Goal: Complete application form

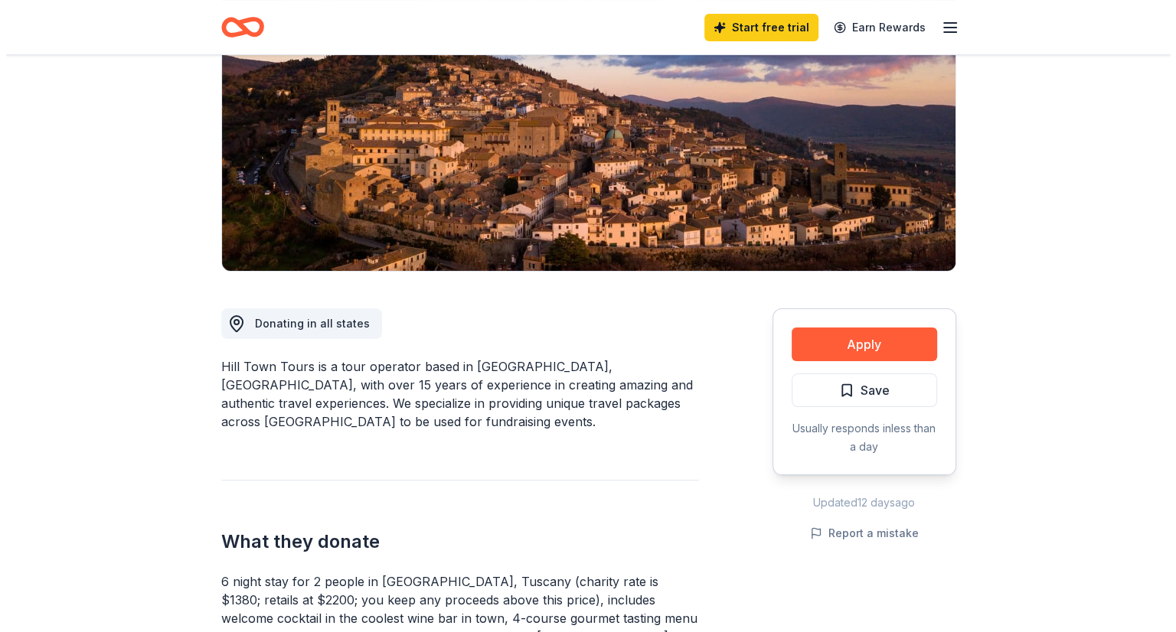
scroll to position [230, 0]
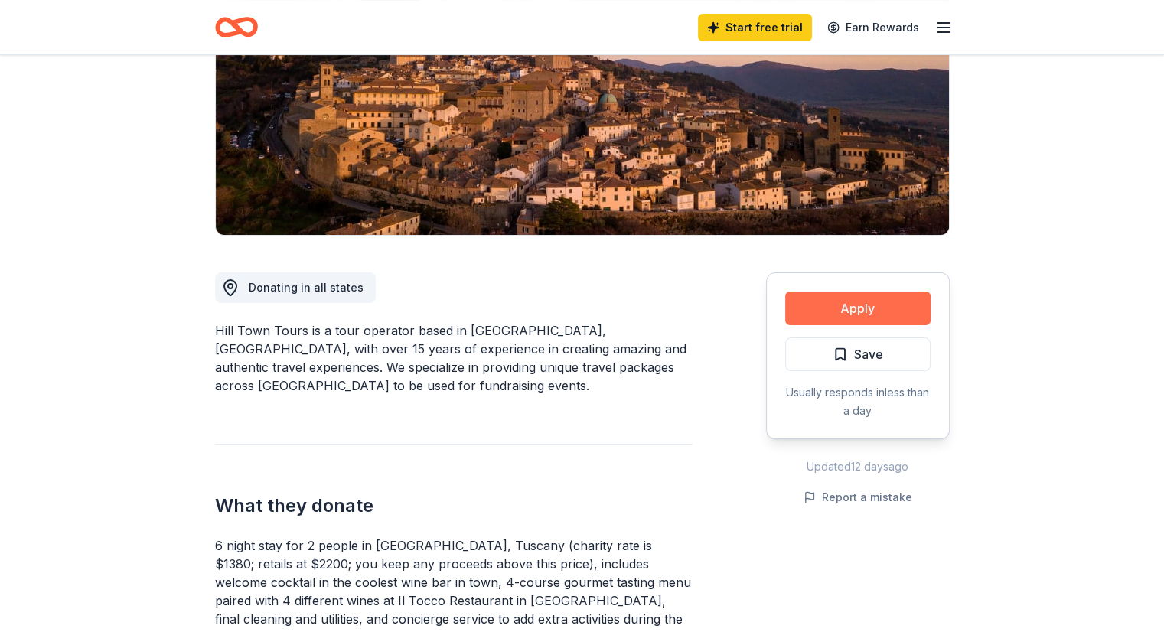
click at [861, 301] on button "Apply" at bounding box center [857, 309] width 145 height 34
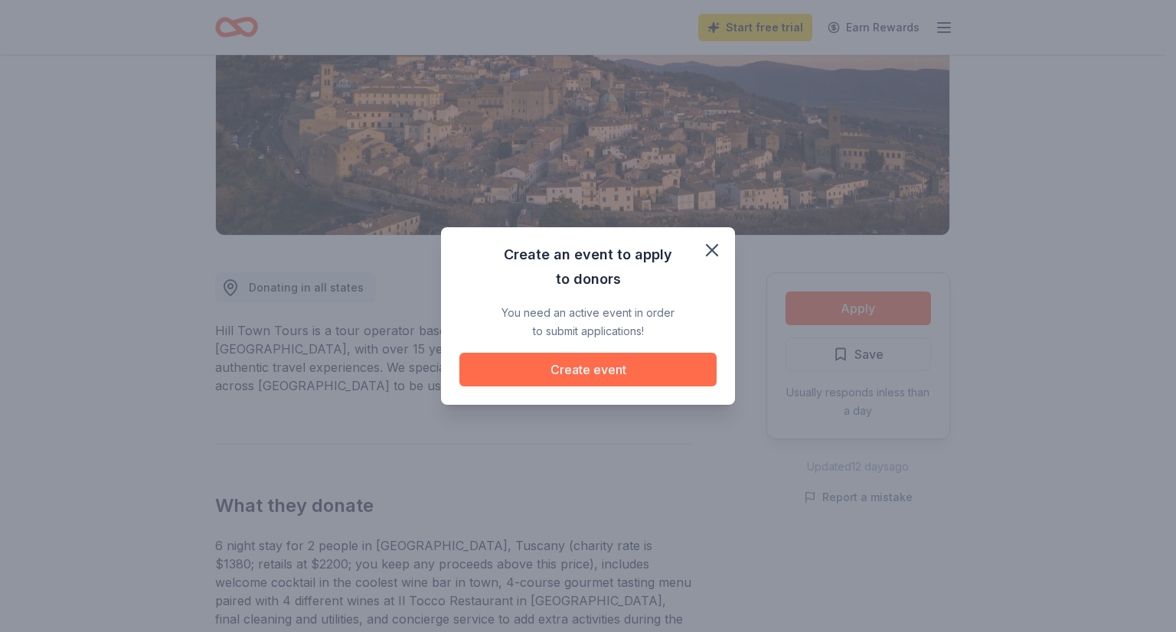
click at [594, 364] on button "Create event" at bounding box center [587, 370] width 257 height 34
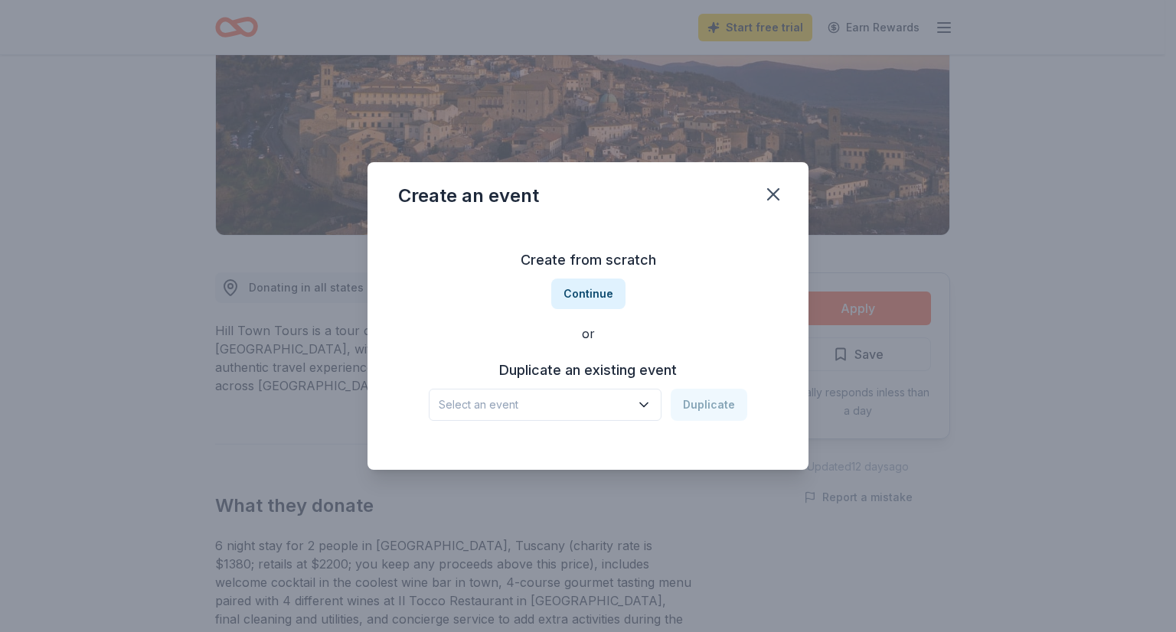
click at [608, 403] on span "Select an event" at bounding box center [534, 405] width 191 height 18
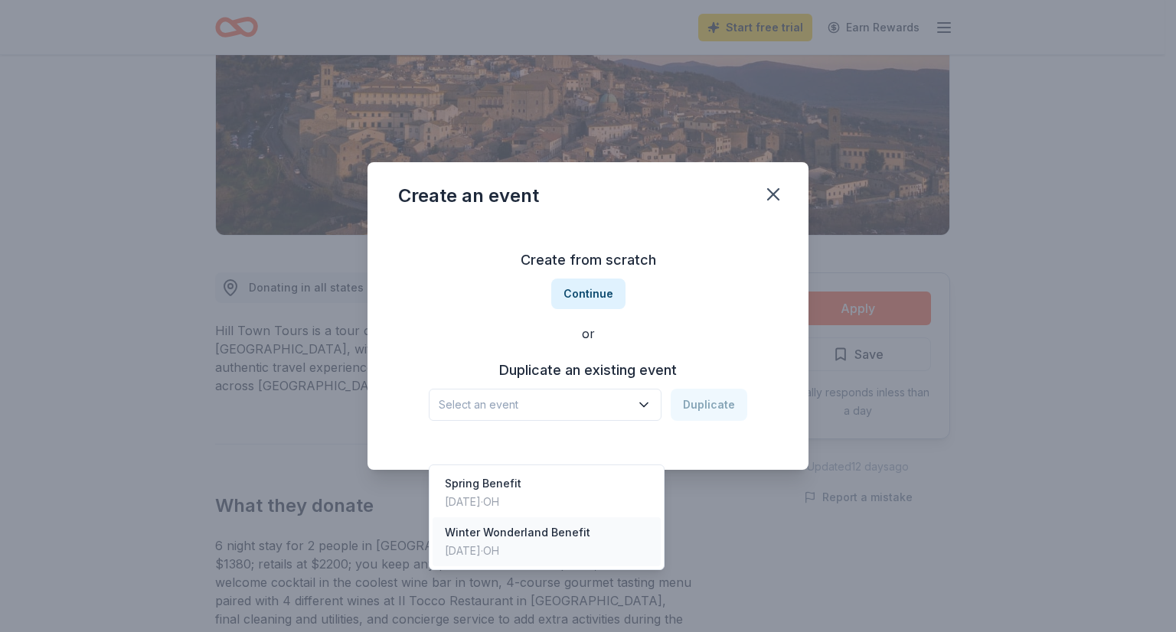
click at [597, 518] on div "Winter Wonderland Benefit [DATE] · [GEOGRAPHIC_DATA]" at bounding box center [547, 542] width 228 height 49
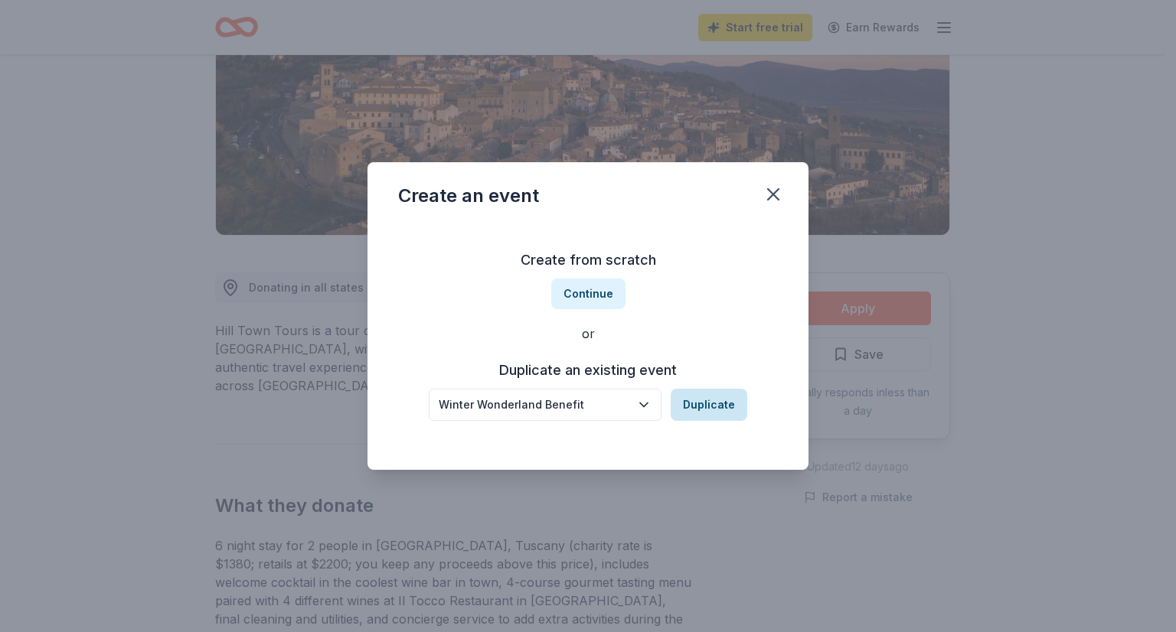
click at [717, 408] on button "Duplicate" at bounding box center [709, 405] width 77 height 32
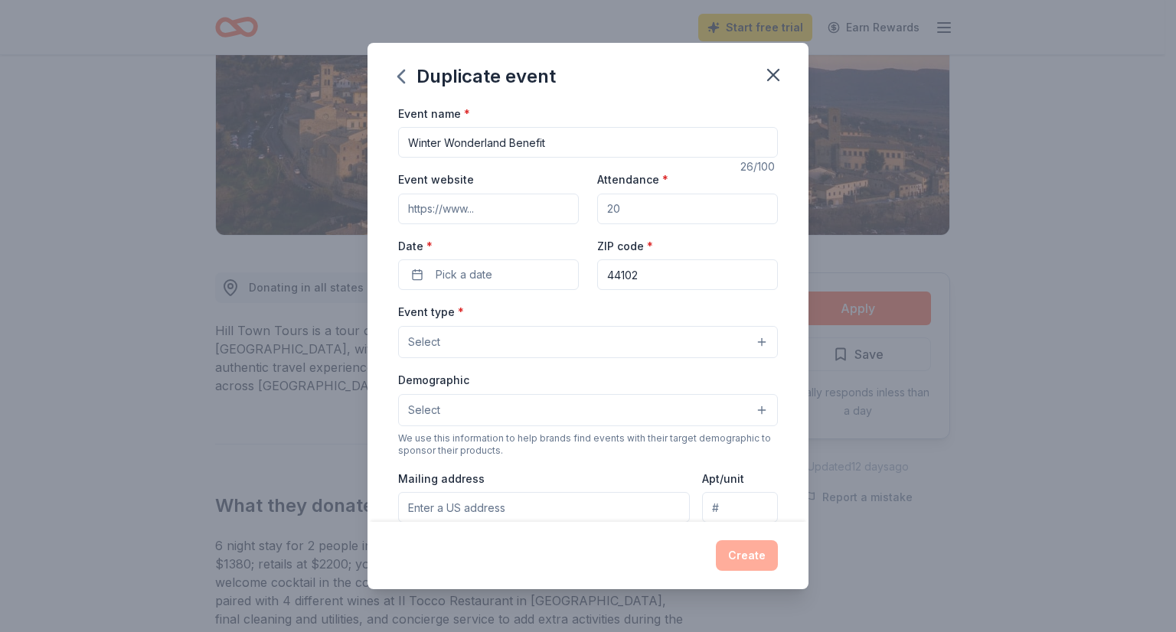
click at [639, 224] on input "Attendance *" at bounding box center [687, 209] width 181 height 31
type input "150"
click at [518, 276] on button "Pick a date" at bounding box center [488, 275] width 181 height 31
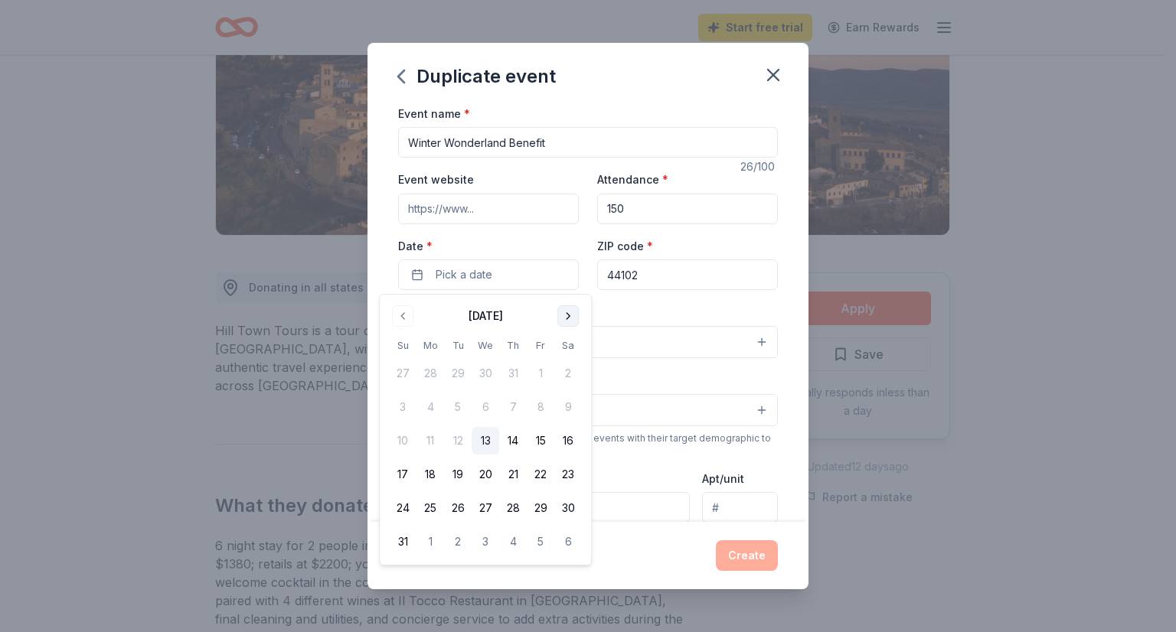
click at [574, 317] on button "Go to next month" at bounding box center [567, 315] width 21 height 21
click at [429, 443] on button "15" at bounding box center [430, 441] width 28 height 28
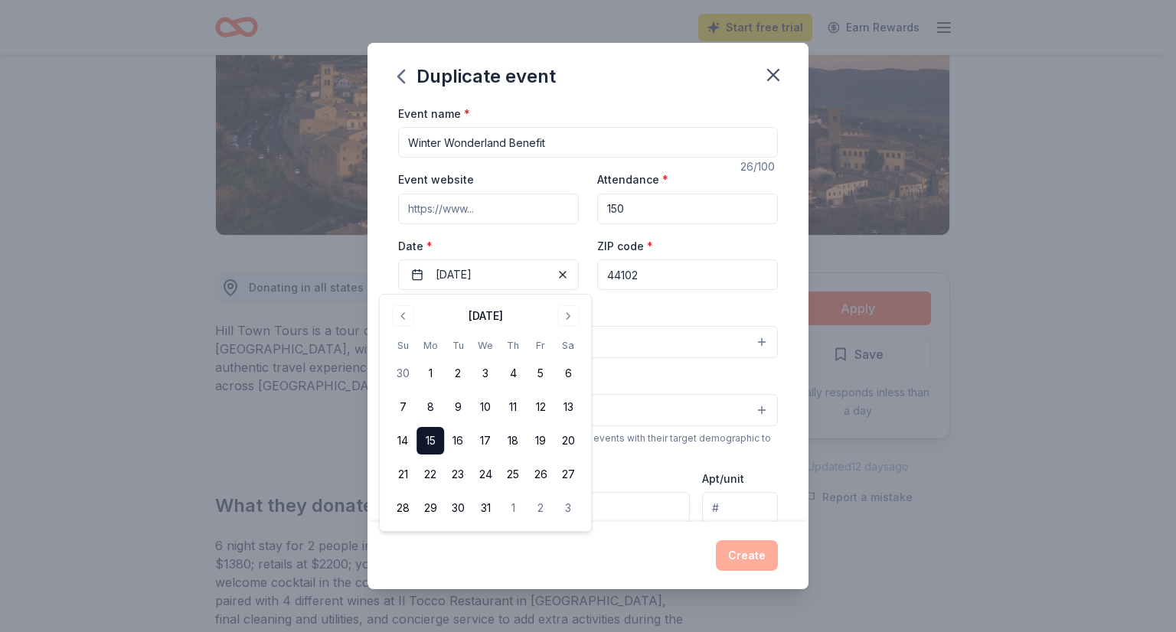
click at [676, 313] on div "Event type * Select" at bounding box center [588, 330] width 380 height 56
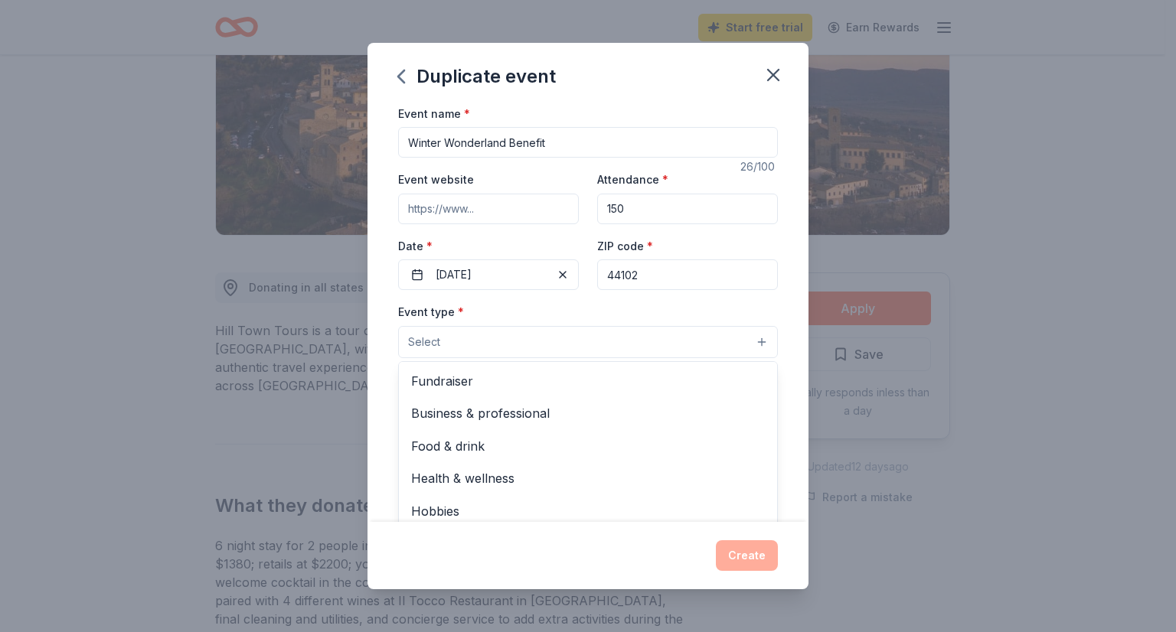
click at [640, 335] on button "Select" at bounding box center [588, 342] width 380 height 32
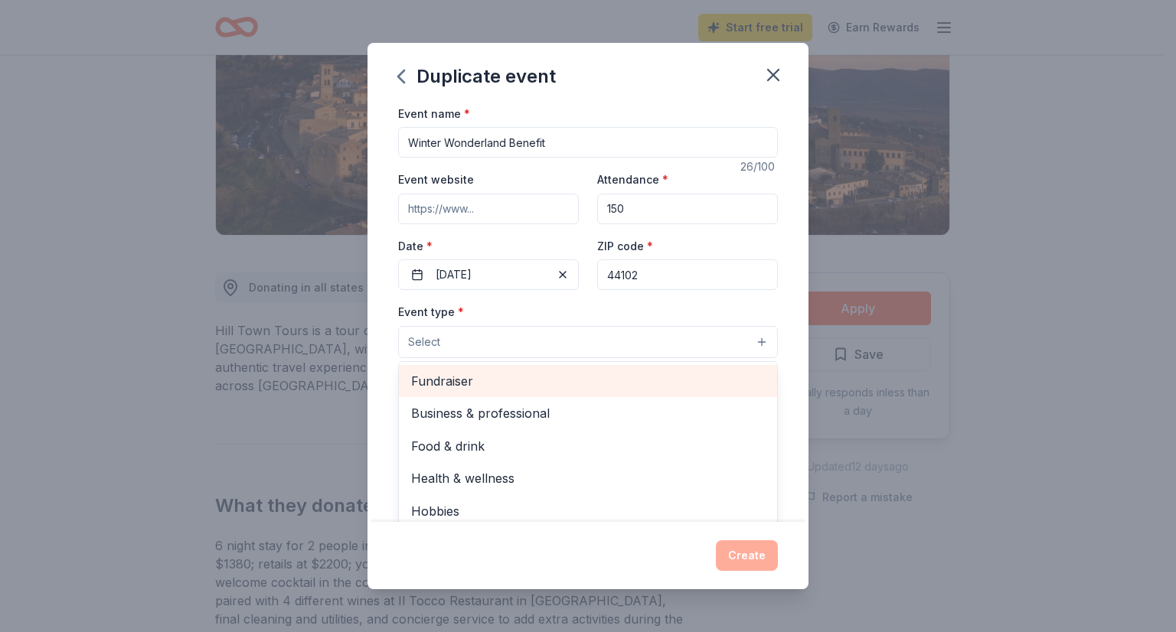
scroll to position [0, 0]
click at [600, 375] on span "Fundraiser" at bounding box center [588, 381] width 354 height 20
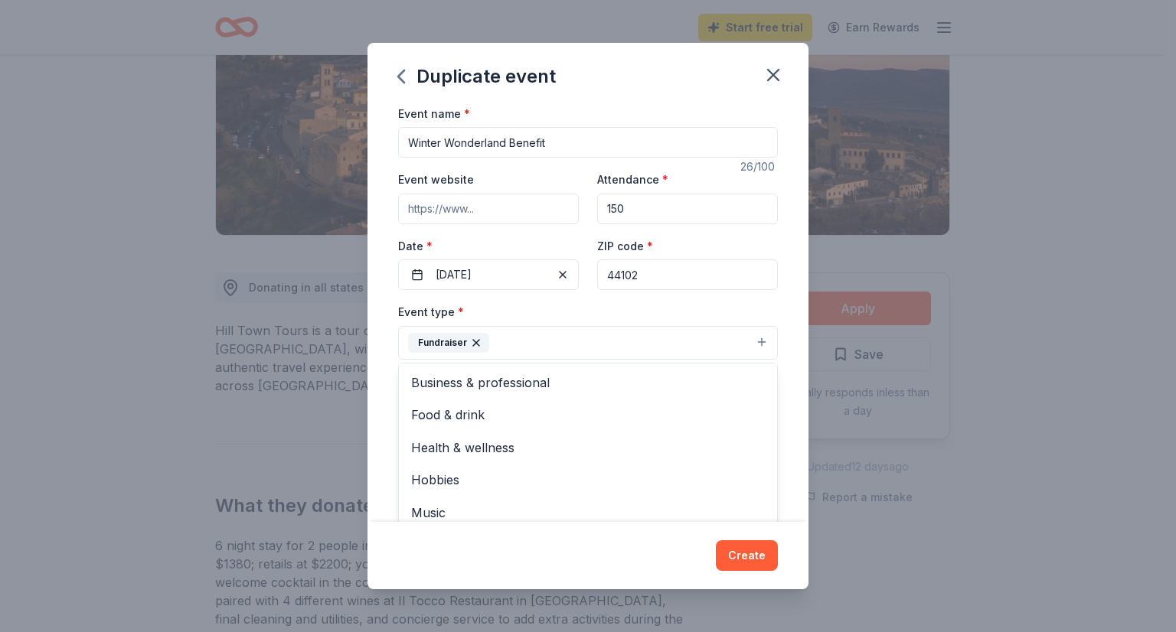
click at [624, 319] on div "Event type * Fundraiser Business & professional Food & drink Health & wellness …" at bounding box center [588, 330] width 380 height 57
click at [603, 341] on button "Fundraiser" at bounding box center [588, 343] width 380 height 34
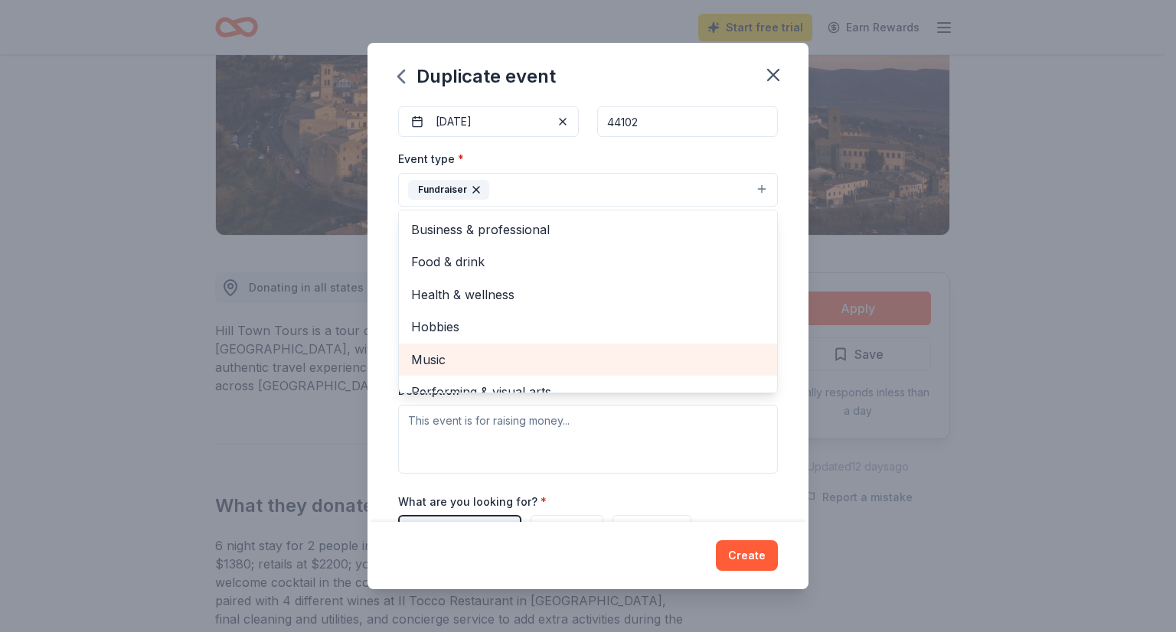
scroll to position [18, 0]
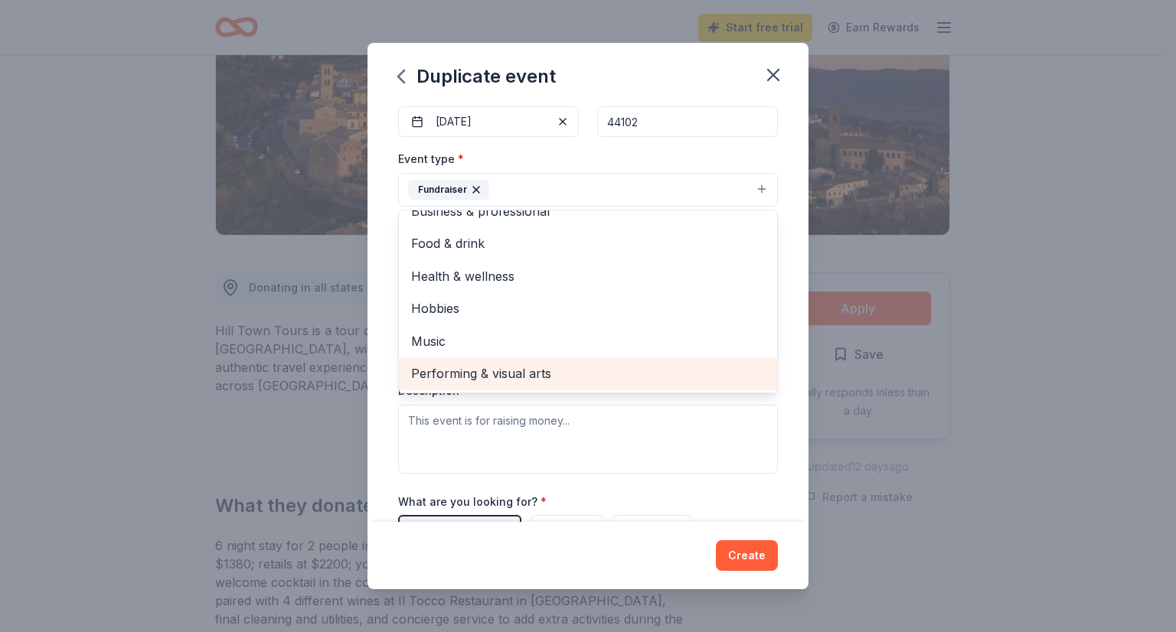
click at [527, 368] on span "Performing & visual arts" at bounding box center [588, 374] width 354 height 20
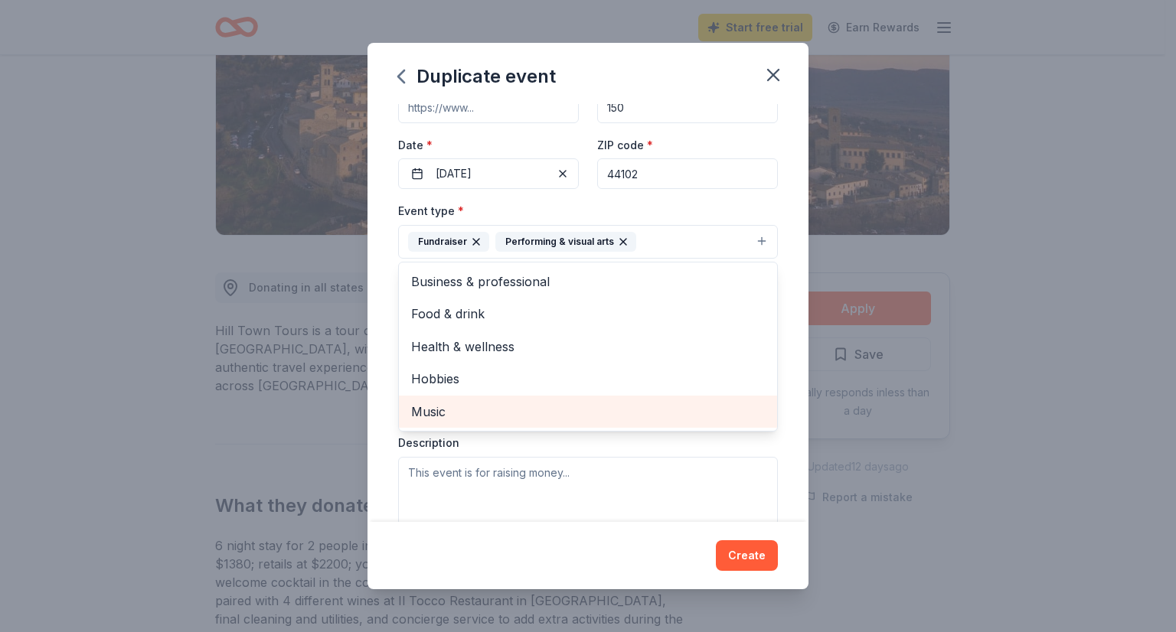
scroll to position [77, 0]
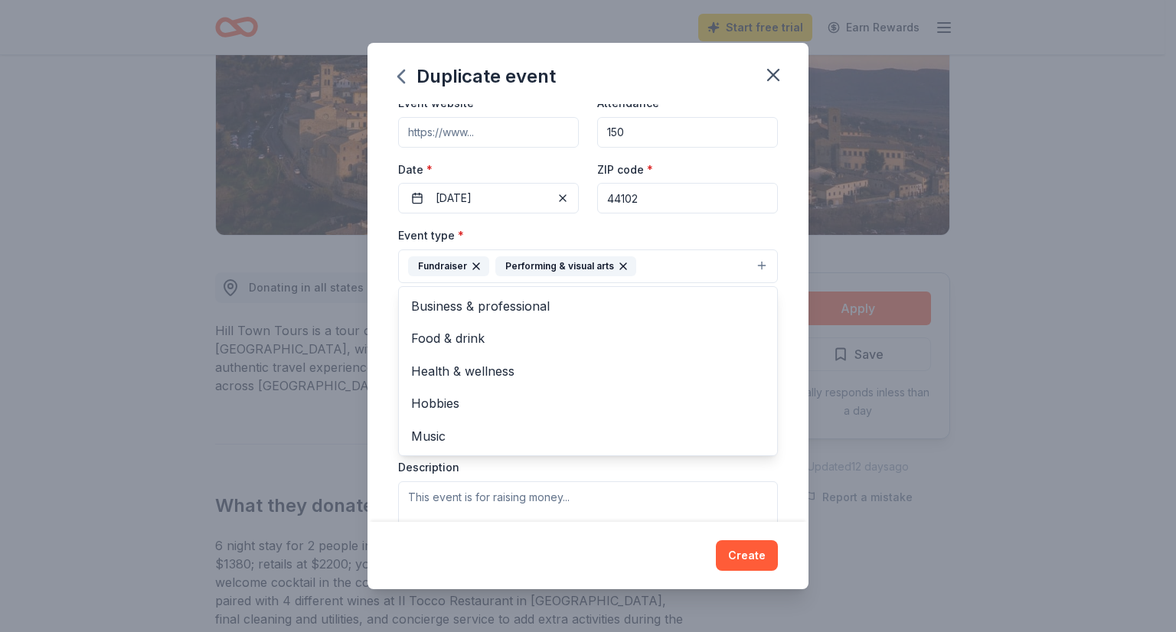
click at [703, 237] on div "Event type * Fundraiser Performing & visual arts Business & professional Food &…" at bounding box center [588, 254] width 380 height 57
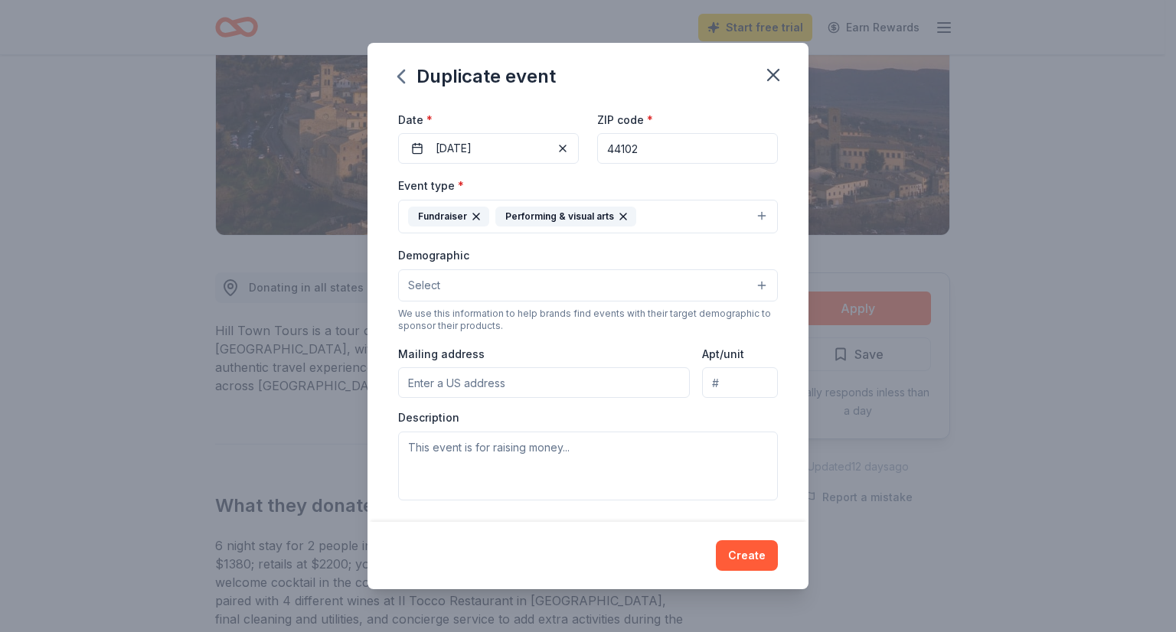
scroll to position [153, 0]
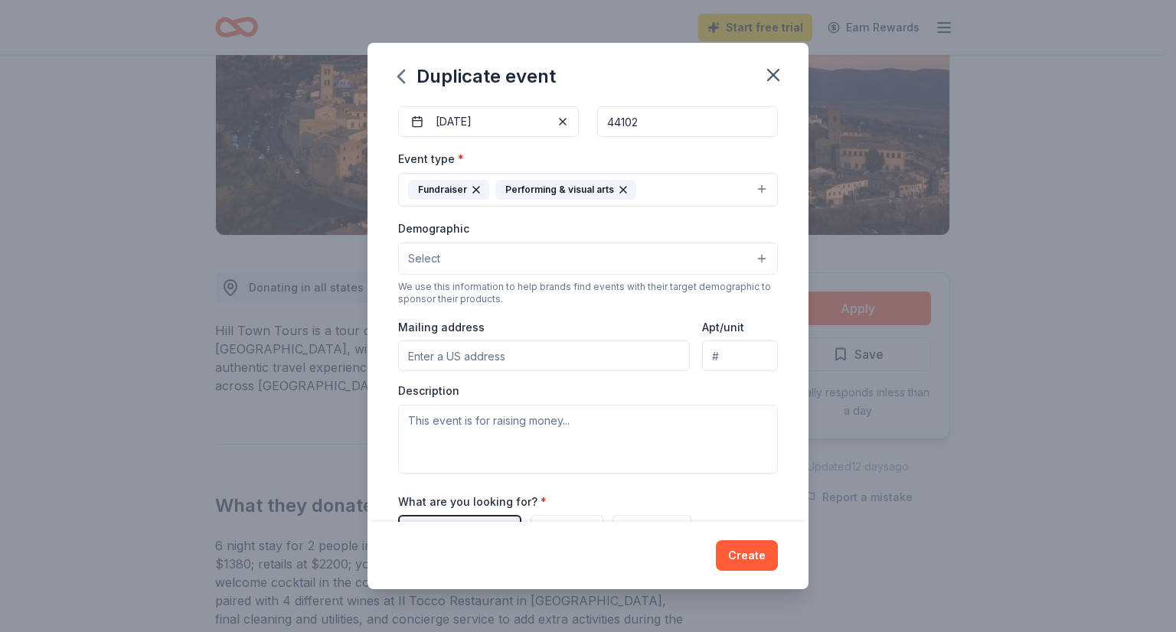
click at [577, 259] on button "Select" at bounding box center [588, 259] width 380 height 32
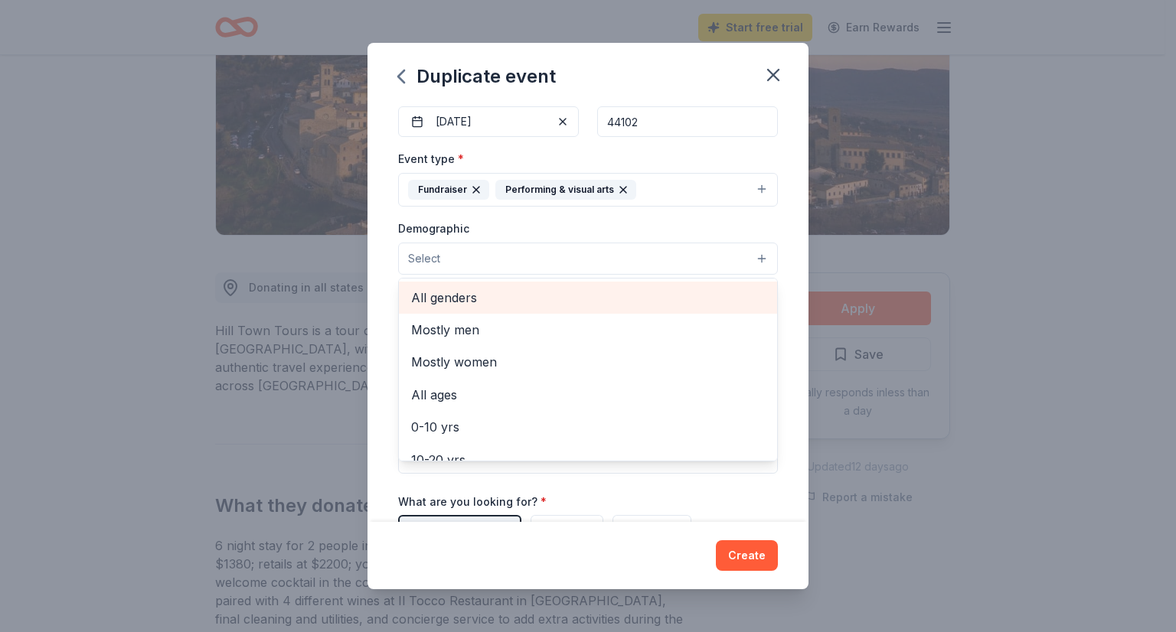
click at [554, 296] on span "All genders" at bounding box center [588, 298] width 354 height 20
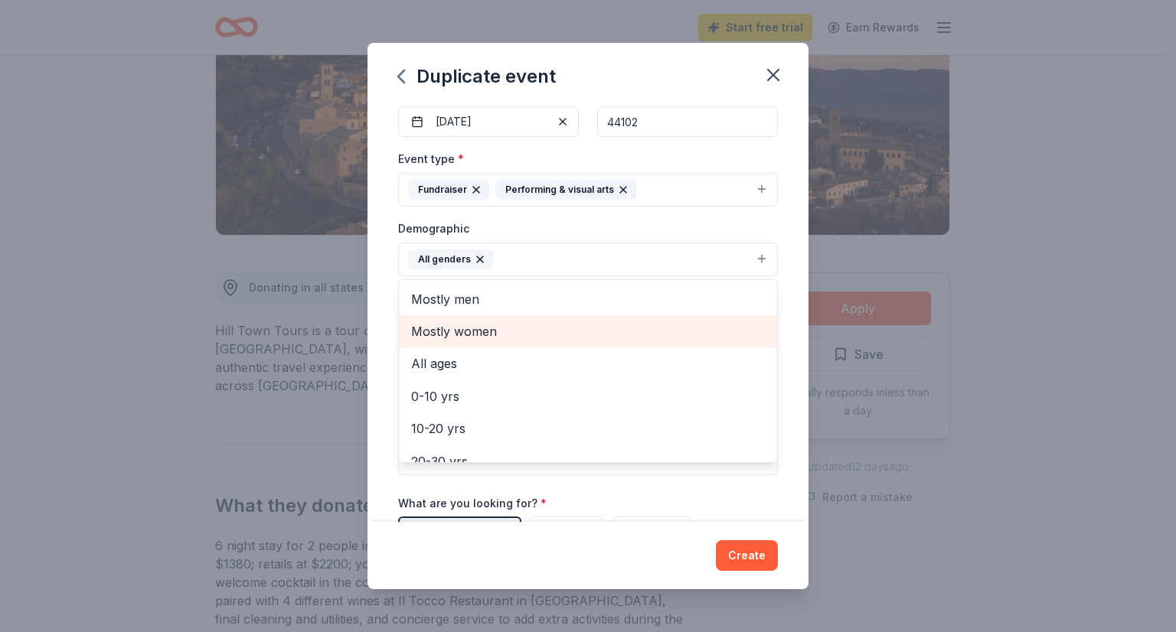
scroll to position [77, 0]
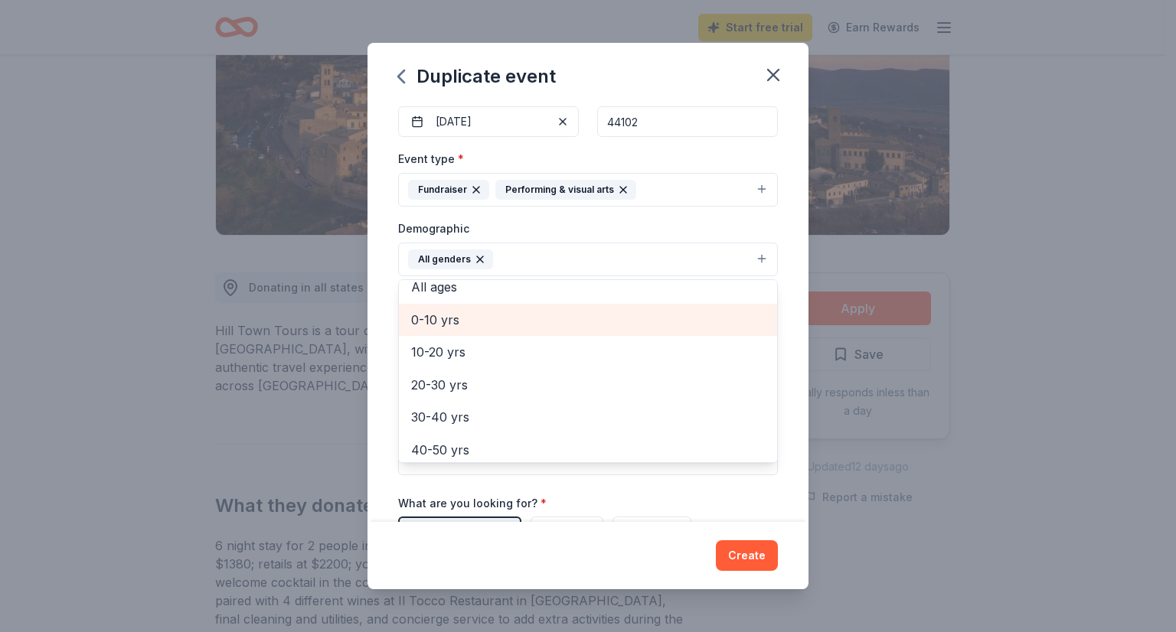
click at [573, 321] on span "0-10 yrs" at bounding box center [588, 320] width 354 height 20
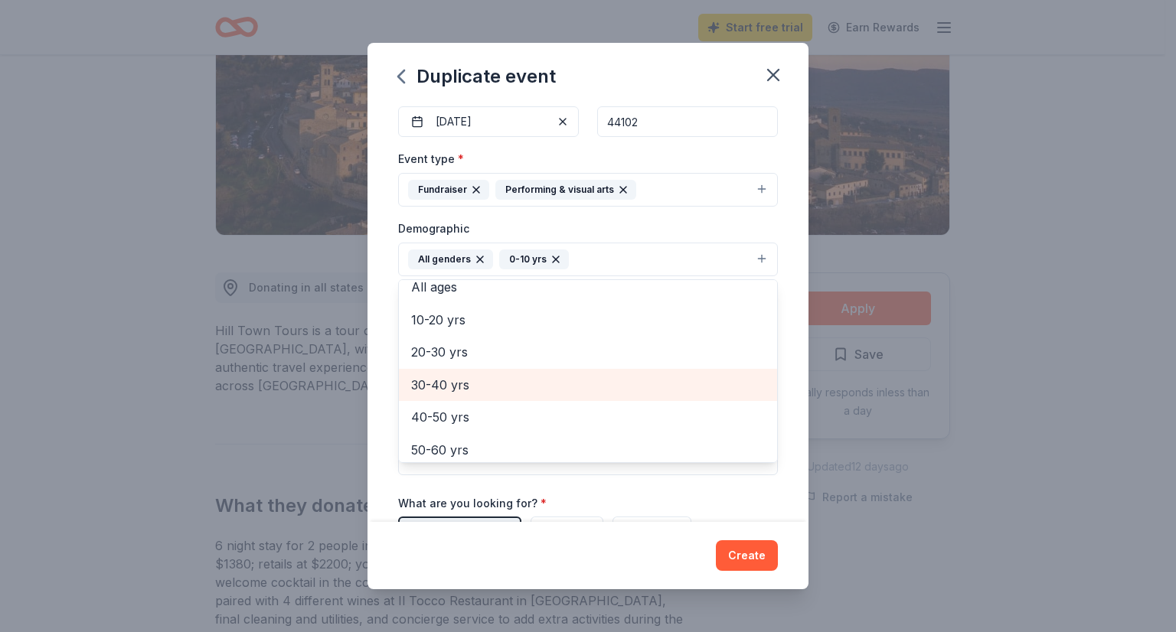
click at [555, 372] on div "30-40 yrs" at bounding box center [588, 385] width 378 height 32
click at [555, 372] on div "40-50 yrs" at bounding box center [588, 385] width 378 height 32
click at [555, 372] on div "50-60 yrs" at bounding box center [588, 385] width 378 height 32
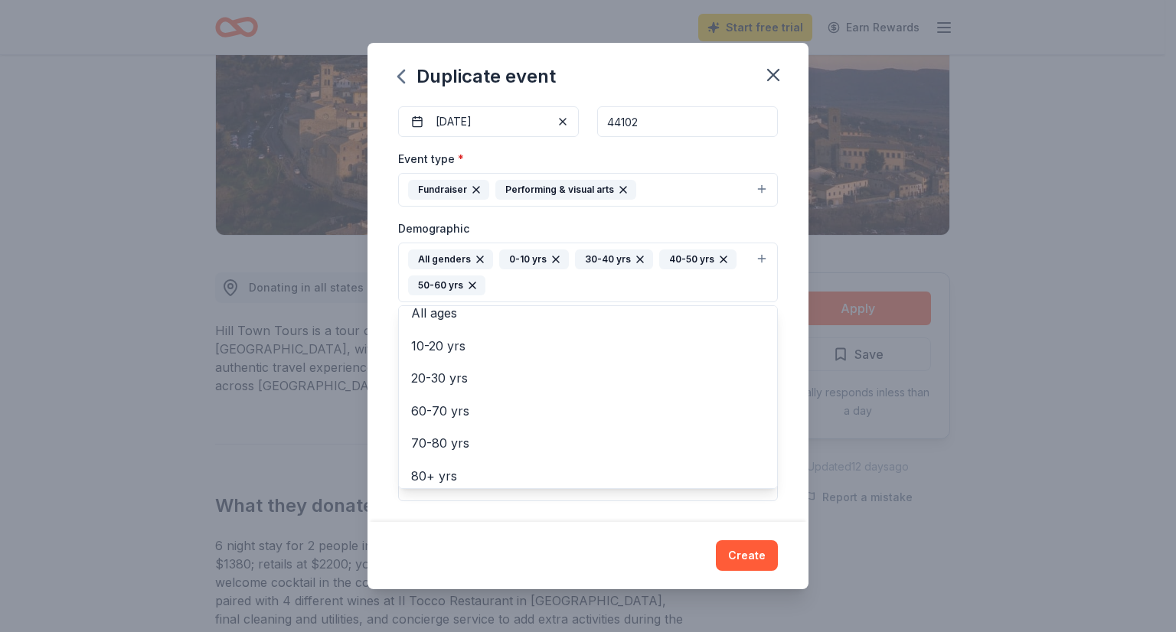
click at [371, 322] on div "Event name * Winter Wonderland Benefit 26 /100 Event website Attendance * 150 D…" at bounding box center [587, 313] width 441 height 419
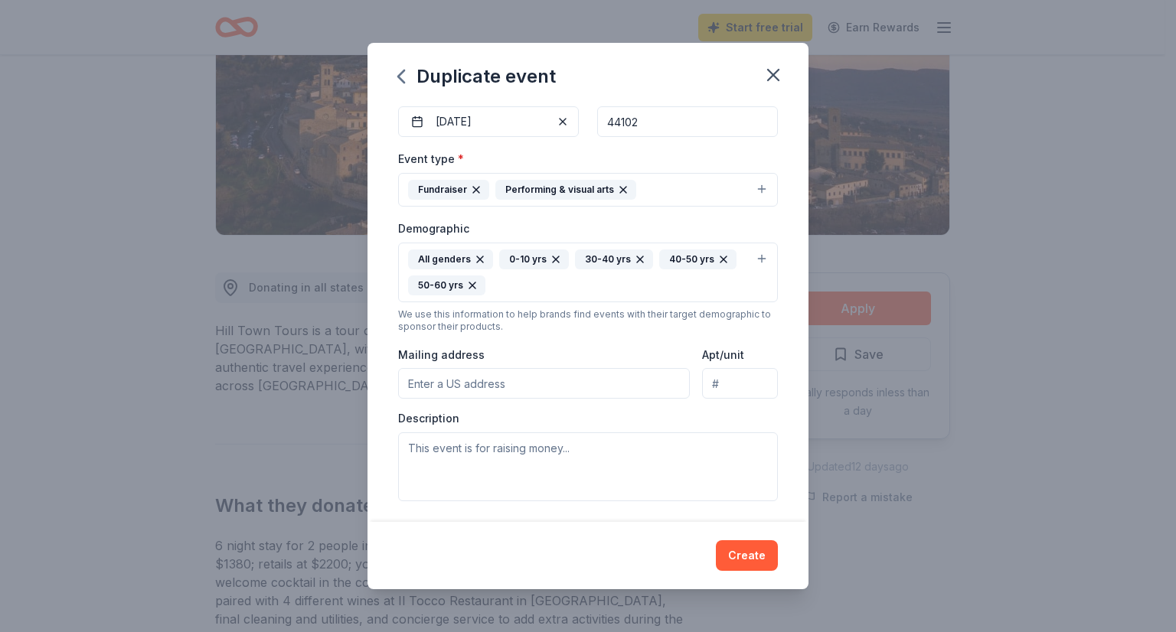
scroll to position [230, 0]
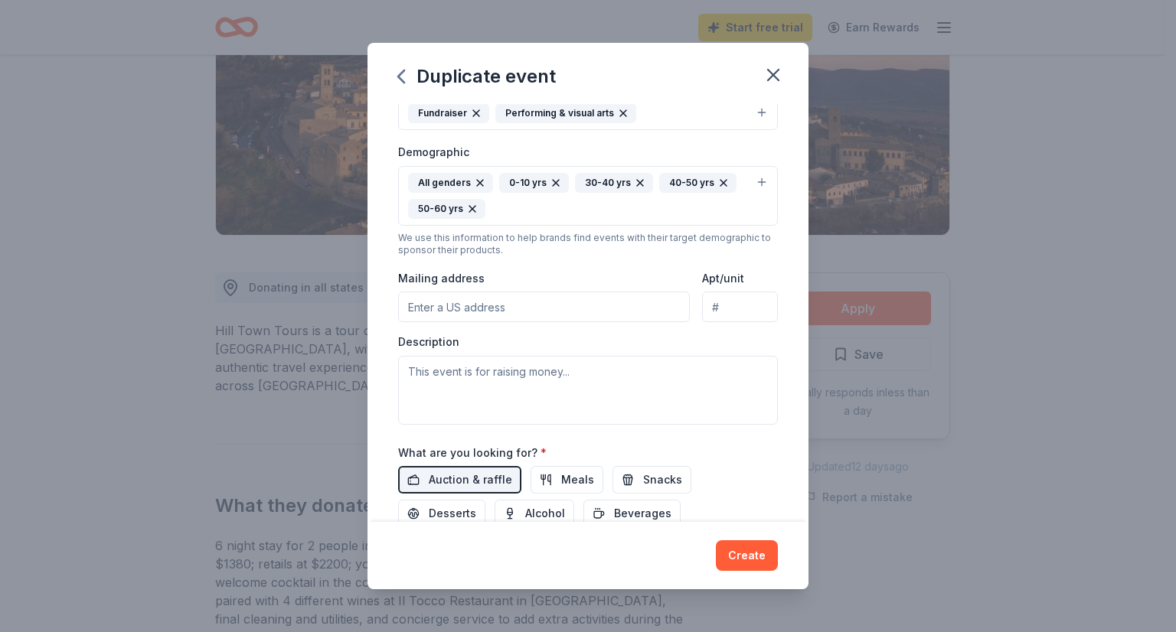
click at [472, 310] on input "Mailing address" at bounding box center [544, 307] width 292 height 31
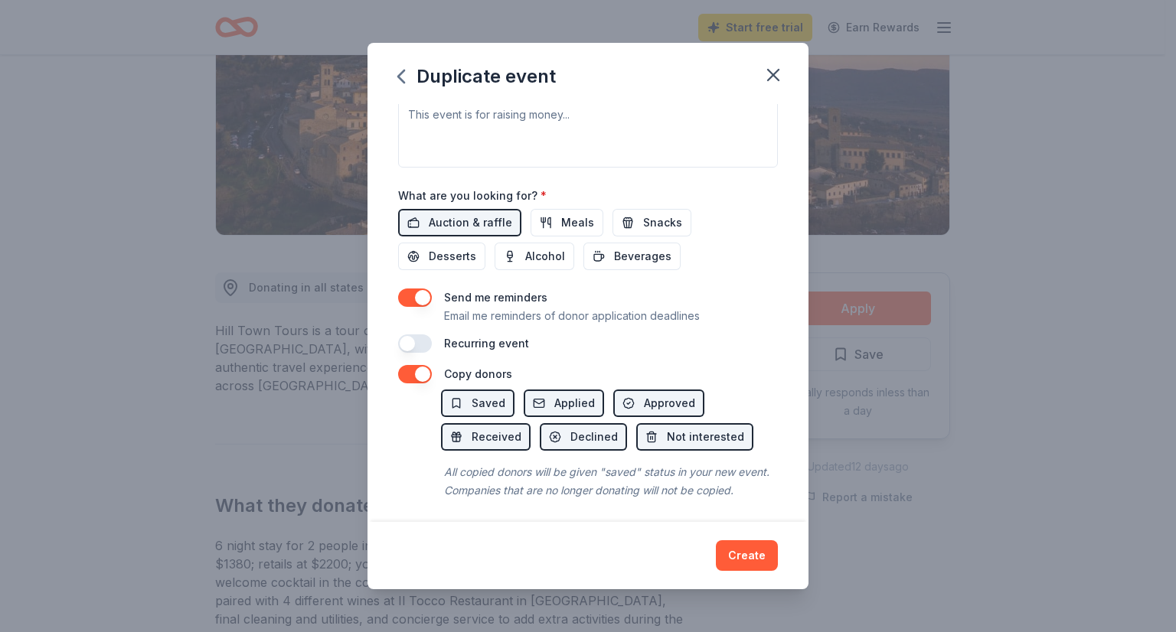
scroll to position [510, 0]
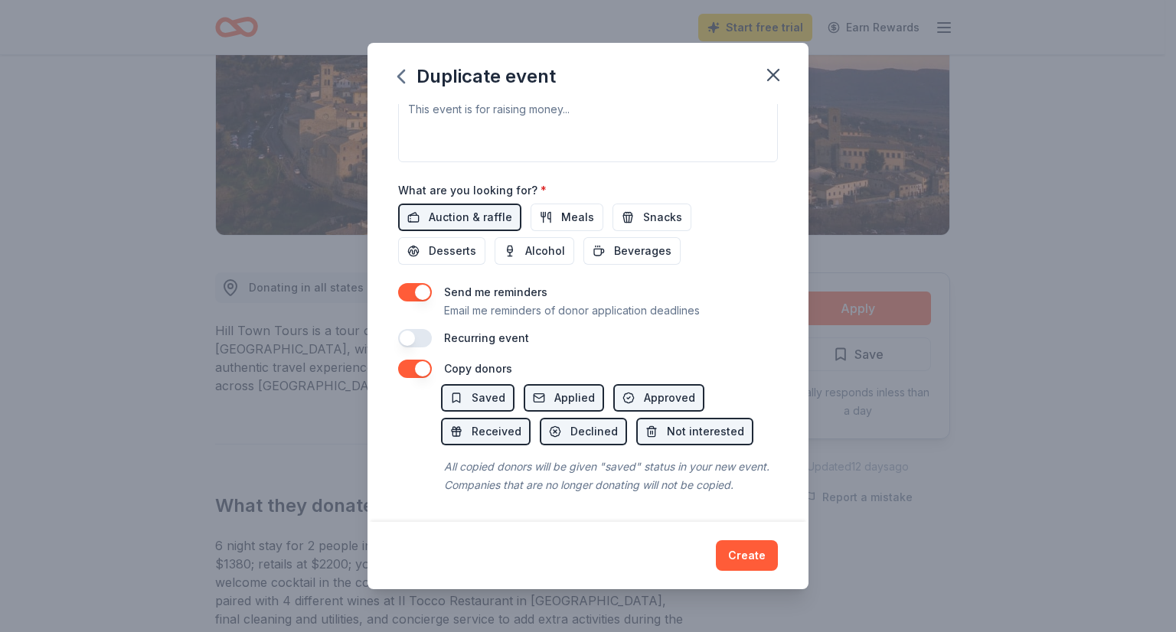
click at [406, 283] on button "button" at bounding box center [415, 292] width 34 height 18
click at [424, 360] on button "button" at bounding box center [415, 369] width 34 height 18
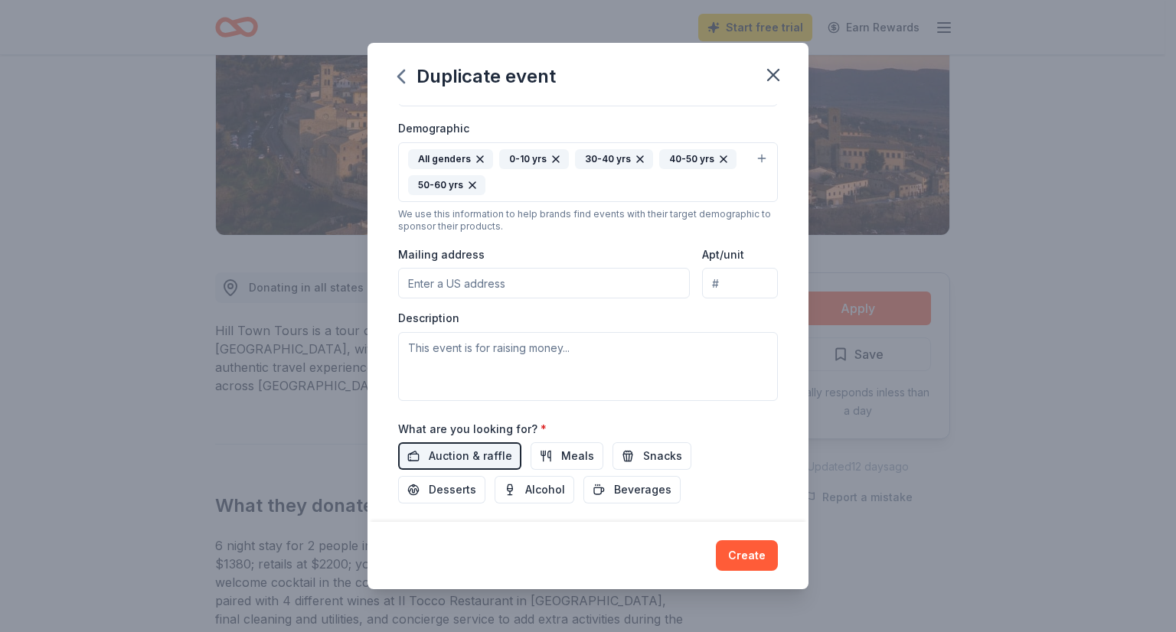
scroll to position [280, 0]
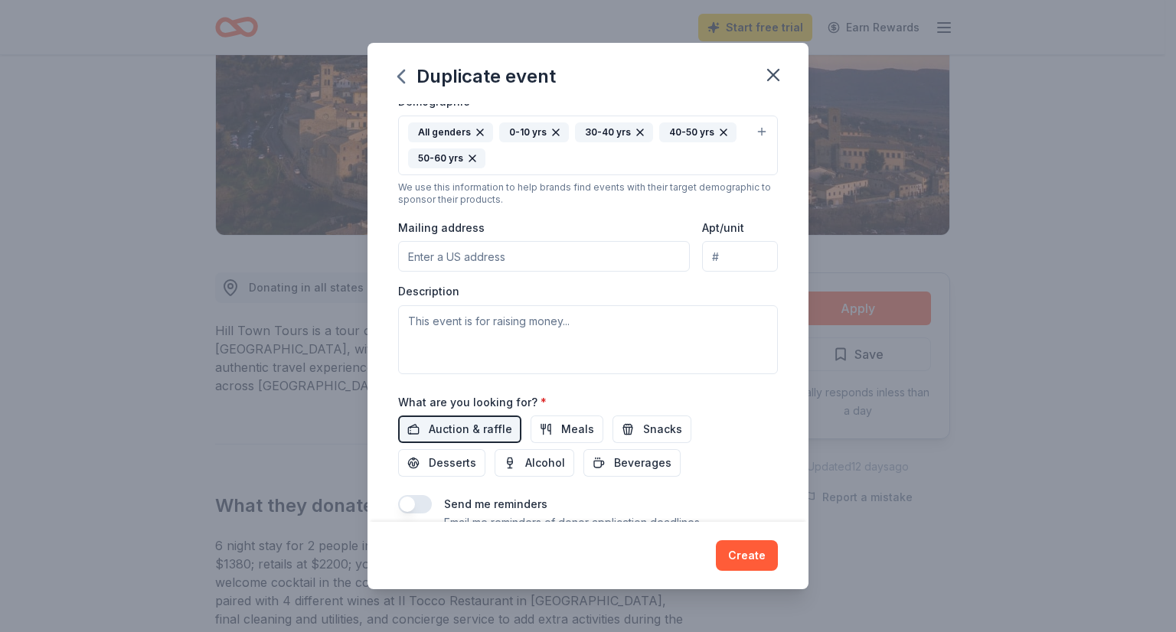
click at [487, 259] on input "Mailing address" at bounding box center [544, 256] width 292 height 31
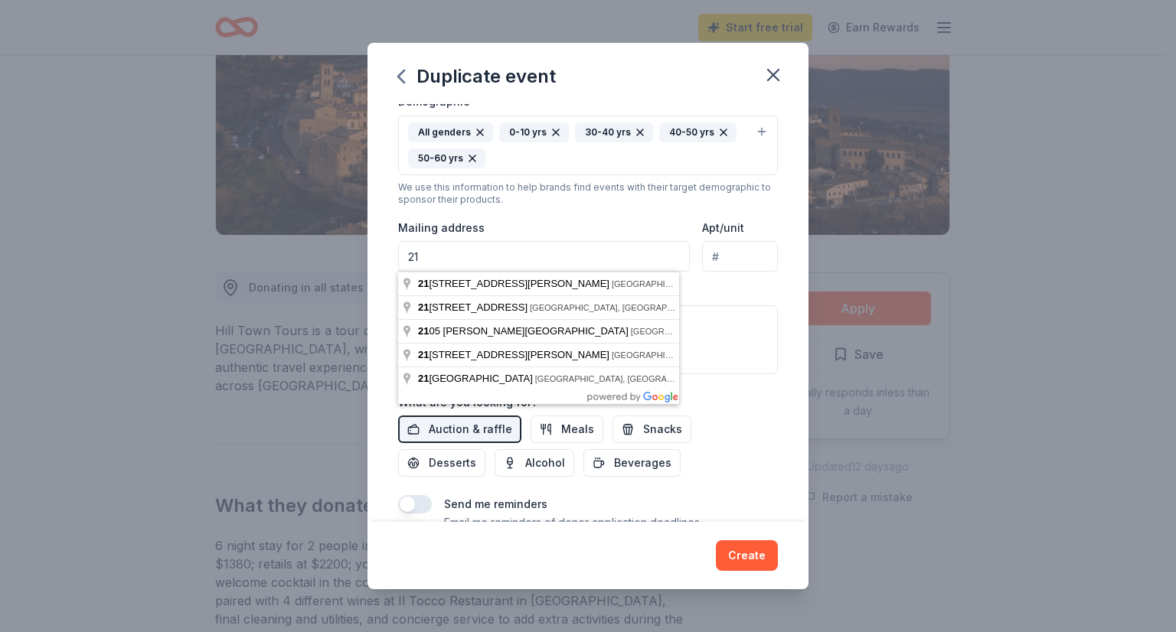
click at [450, 244] on input "21" at bounding box center [544, 256] width 292 height 31
paste input "[STREET_ADDRESS]"
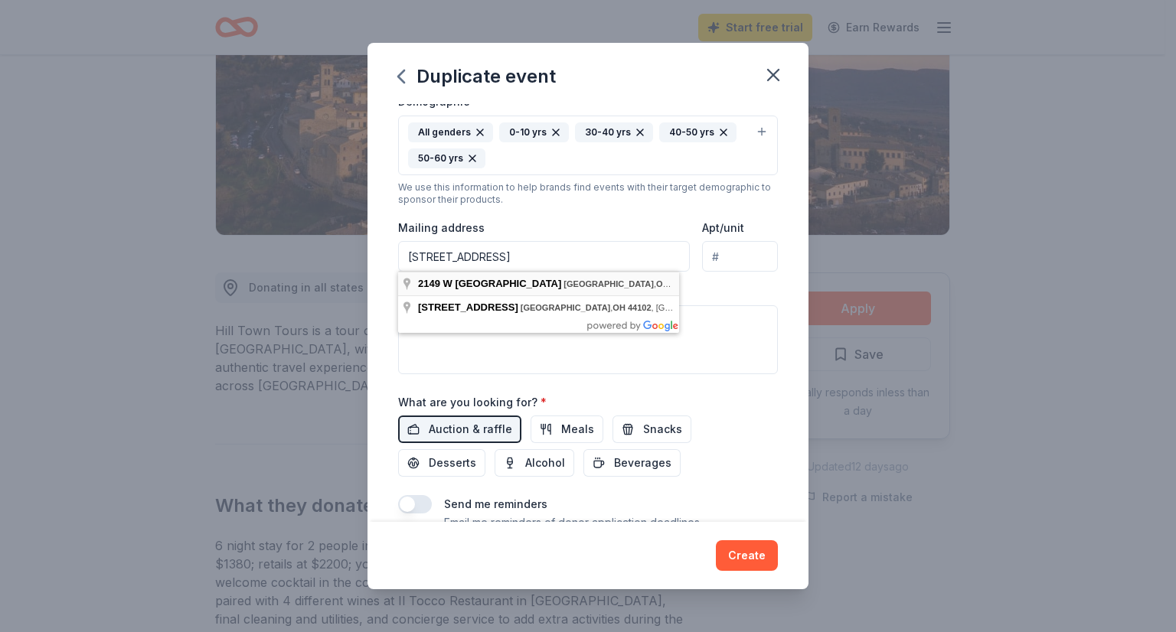
type input "[STREET_ADDRESS]"
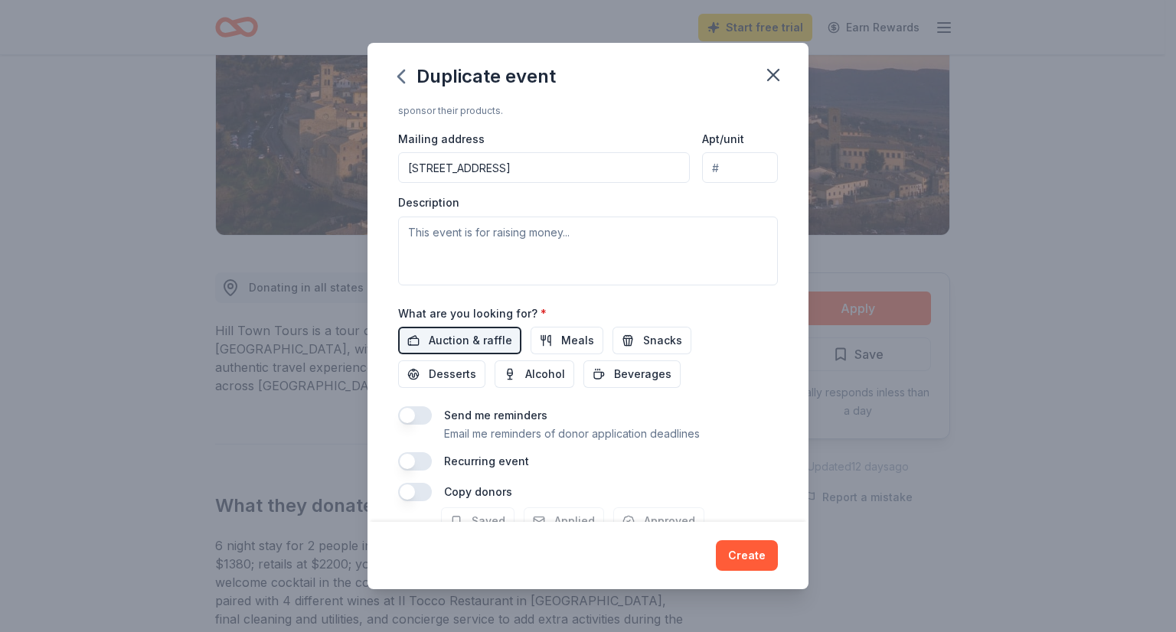
scroll to position [510, 0]
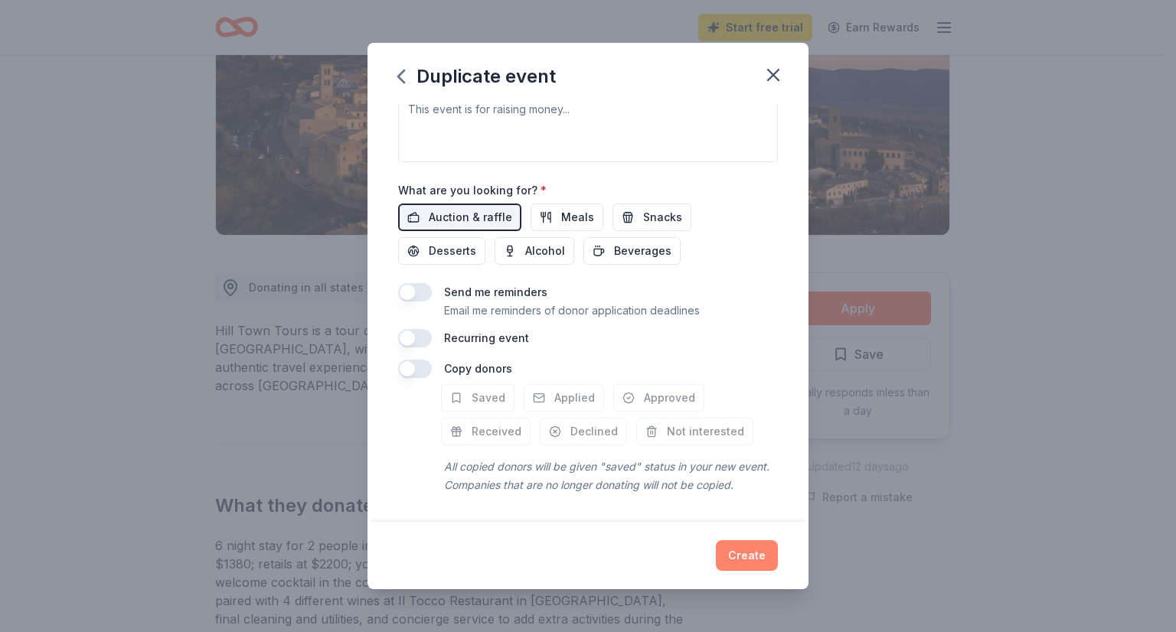
click at [729, 548] on button "Create" at bounding box center [747, 556] width 62 height 31
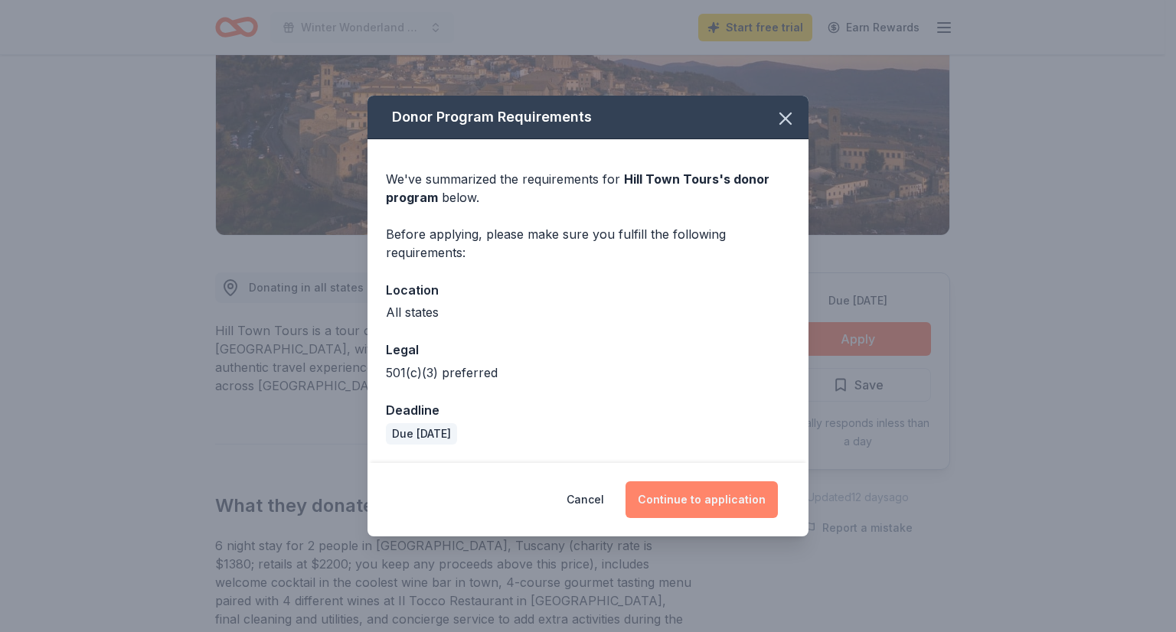
click at [718, 501] on button "Continue to application" at bounding box center [701, 500] width 152 height 37
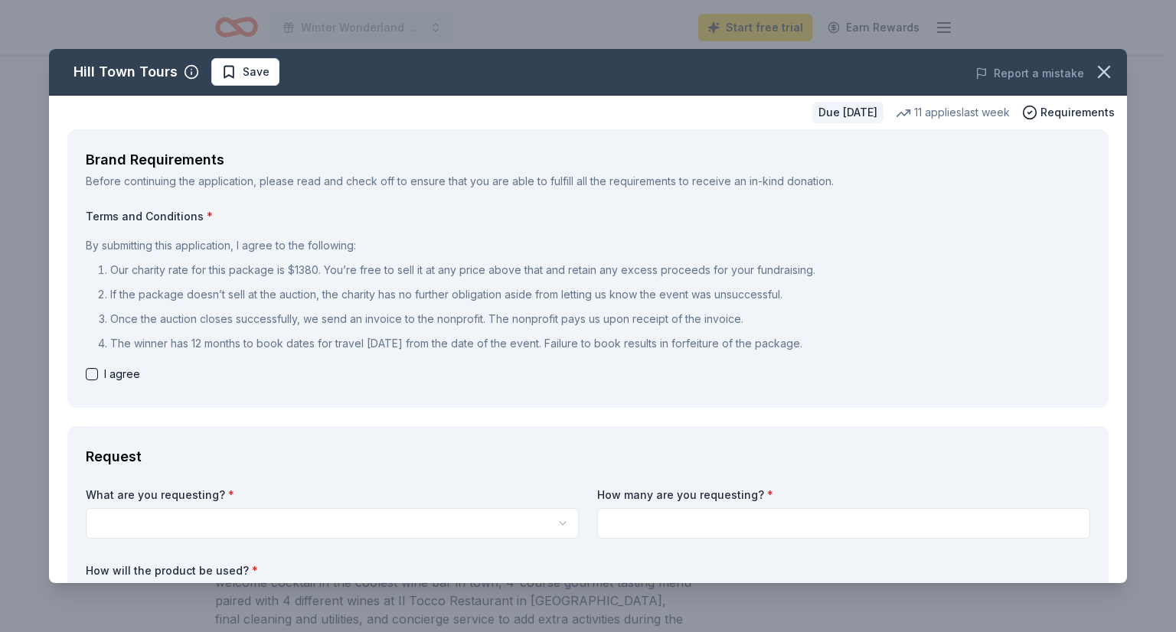
scroll to position [77, 0]
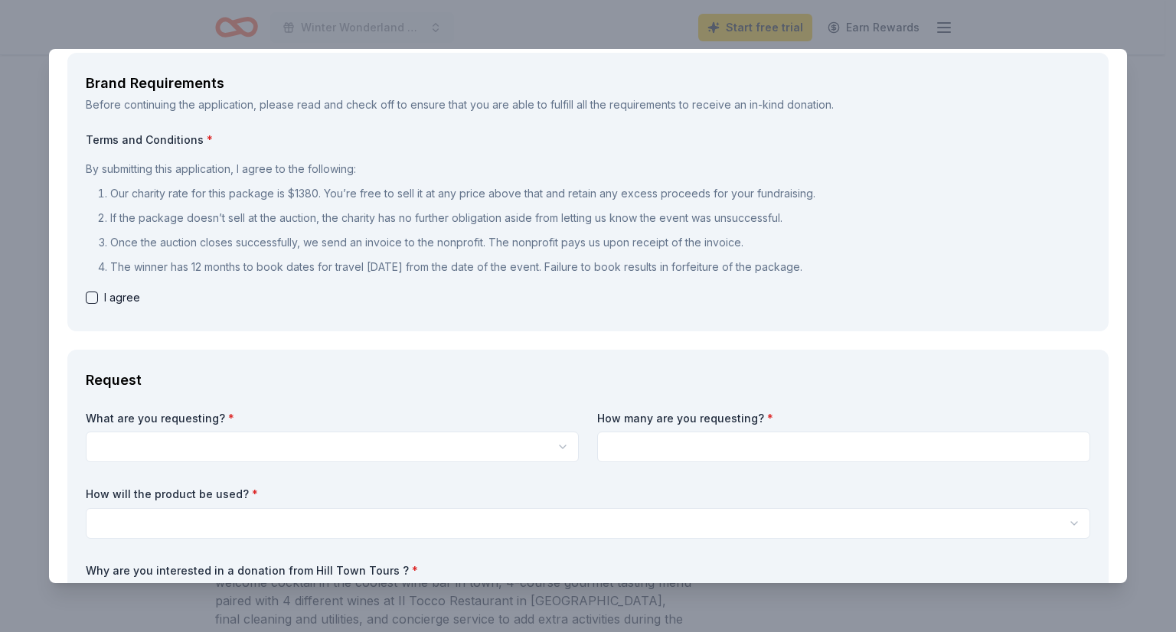
click at [92, 296] on button "button" at bounding box center [92, 298] width 12 height 12
checkbox input "true"
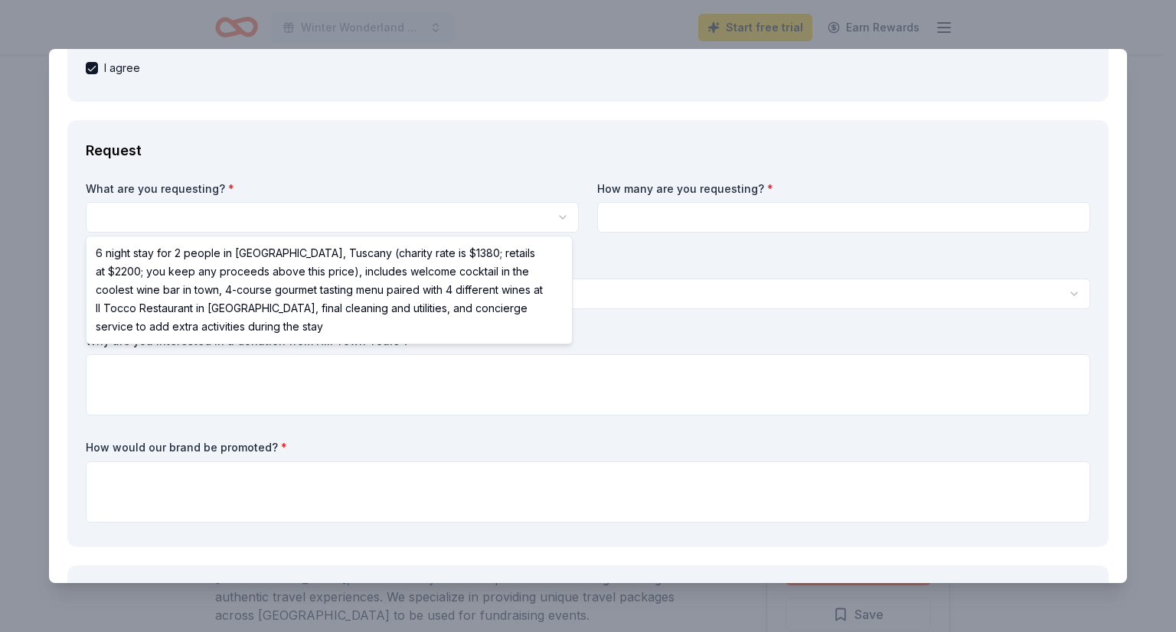
scroll to position [0, 0]
click at [184, 217] on html "Winter Wonderland Benefit Start free trial Earn Rewards Due [DATE] Share Hill T…" at bounding box center [588, 316] width 1176 height 632
select select "6 night stay for 2 people in [GEOGRAPHIC_DATA], Tuscany (charity rate is $1380;…"
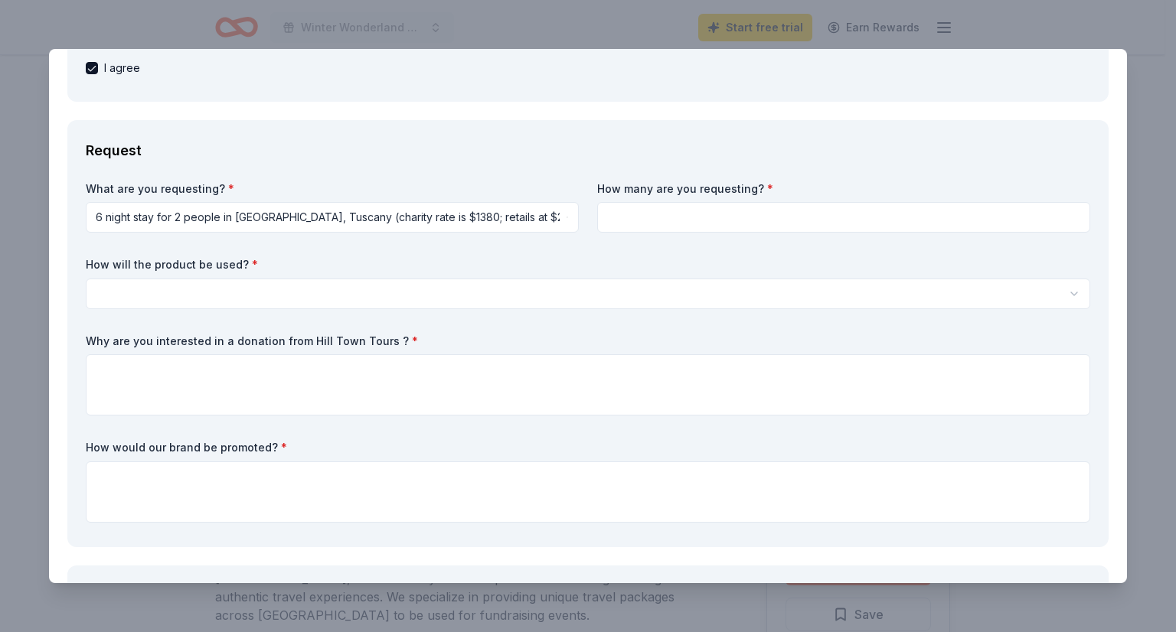
click at [714, 212] on input at bounding box center [843, 217] width 493 height 31
type input "2"
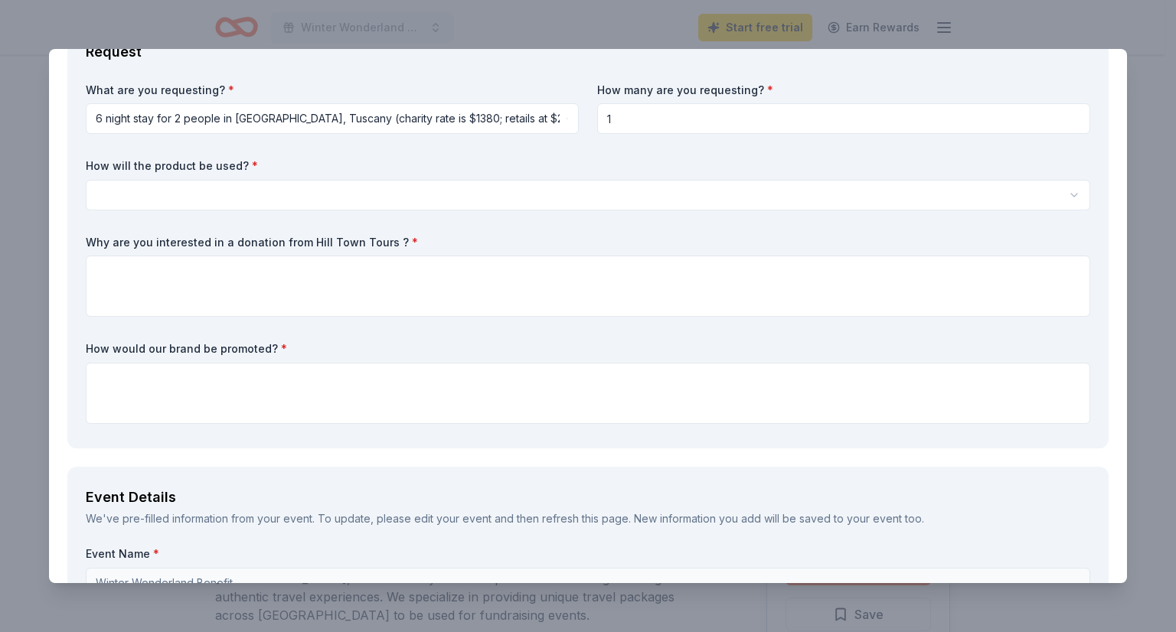
scroll to position [383, 0]
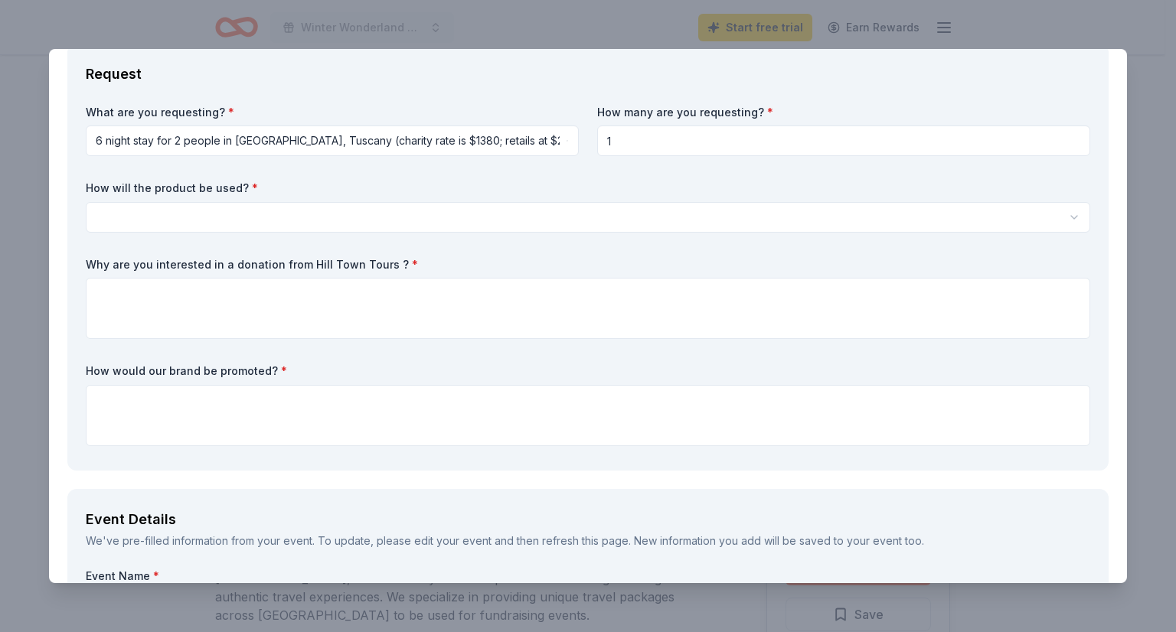
type input "1"
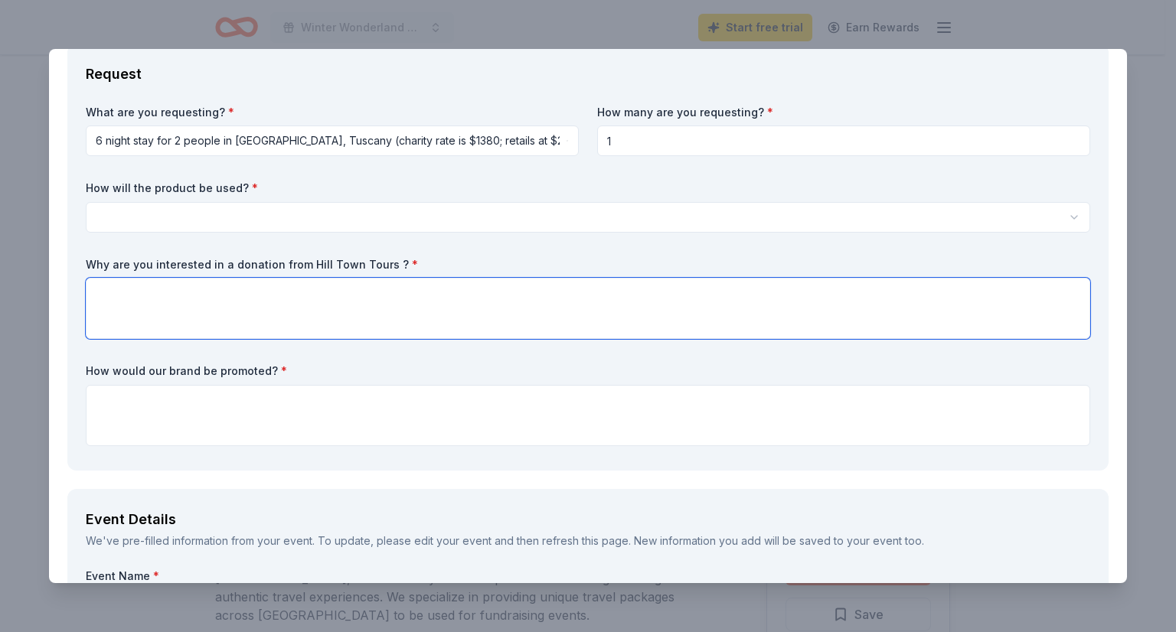
click at [361, 322] on textarea at bounding box center [588, 308] width 1004 height 61
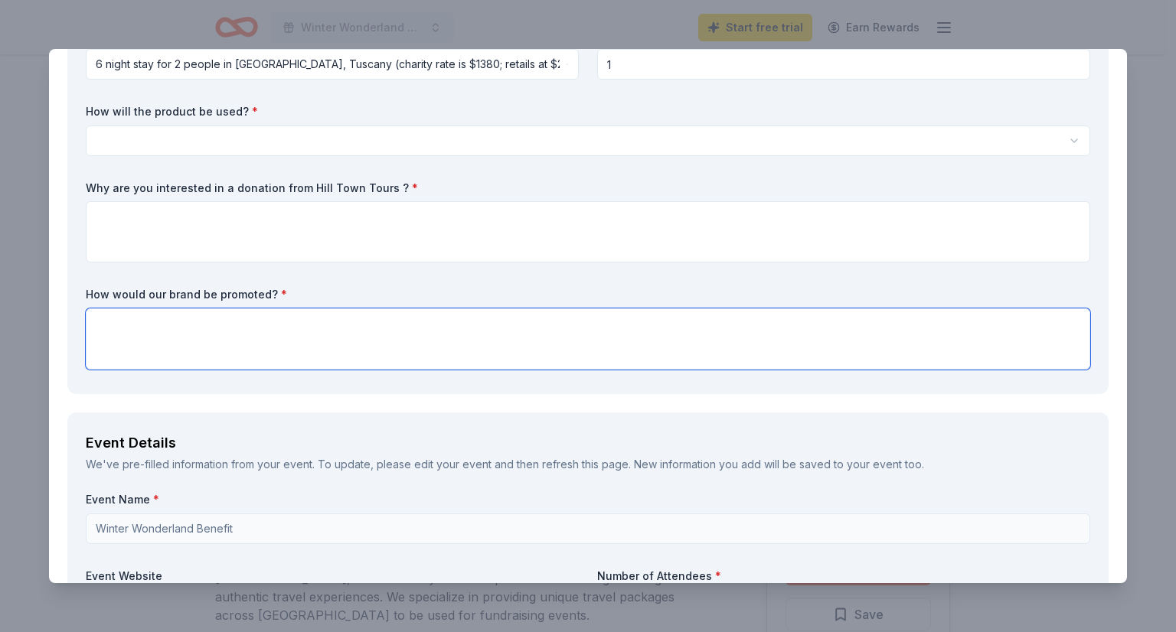
click at [306, 329] on textarea at bounding box center [588, 339] width 1004 height 61
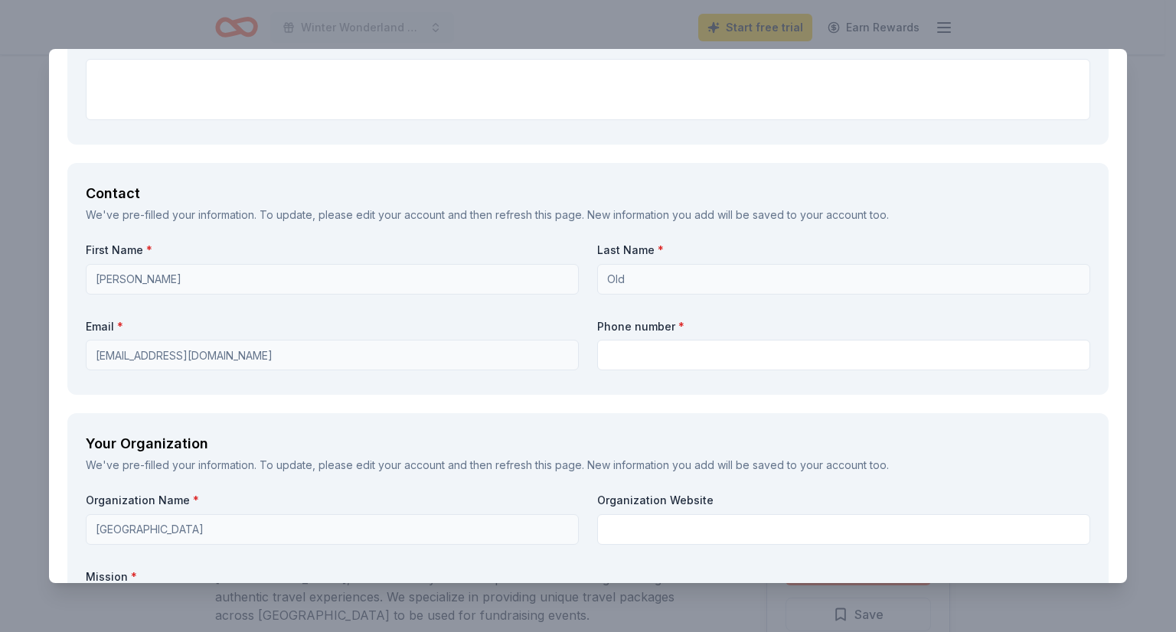
scroll to position [1302, 0]
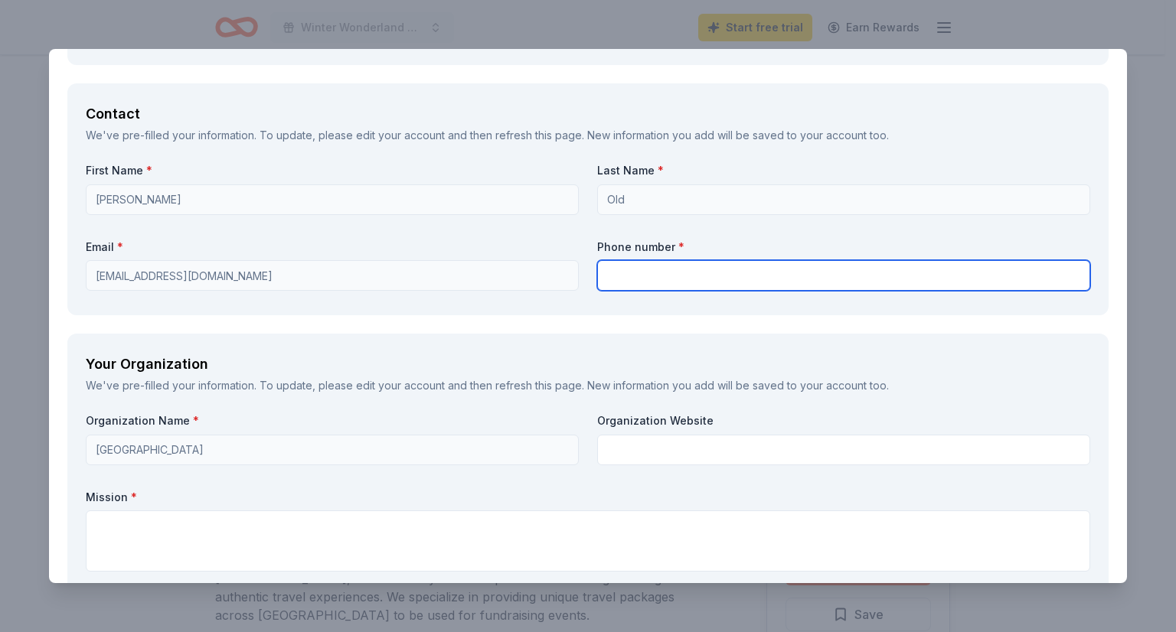
click at [680, 280] on input "text" at bounding box center [843, 275] width 493 height 31
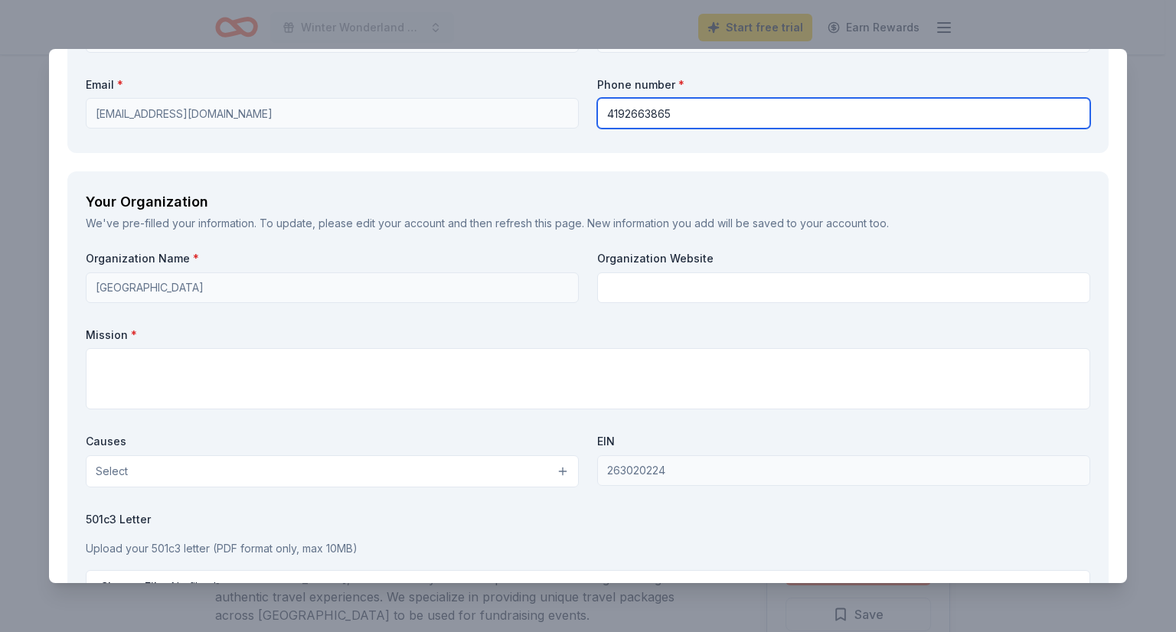
scroll to position [1531, 0]
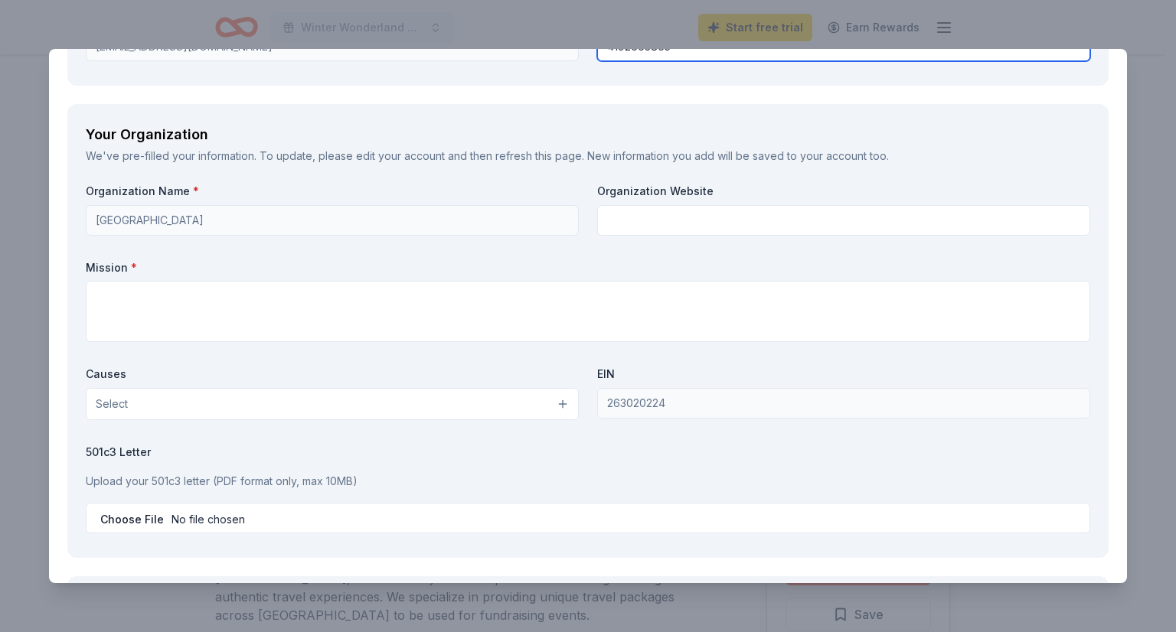
type input "4192663865"
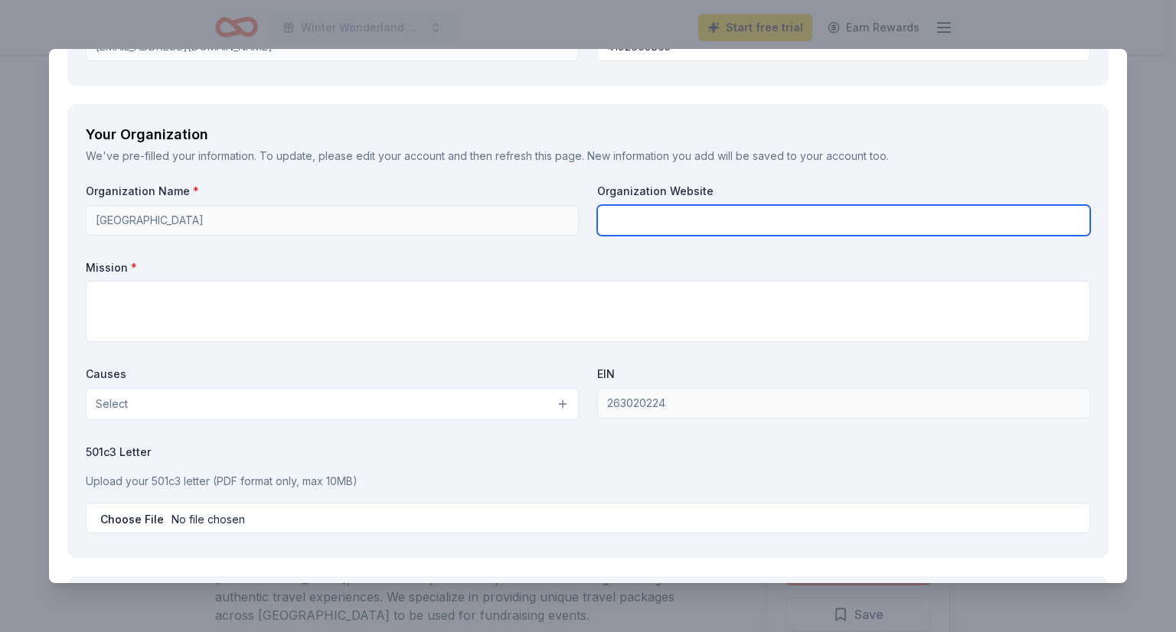
click at [643, 213] on input "text" at bounding box center [843, 220] width 493 height 31
paste input "[URL][DOMAIN_NAME]"
type input "[URL][DOMAIN_NAME]"
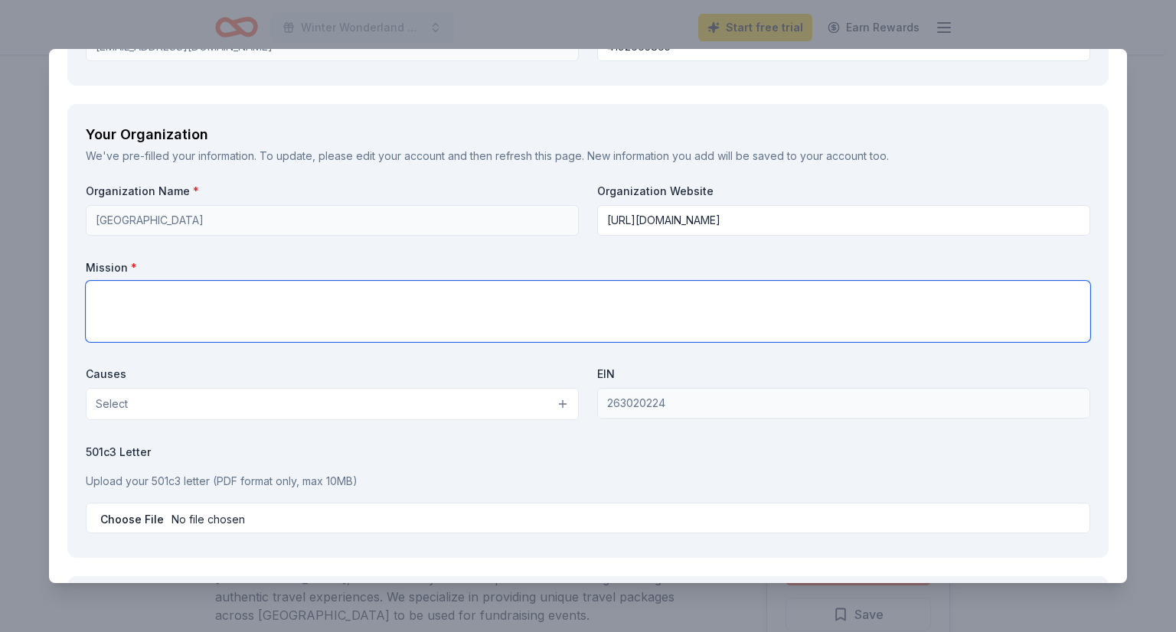
click at [191, 295] on textarea at bounding box center [588, 311] width 1004 height 61
paste textarea "Lorem Ipsu Dolorsi am c adipis elitse doei temporin utl etdolorem al enimad min…"
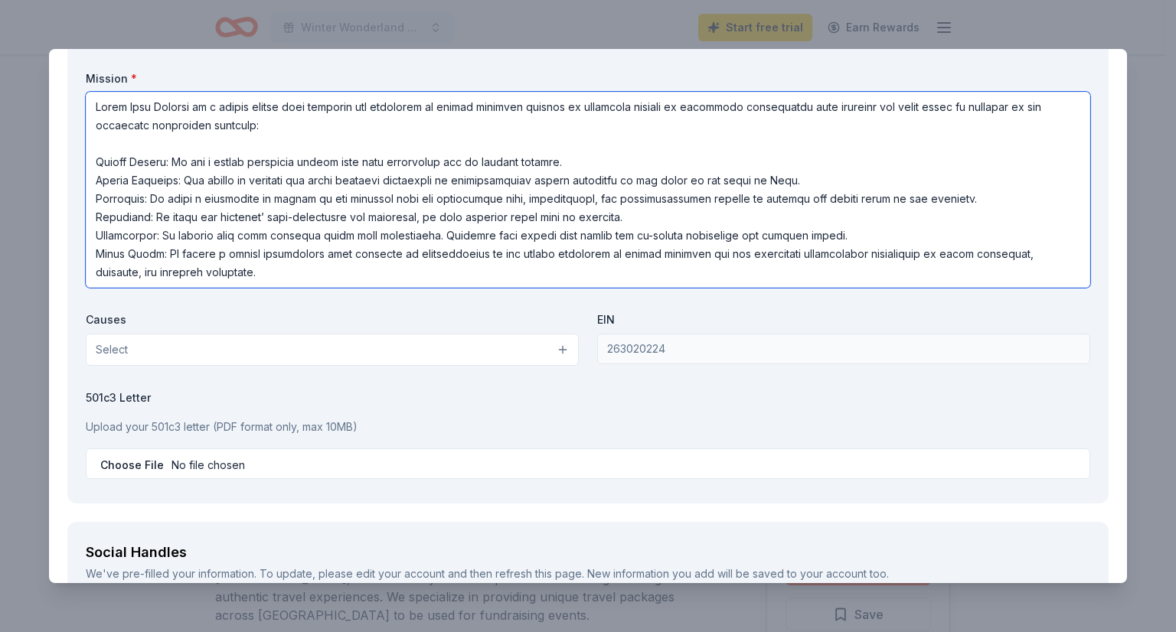
scroll to position [1761, 0]
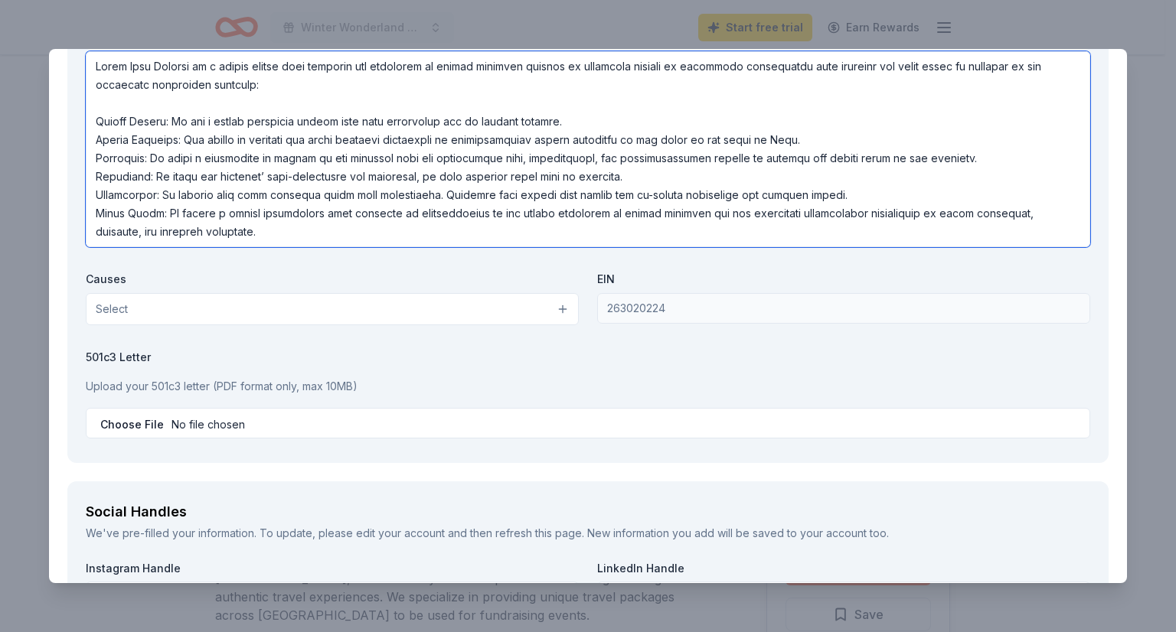
type textarea "Lorem Ipsu Dolorsi am c adipis elitse doei temporin utl etdolorem al enimad min…"
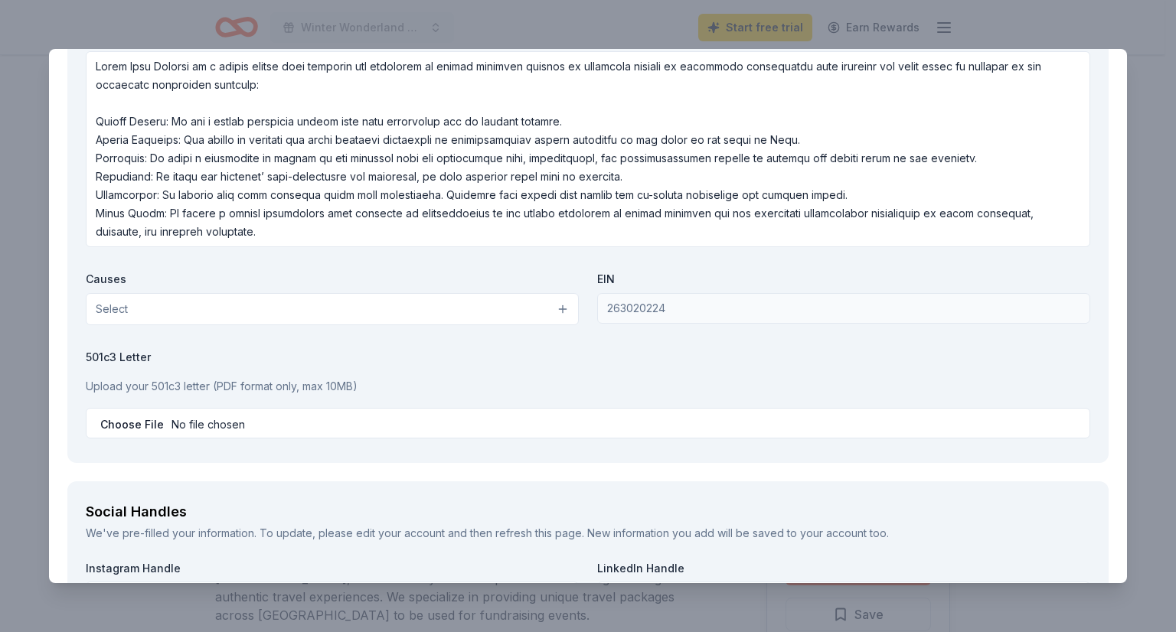
click at [199, 309] on button "Select" at bounding box center [332, 309] width 493 height 32
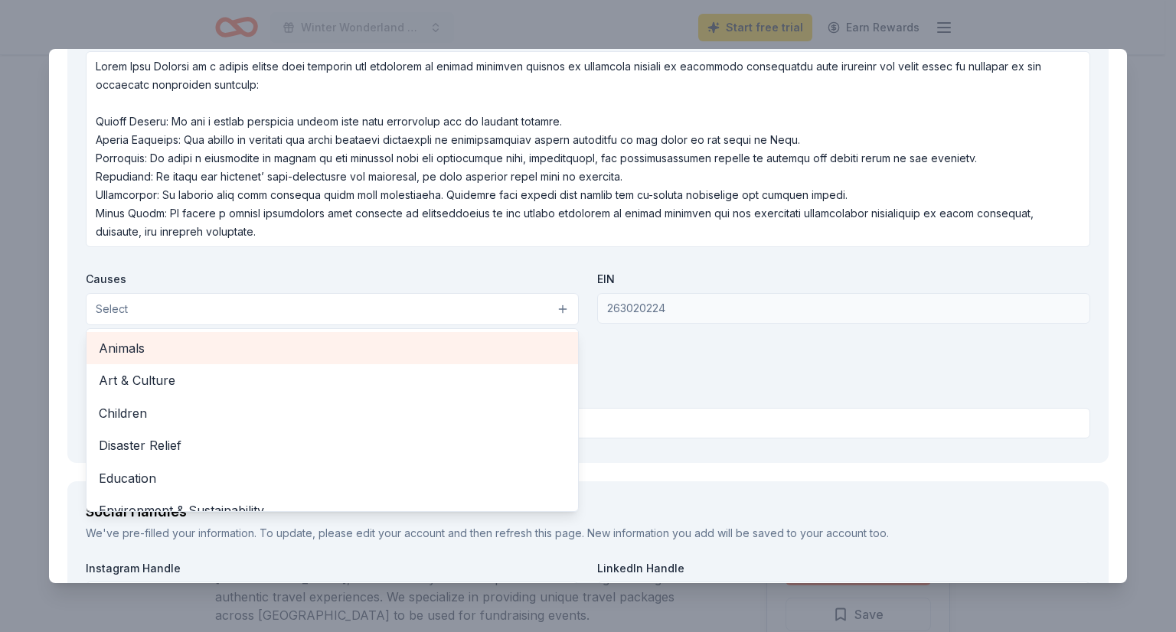
scroll to position [77, 0]
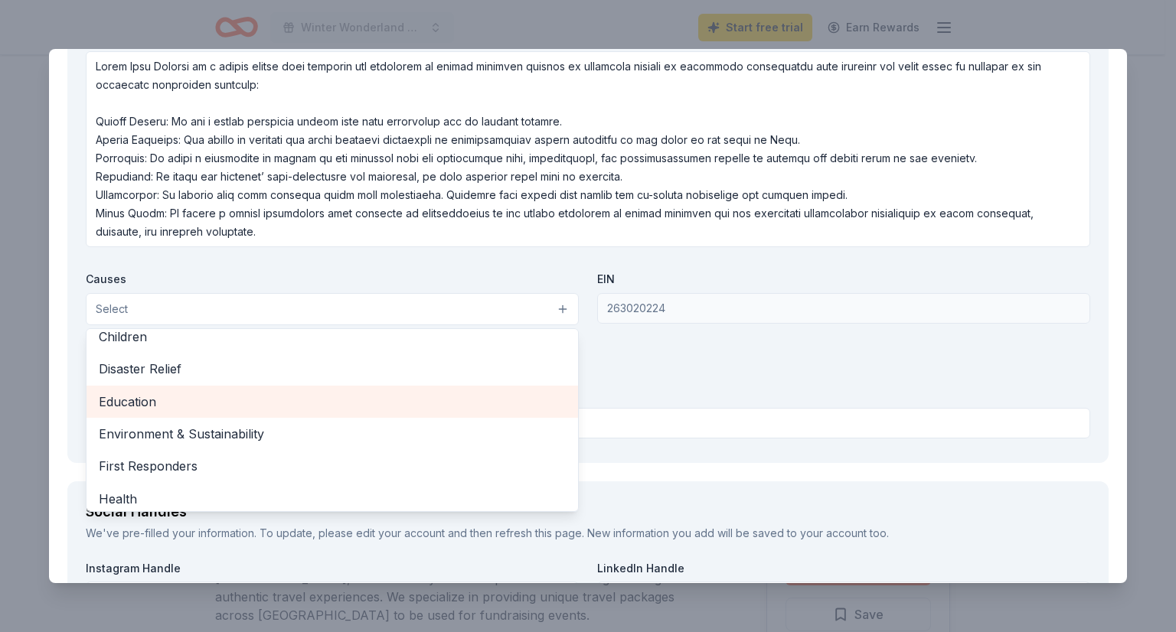
click at [207, 392] on span "Education" at bounding box center [332, 402] width 467 height 20
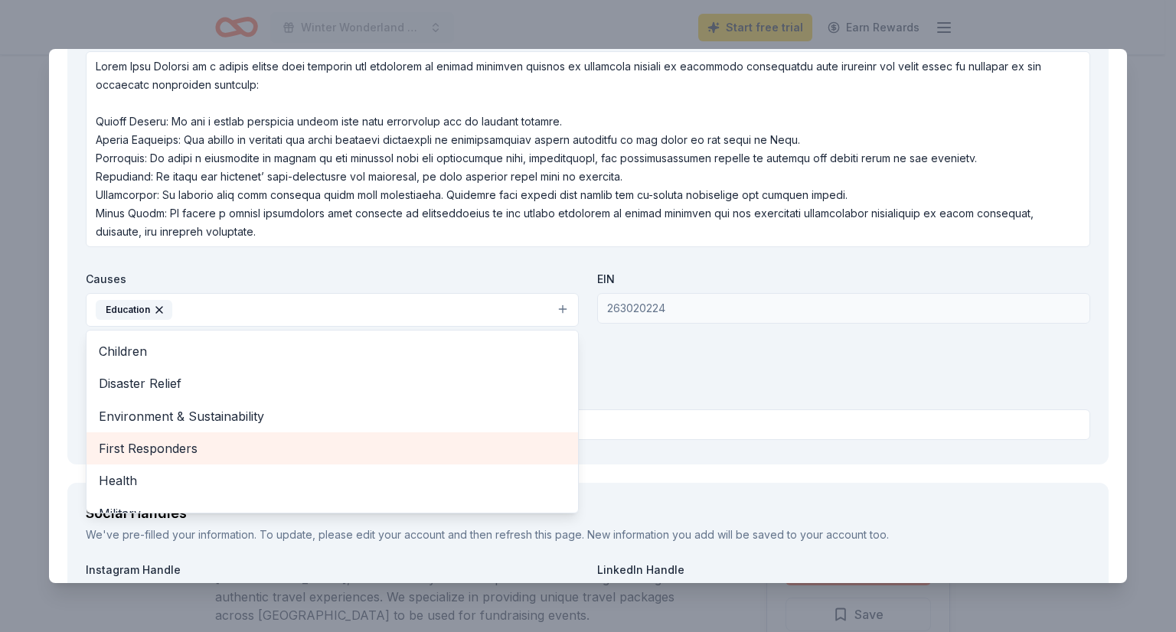
scroll to position [28, 0]
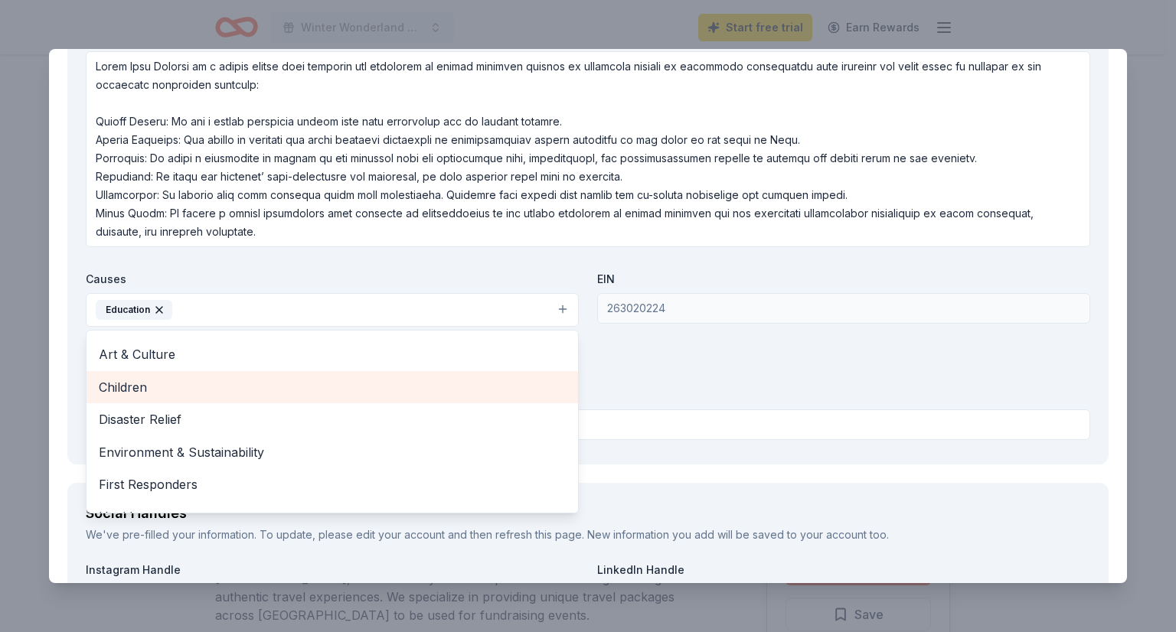
click at [204, 391] on span "Children" at bounding box center [332, 387] width 467 height 20
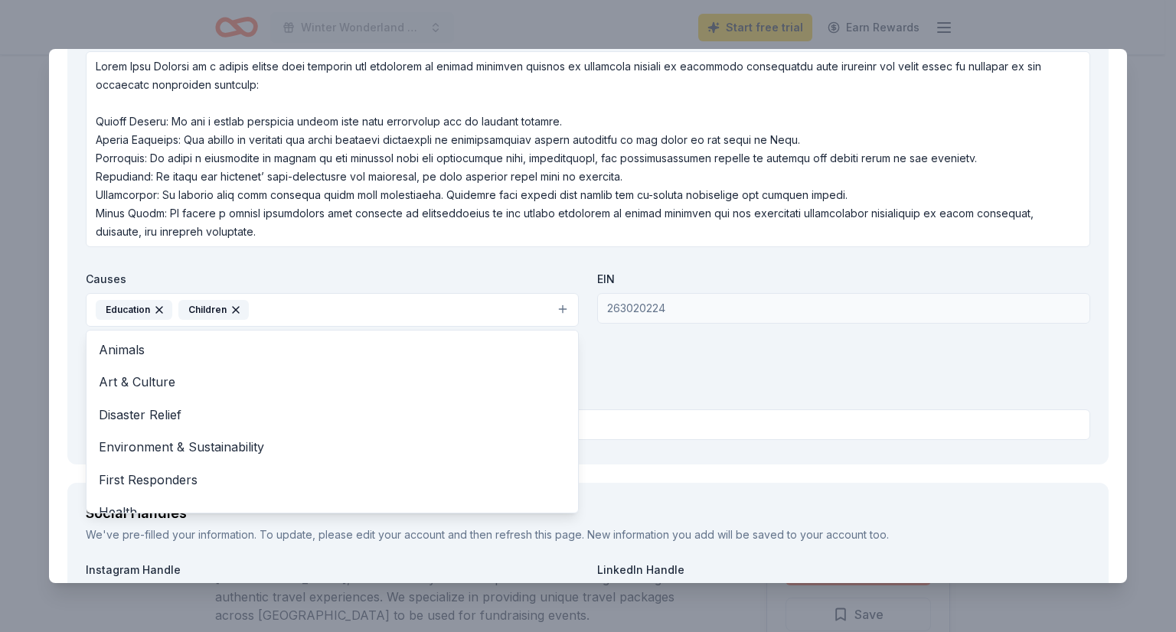
click at [709, 334] on div "Organization Name * Menlo Park Academy Organization Website [URL][DOMAIN_NAME] …" at bounding box center [588, 200] width 1004 height 492
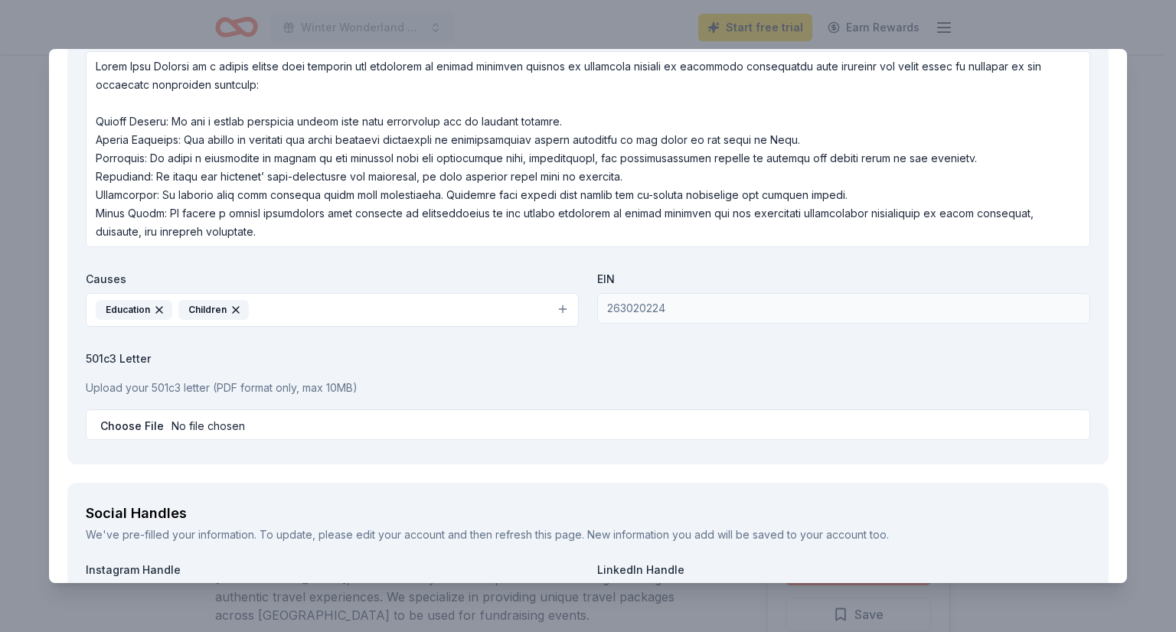
scroll to position [1914, 0]
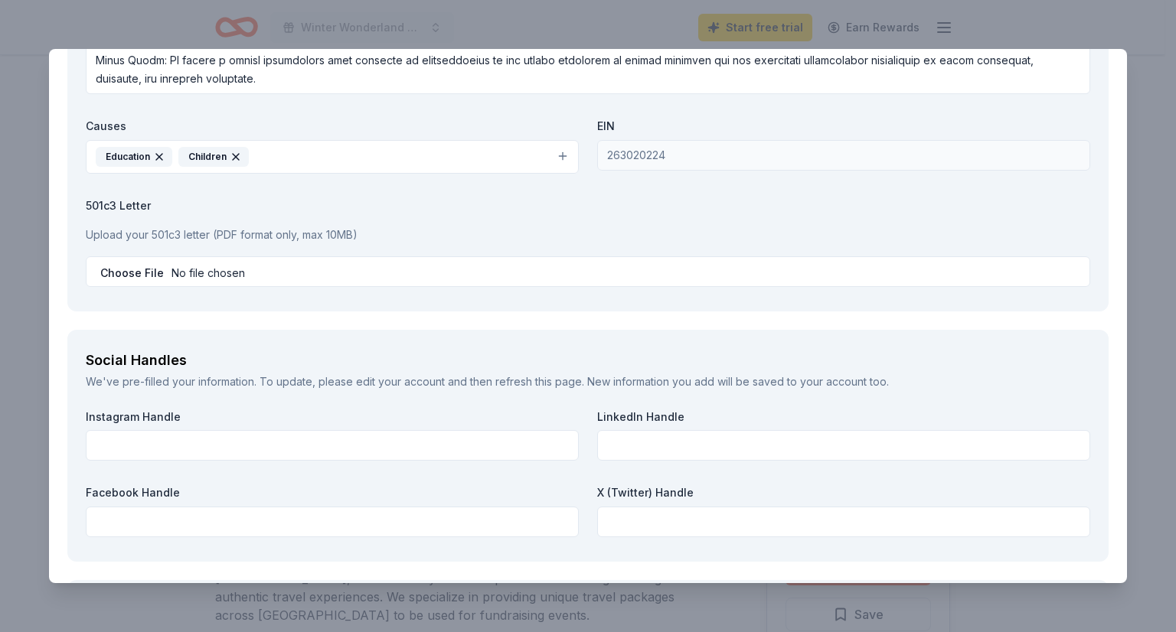
type input "C:\fakepath\Menlo IRS Determination Letter.pdf"
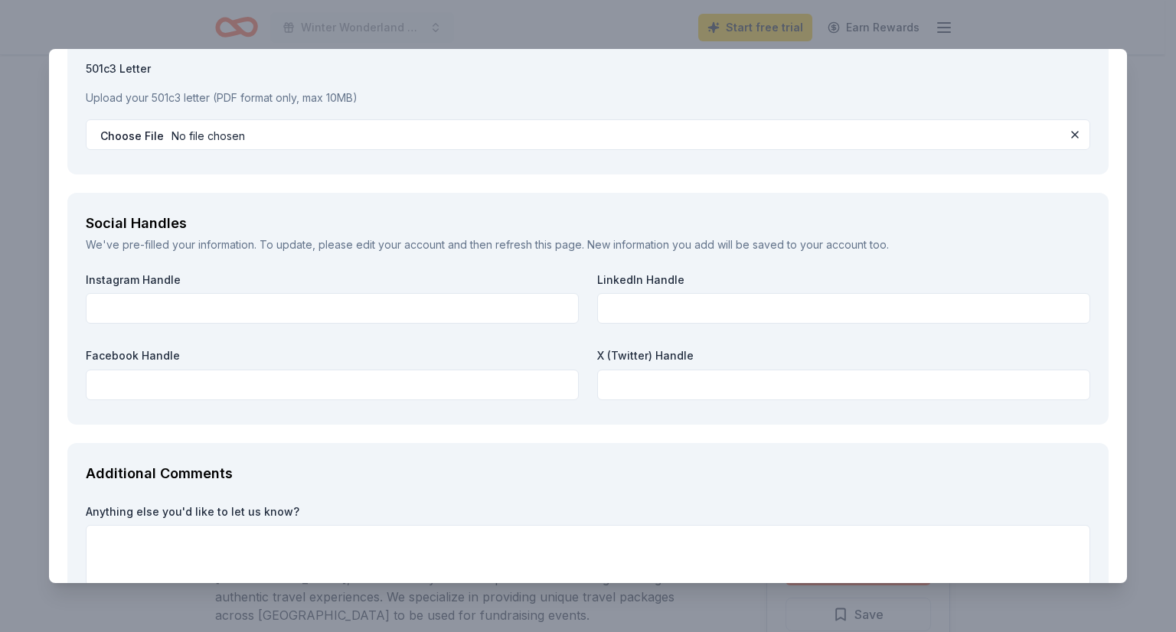
scroll to position [2144, 0]
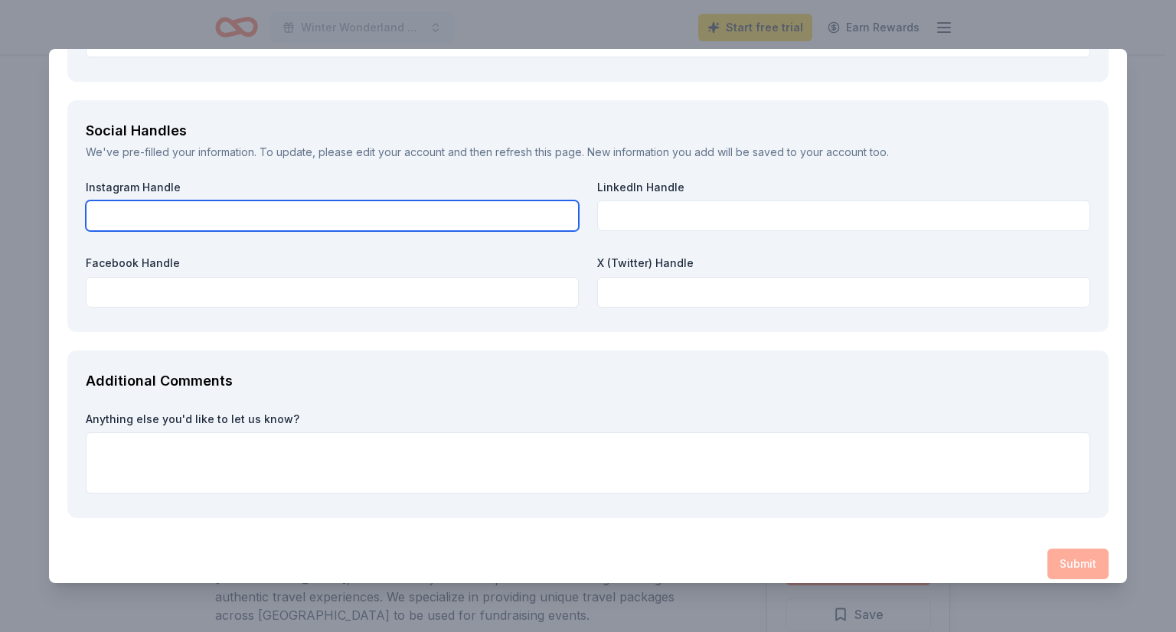
click at [413, 220] on input "text" at bounding box center [332, 216] width 493 height 31
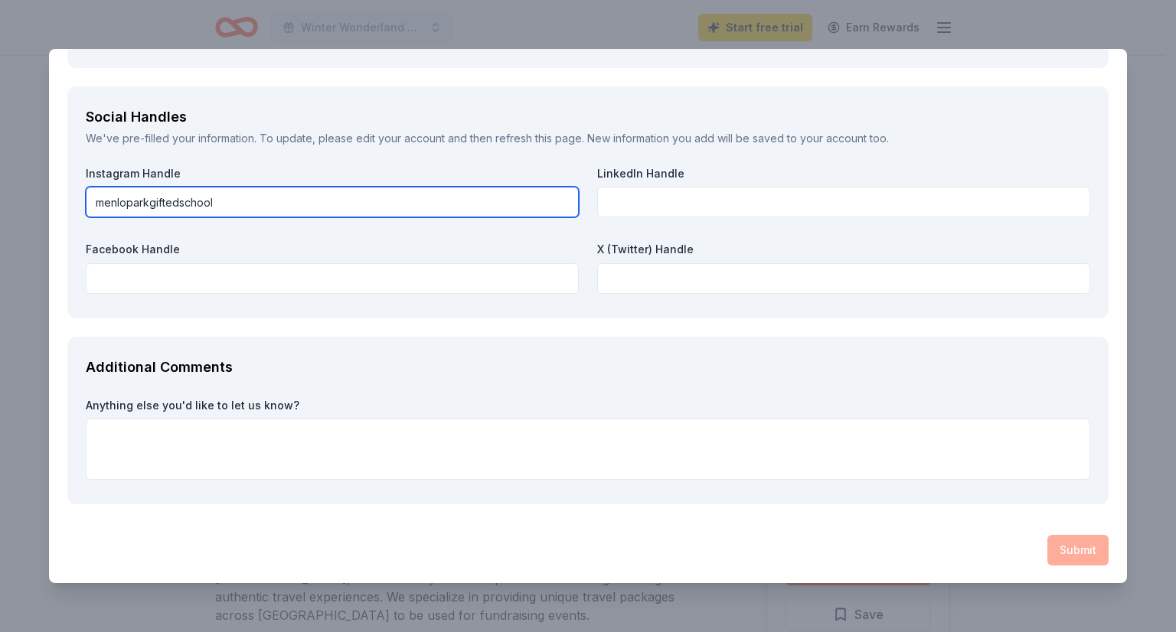
type input "menloparkgiftedschool"
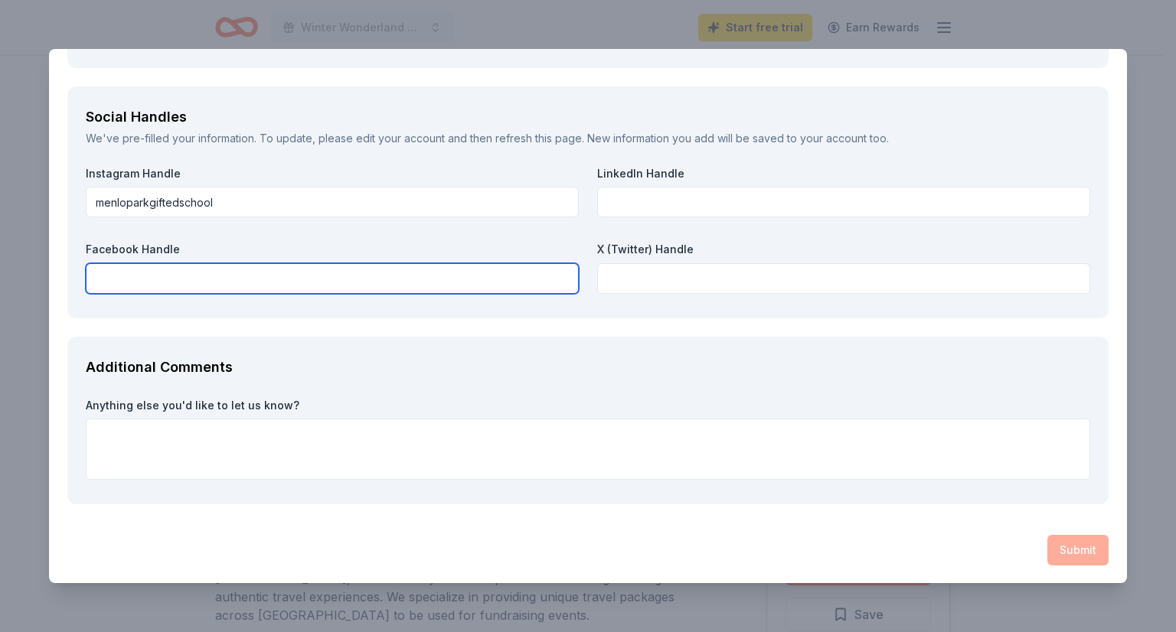
paste input "[URL][DOMAIN_NAME]"
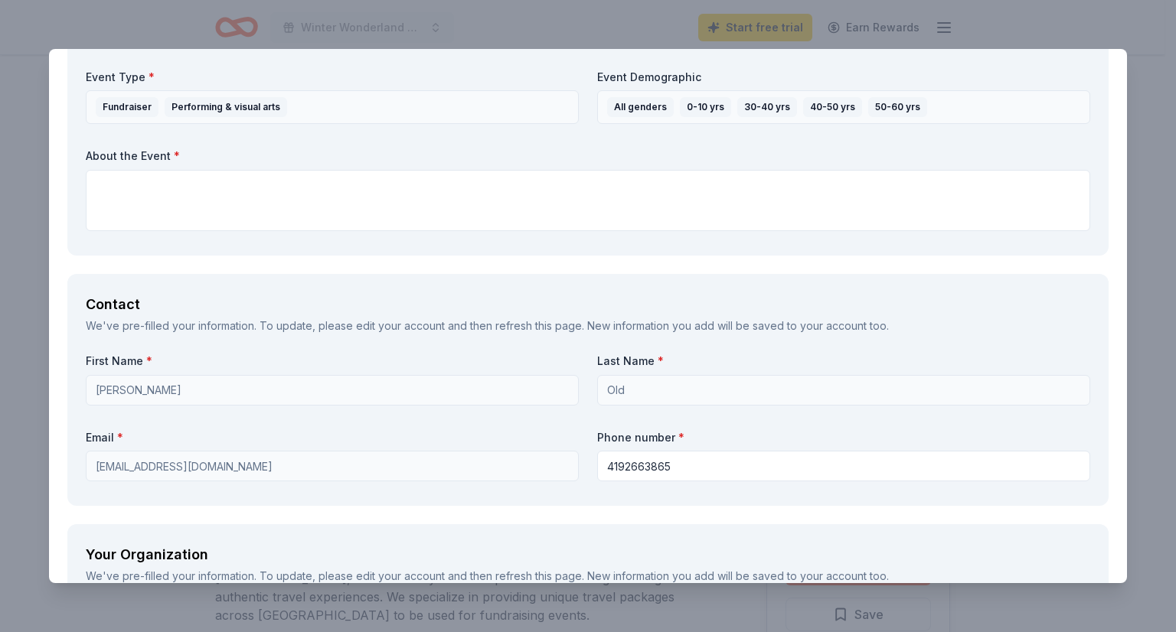
scroll to position [1086, 0]
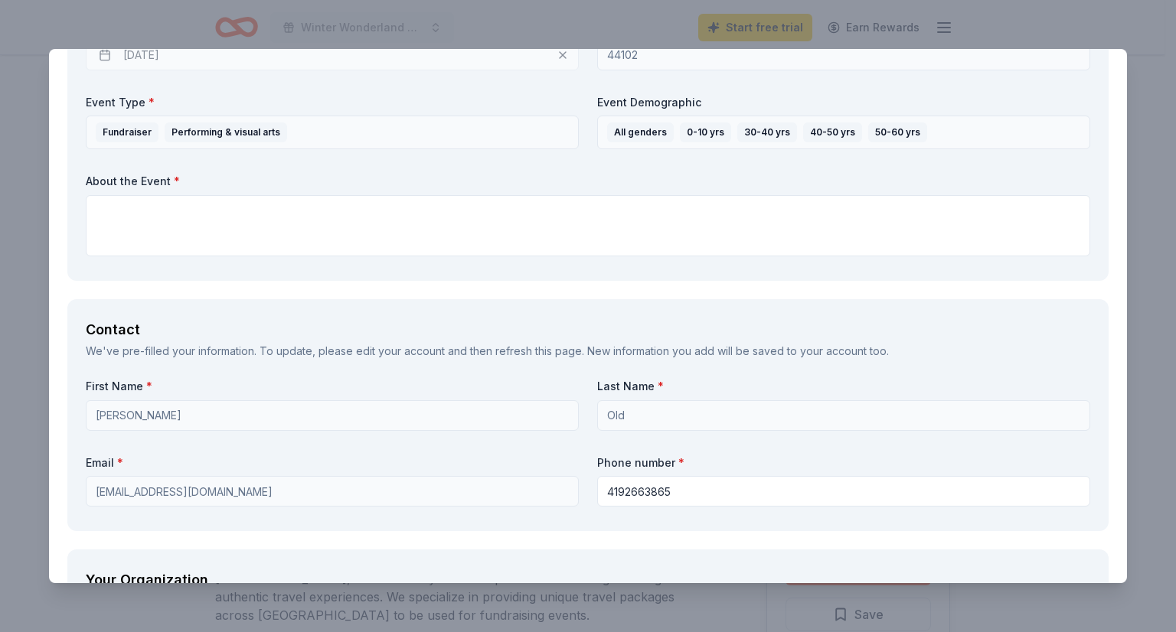
type input "[URL][DOMAIN_NAME]"
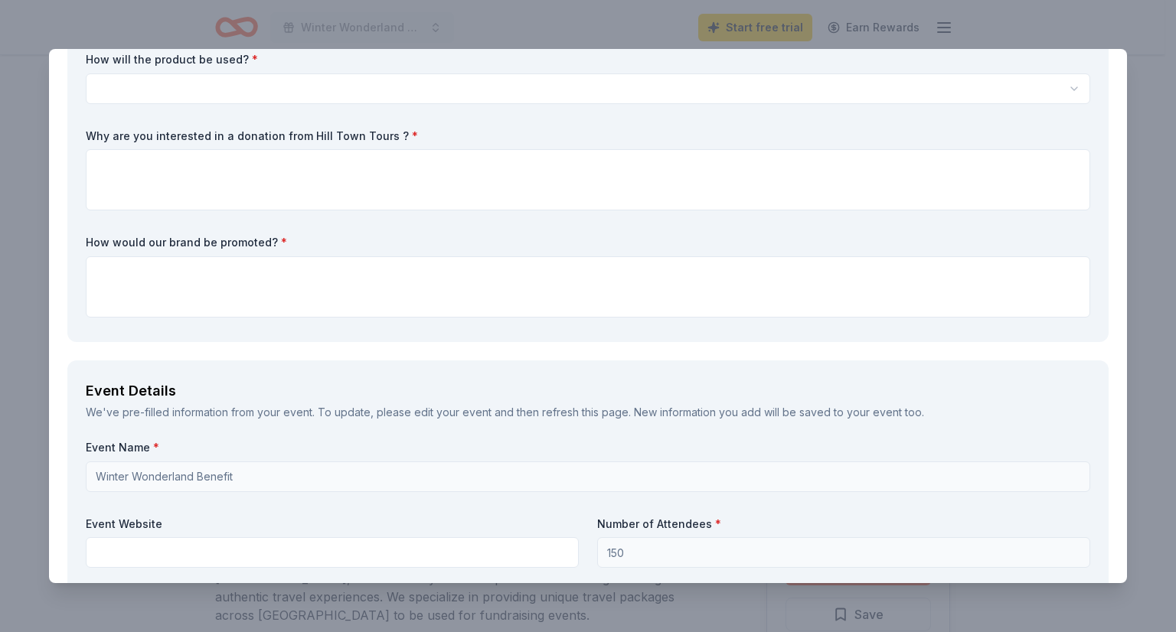
scroll to position [473, 0]
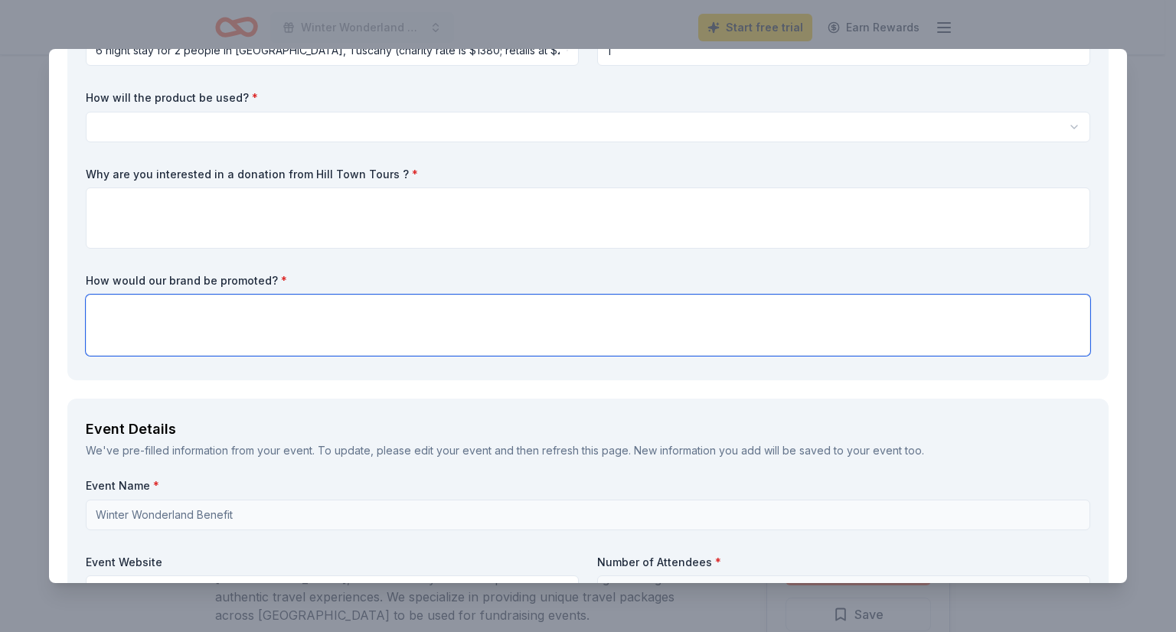
click at [186, 323] on textarea at bounding box center [588, 325] width 1004 height 61
paste textarea "As a nonprofit, we rely on the generosity of community partners like you to con…"
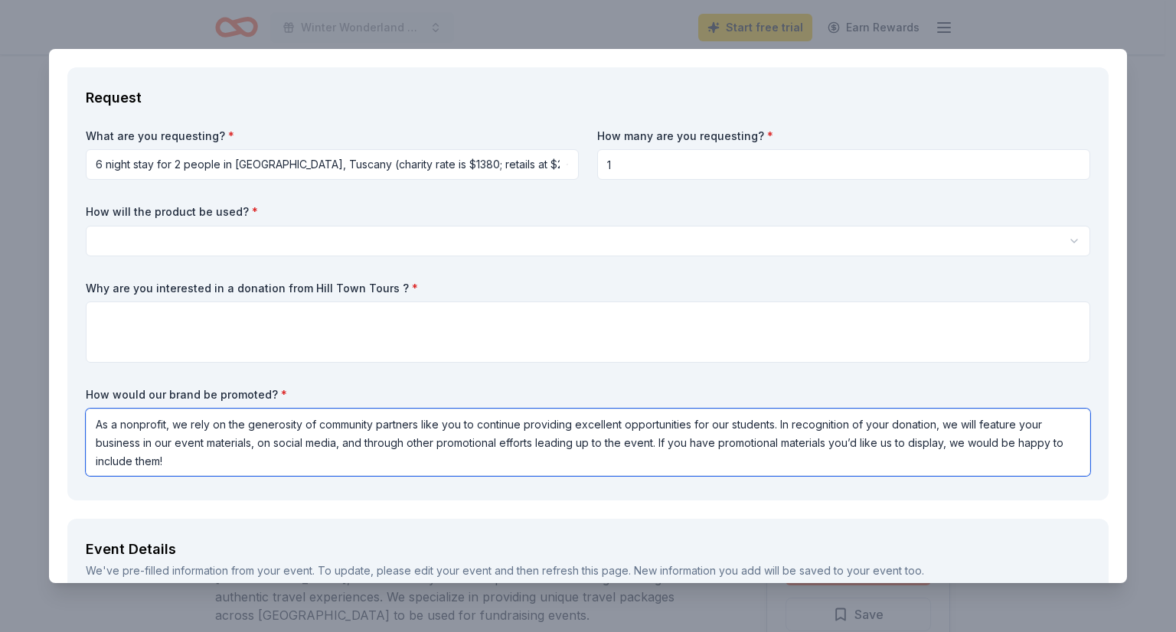
scroll to position [320, 0]
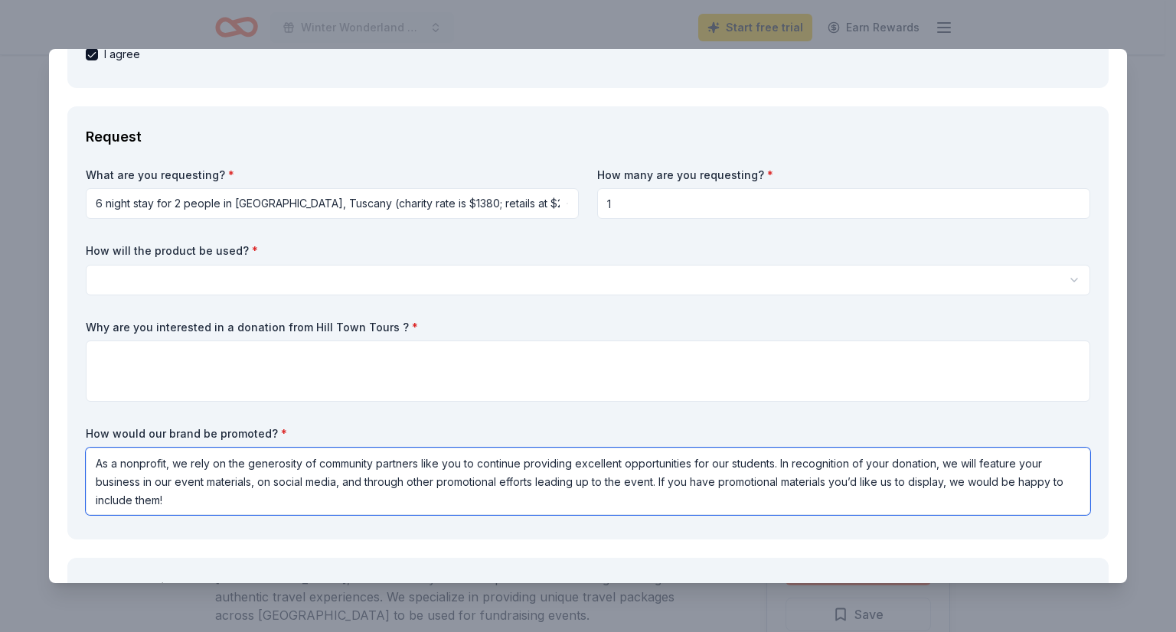
type textarea "As a nonprofit, we rely on the generosity of community partners like you to con…"
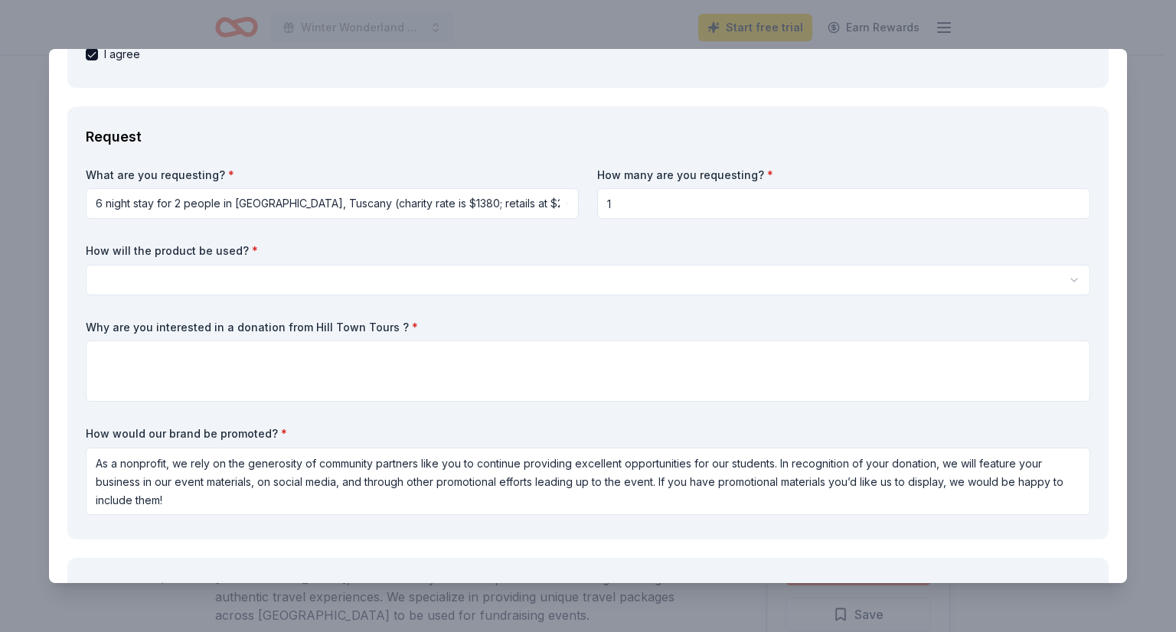
click at [169, 277] on html "Winter Wonderland Benefit Start free trial Earn Rewards Due [DATE] Share Hill T…" at bounding box center [588, 316] width 1176 height 632
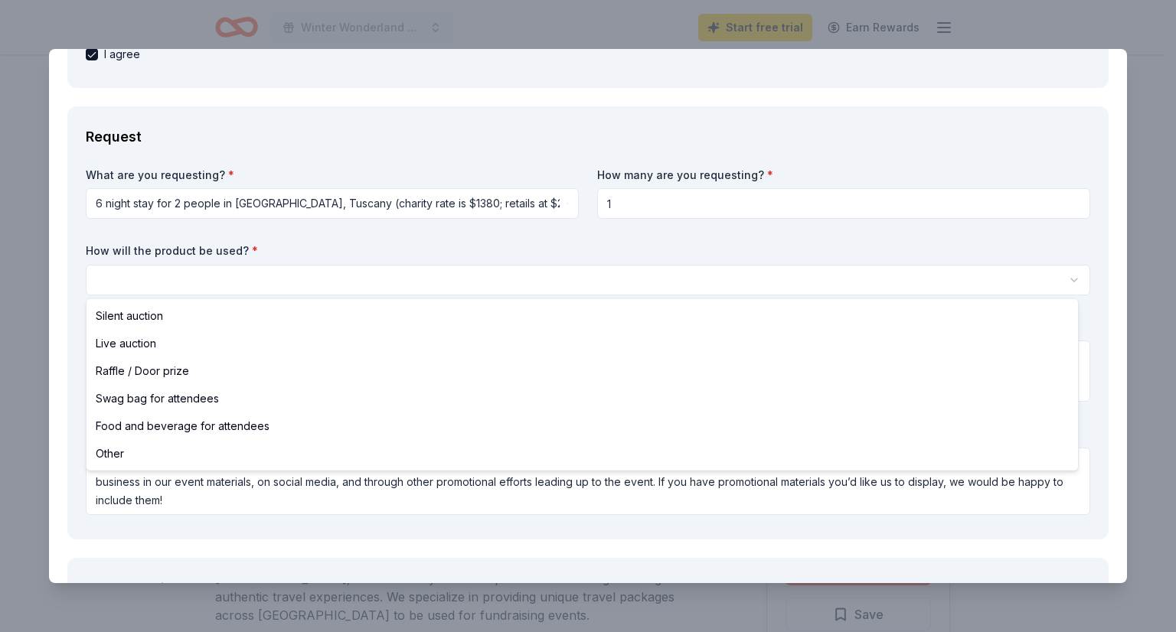
select select "silentAuction"
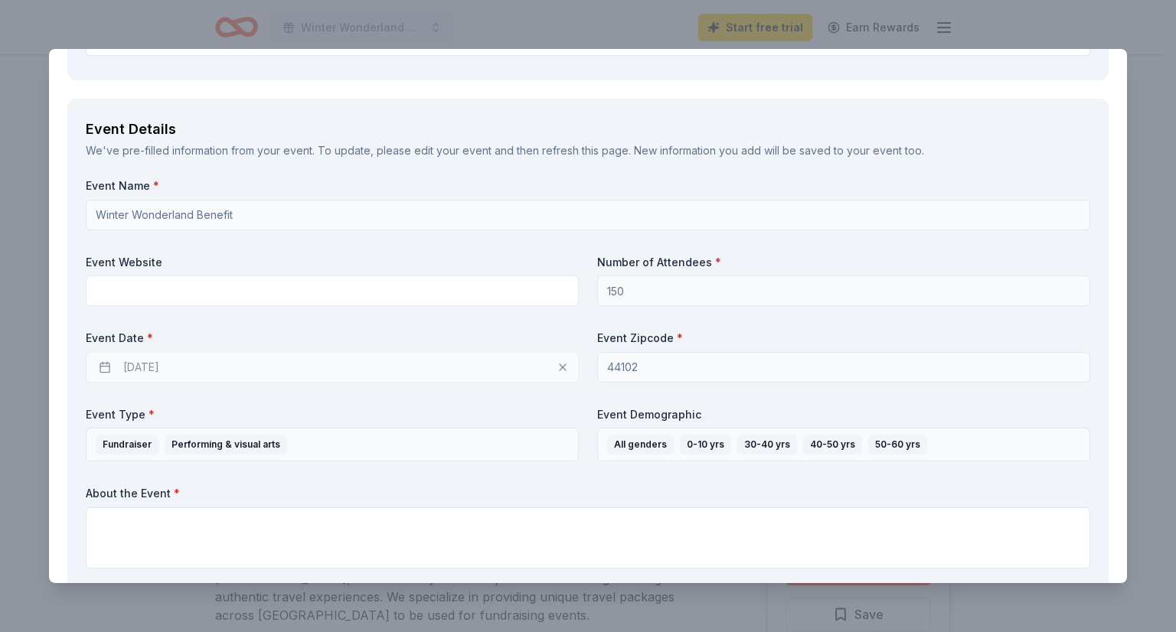
scroll to position [1009, 0]
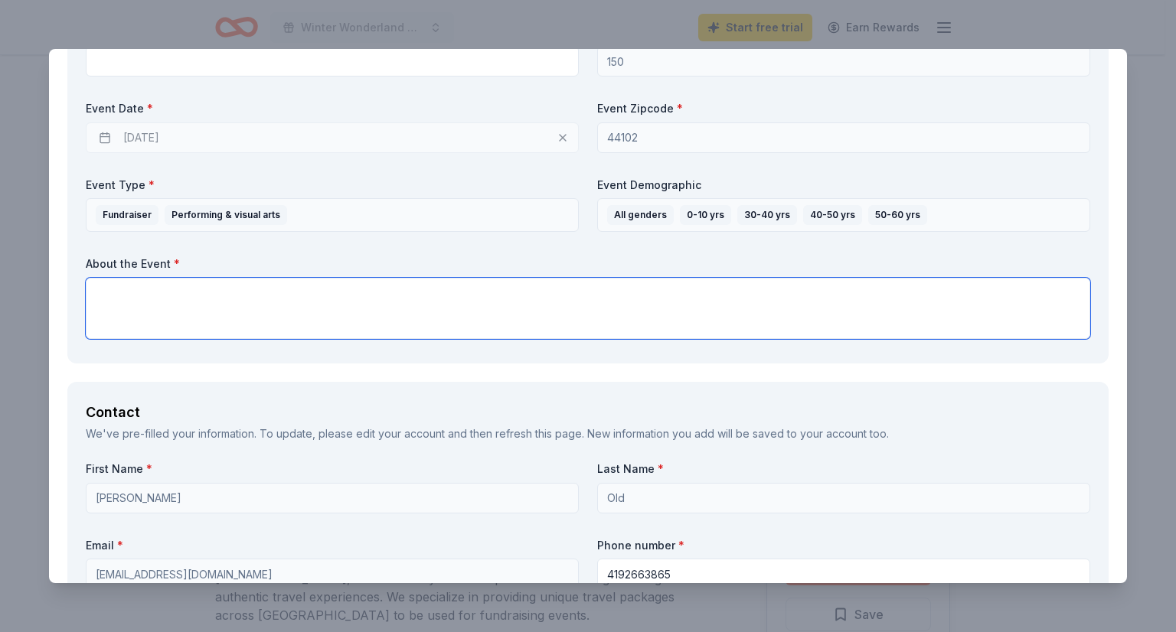
click at [177, 298] on textarea at bounding box center [588, 308] width 1004 height 61
paste textarea ". We are reaching out to invite you to be part of our Winter Benefit on [DATE],…"
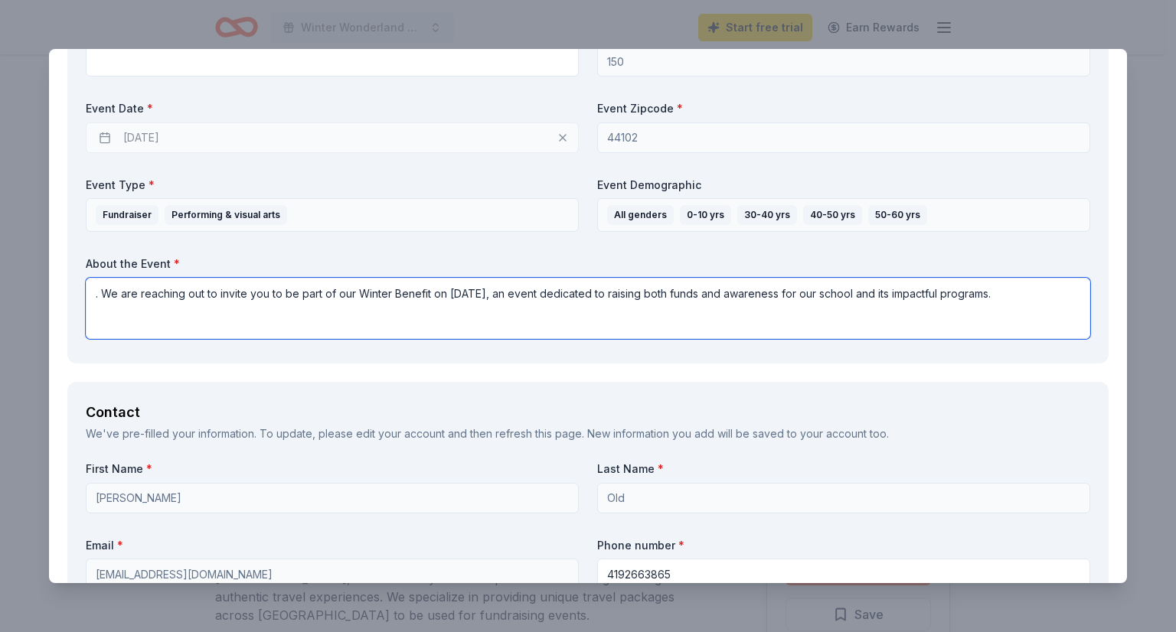
click at [106, 291] on textarea ". We are reaching out to invite you to be part of our Winter Benefit on [DATE],…" at bounding box center [588, 308] width 1004 height 61
click at [1043, 292] on textarea "We are reaching out to invite you to be part of our Winter Benefit on [DATE], a…" at bounding box center [588, 308] width 1004 height 61
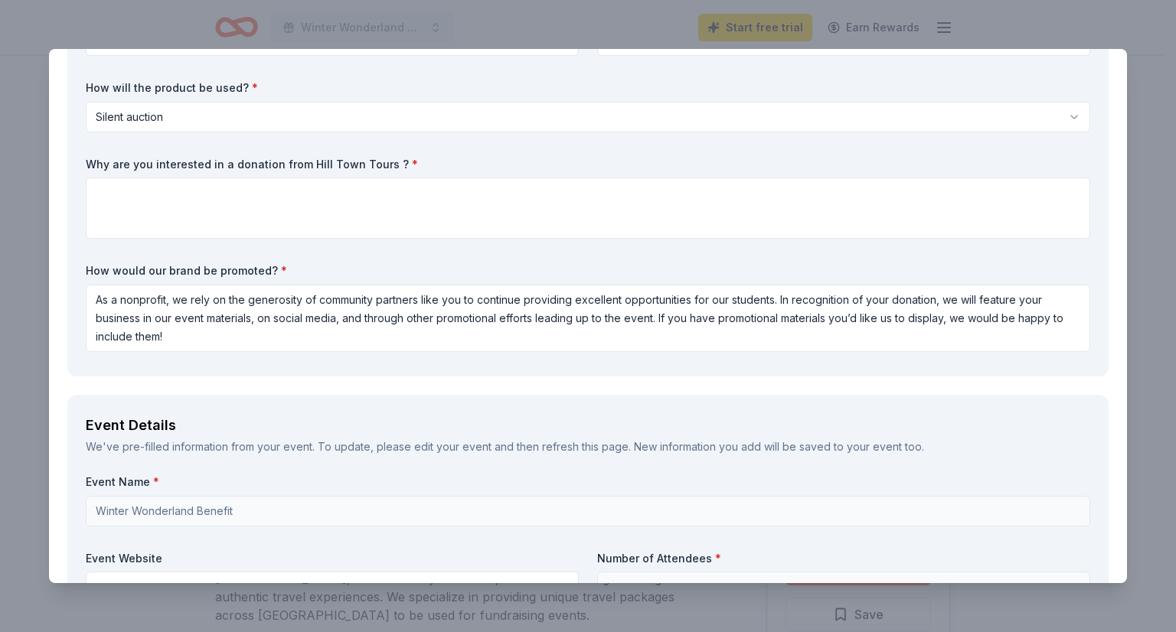
scroll to position [320, 0]
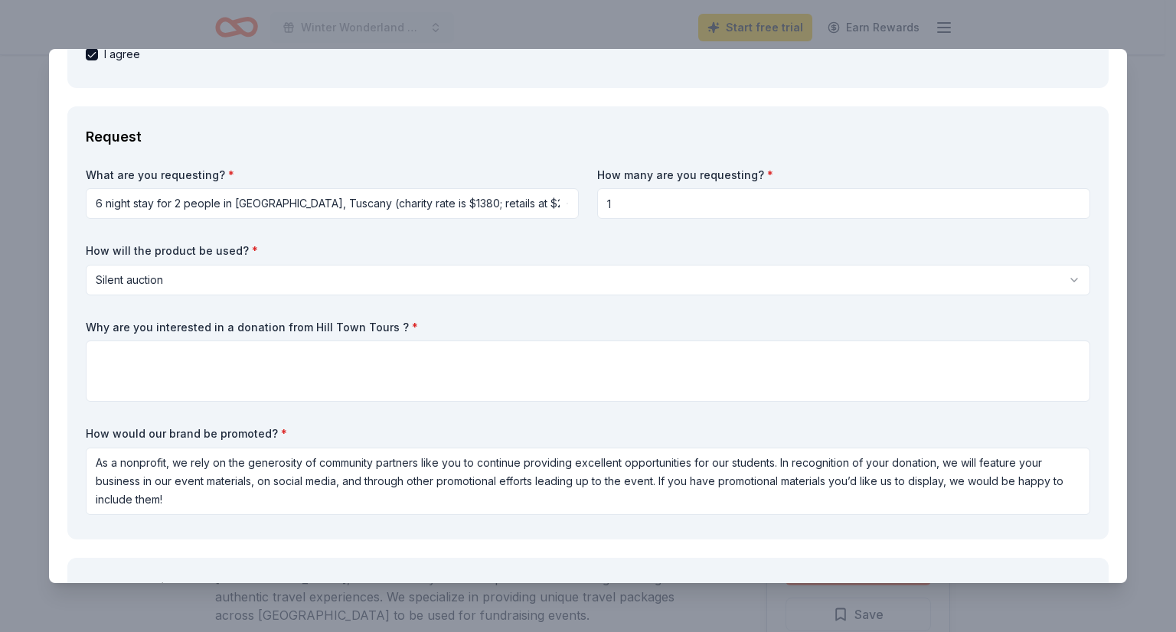
type textarea "We are reaching out to invite you to be part of our Winter Benefit on [DATE], a…"
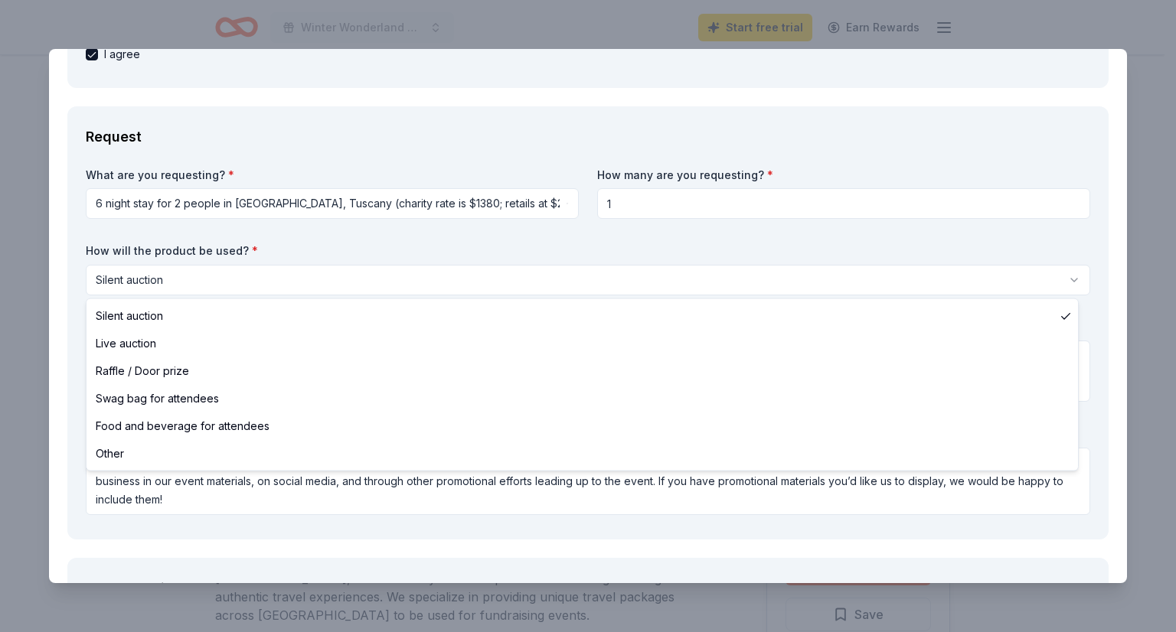
click at [197, 283] on html "Winter Wonderland Benefit Start free trial Earn Rewards Due [DATE] Share Hill T…" at bounding box center [588, 316] width 1176 height 632
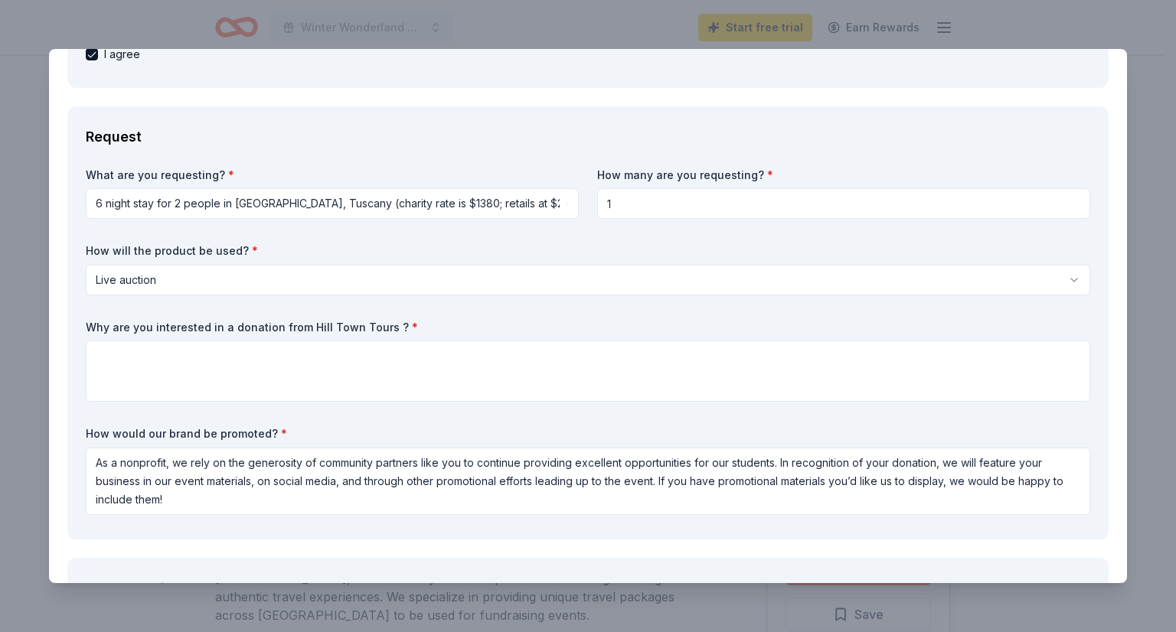
click at [126, 279] on html "Winter Wonderland Benefit Start free trial Earn Rewards Due [DATE] Share Hill T…" at bounding box center [588, 316] width 1176 height 632
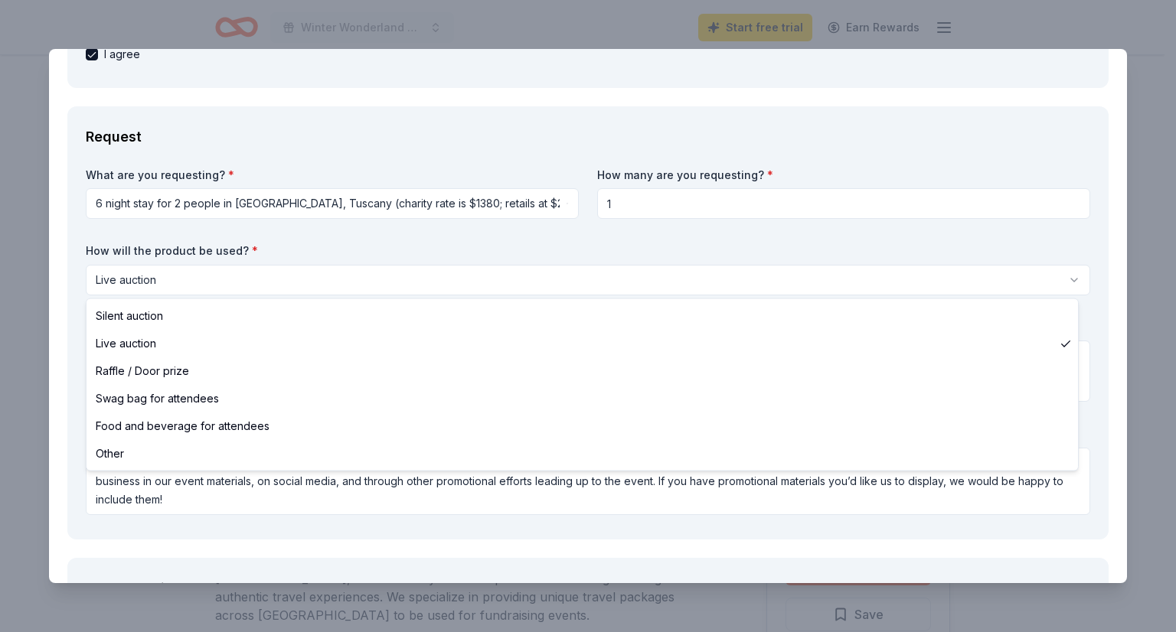
select select "silentAuction"
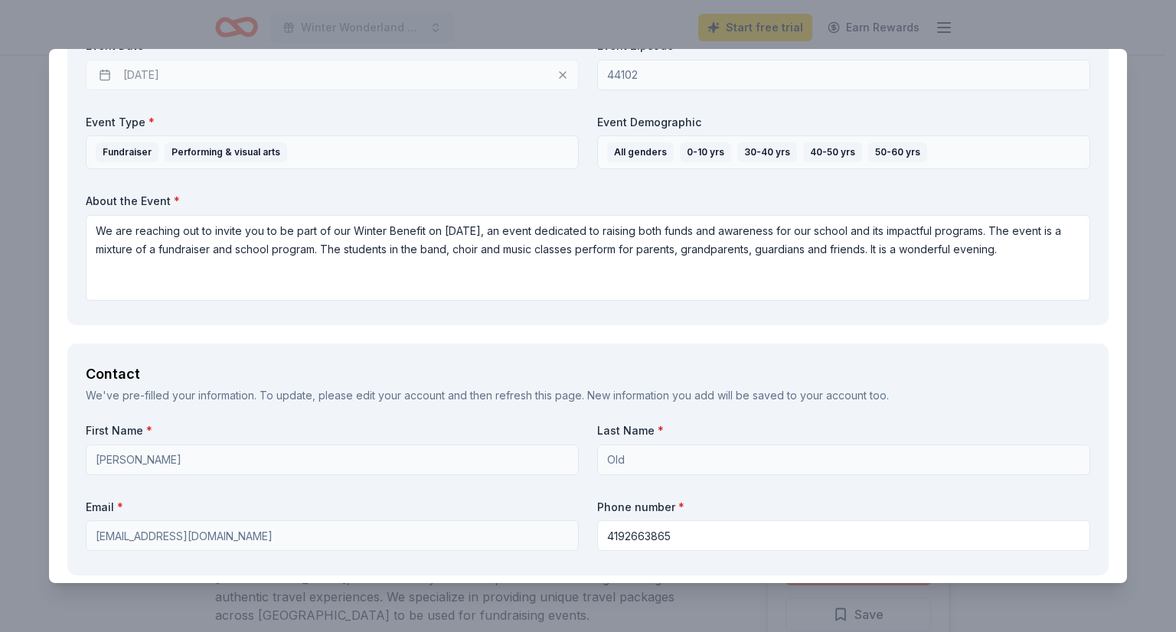
scroll to position [1086, 0]
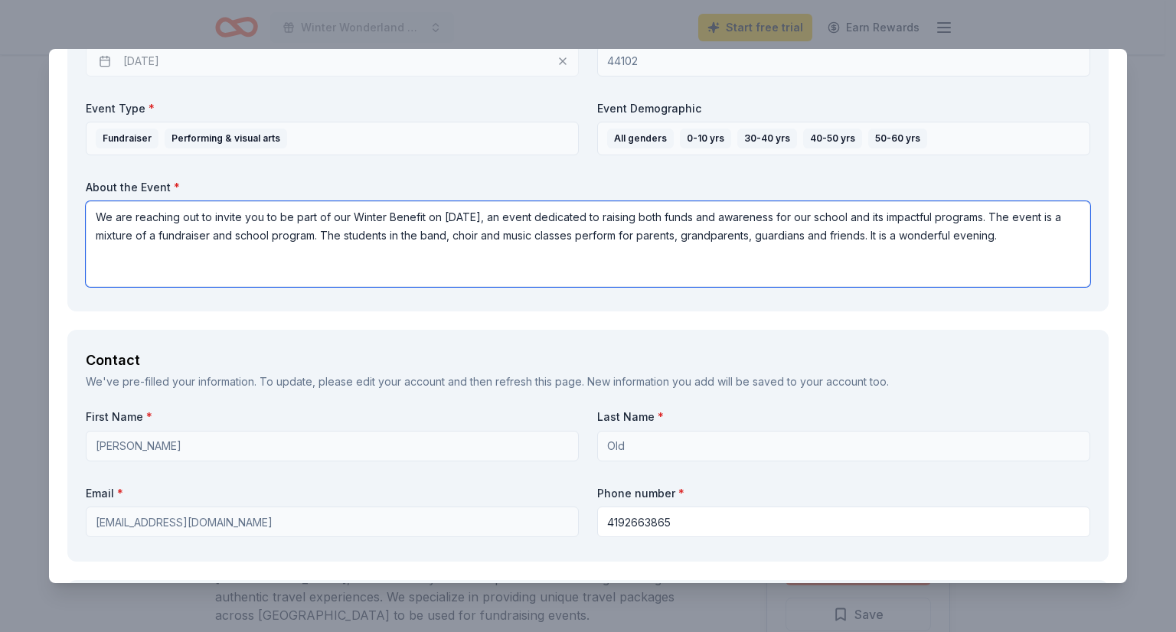
click at [157, 253] on textarea "We are reaching out to invite you to be part of our Winter Benefit on [DATE], a…" at bounding box center [588, 244] width 1004 height 86
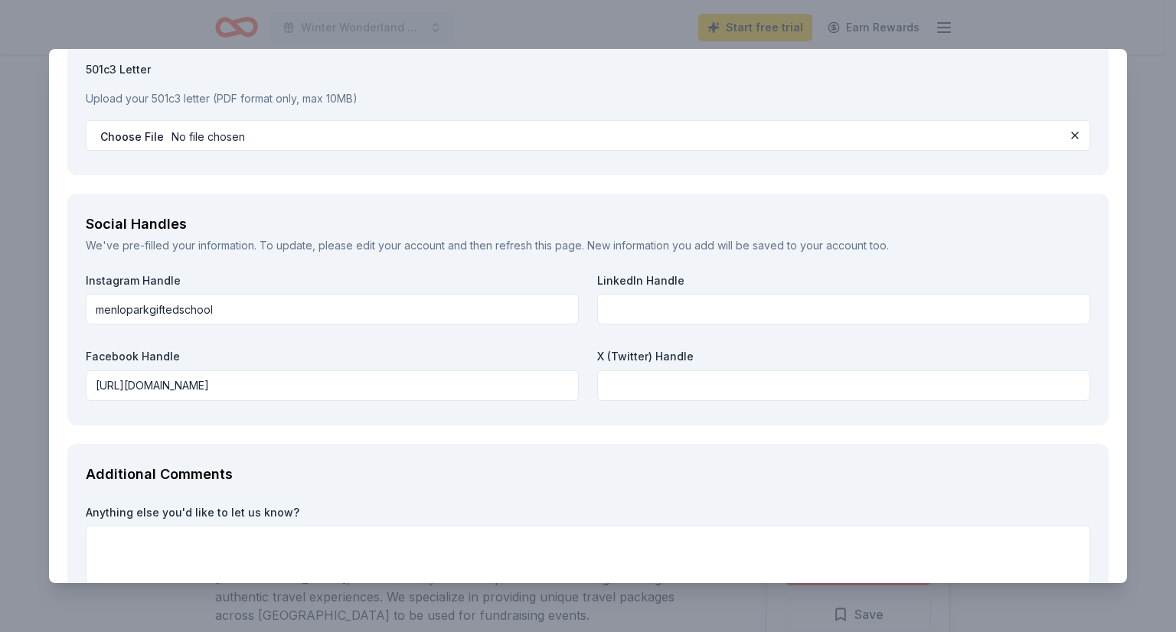
scroll to position [2188, 0]
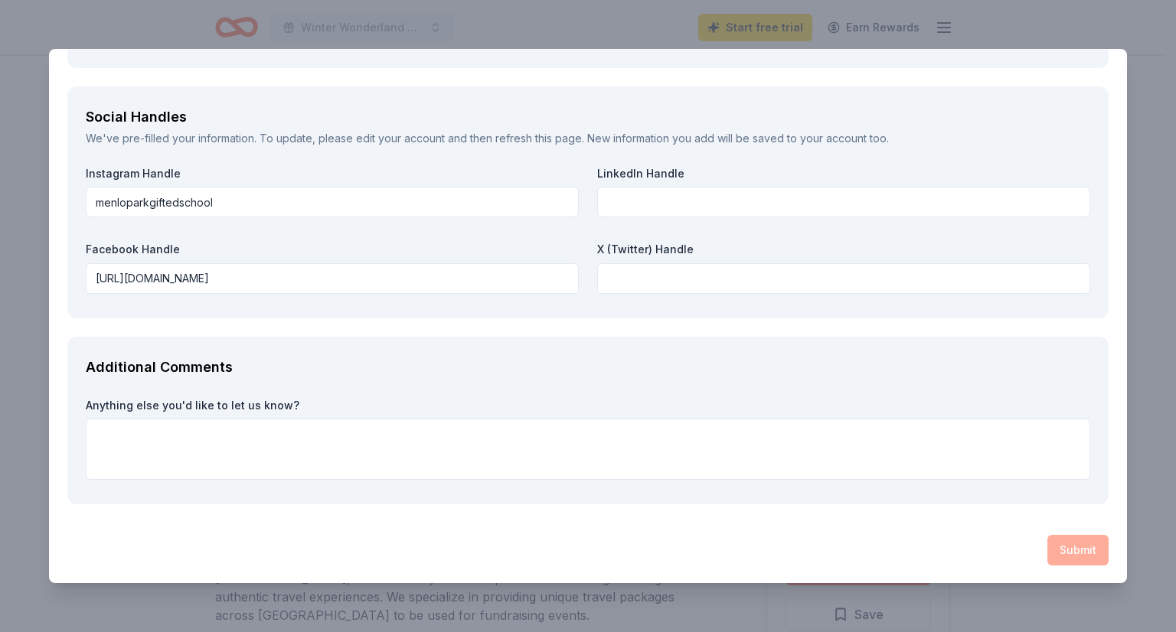
type textarea "We are reaching out to invite you to be part of our Winter Benefit on [DATE], a…"
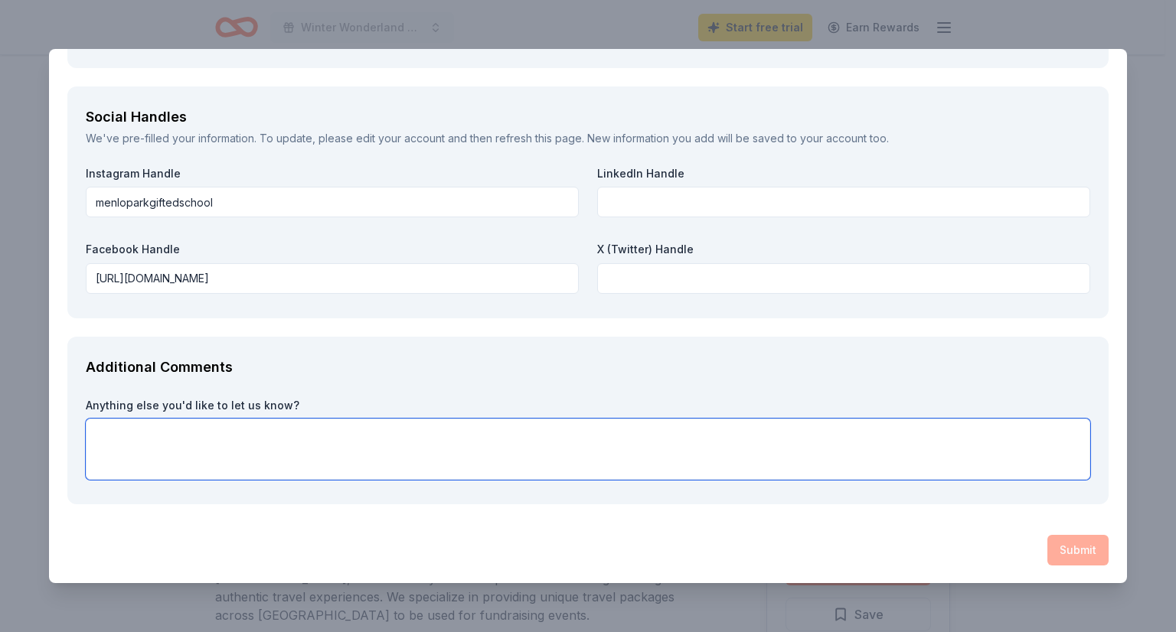
click at [768, 438] on textarea at bounding box center [588, 449] width 1004 height 61
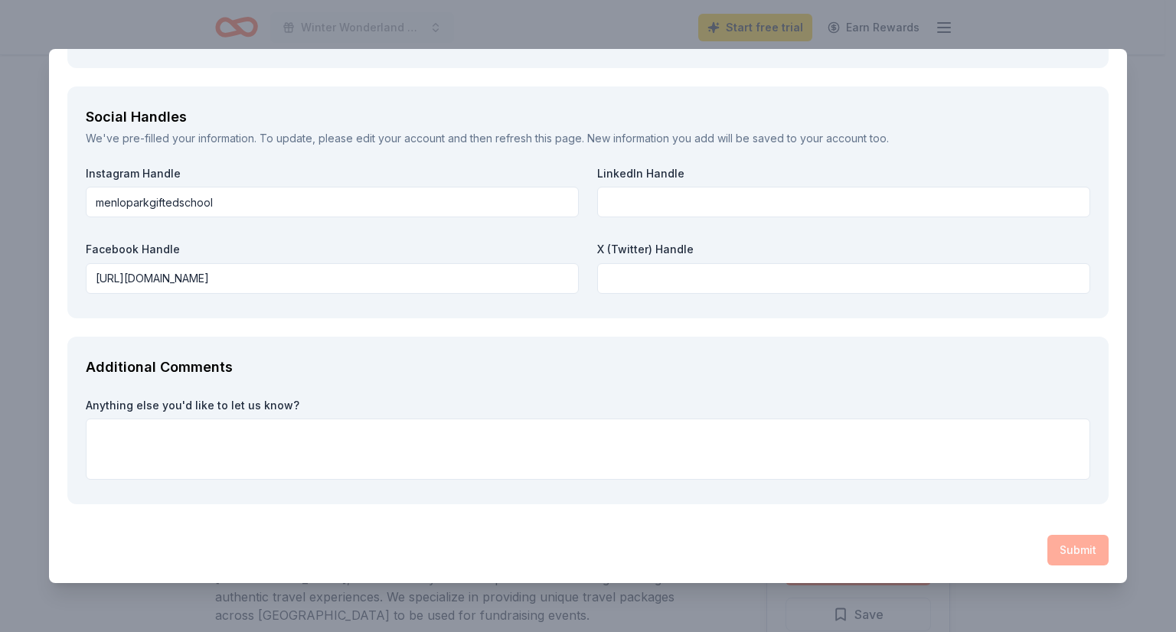
click at [1069, 552] on div "Submit" at bounding box center [587, 550] width 1041 height 31
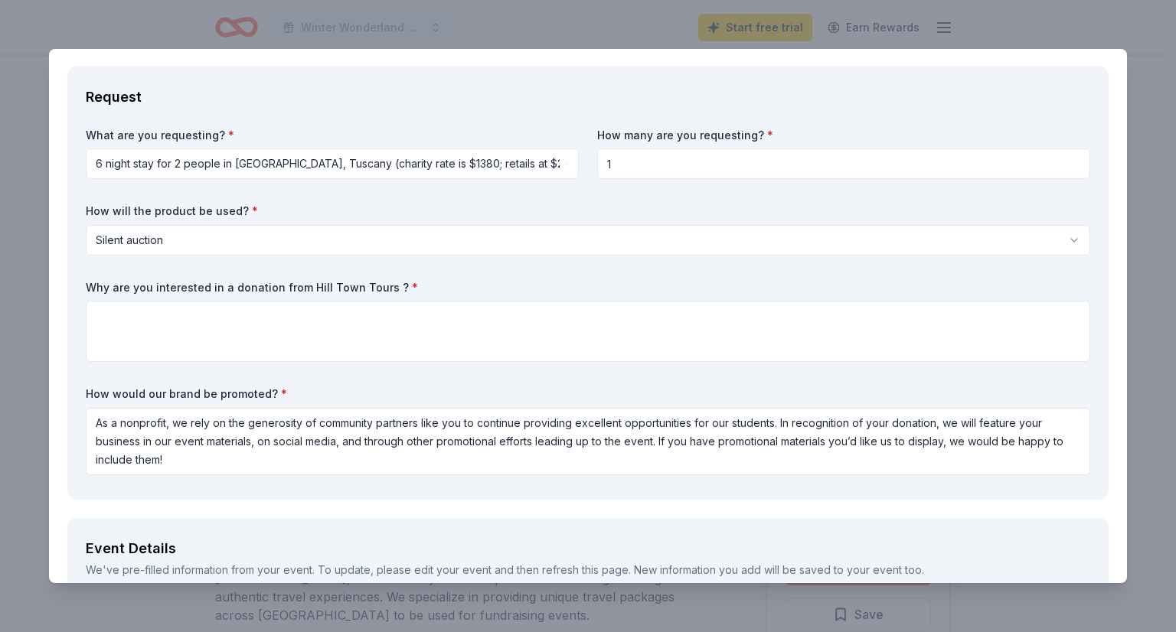
scroll to position [383, 0]
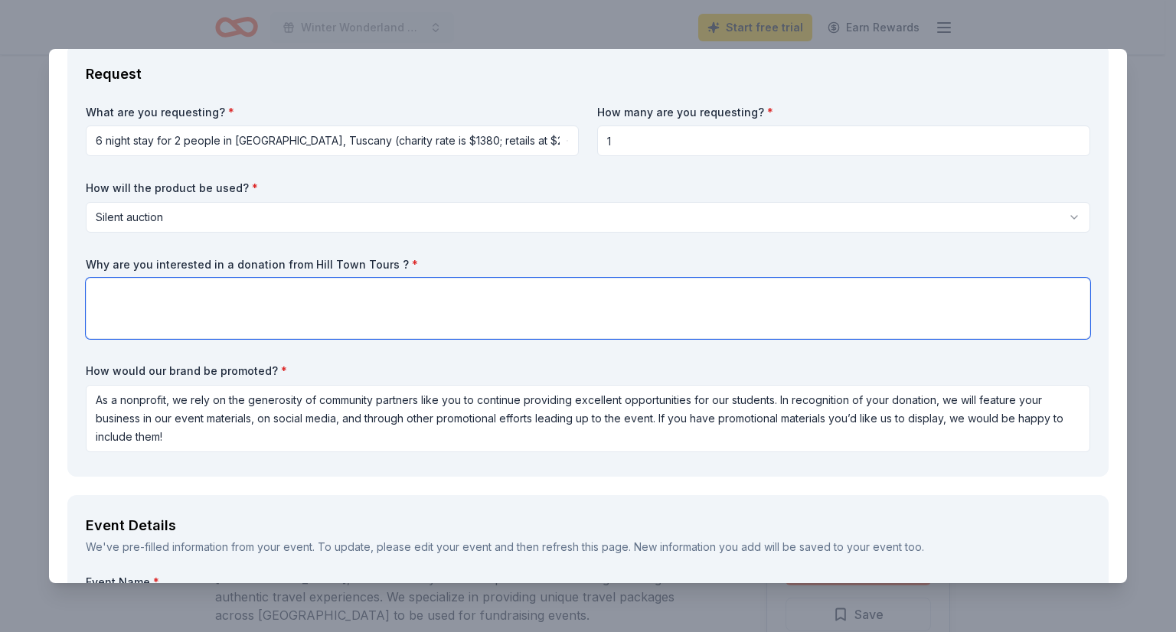
click at [771, 315] on textarea at bounding box center [588, 308] width 1004 height 61
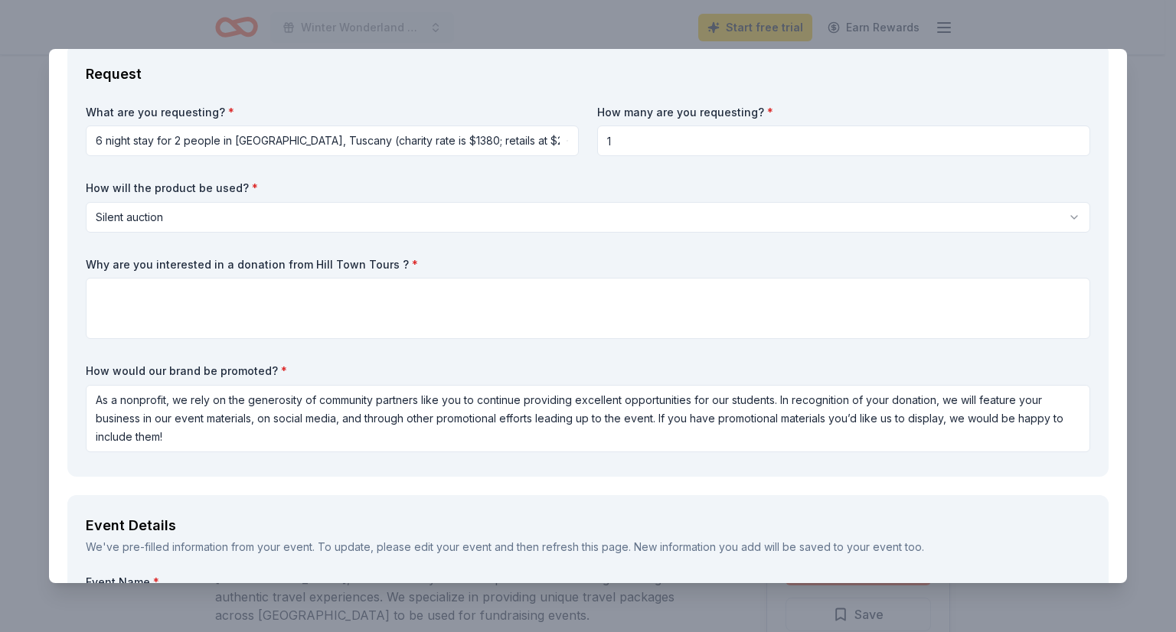
click at [225, 267] on label "Why are you interested in a donation from Hill Town Tours ? *" at bounding box center [588, 264] width 1004 height 15
drag, startPoint x: 384, startPoint y: 263, endPoint x: 144, endPoint y: 263, distance: 239.6
click at [144, 263] on label "Why are you interested in a donation from Hill Town Tours ? *" at bounding box center [588, 264] width 1004 height 15
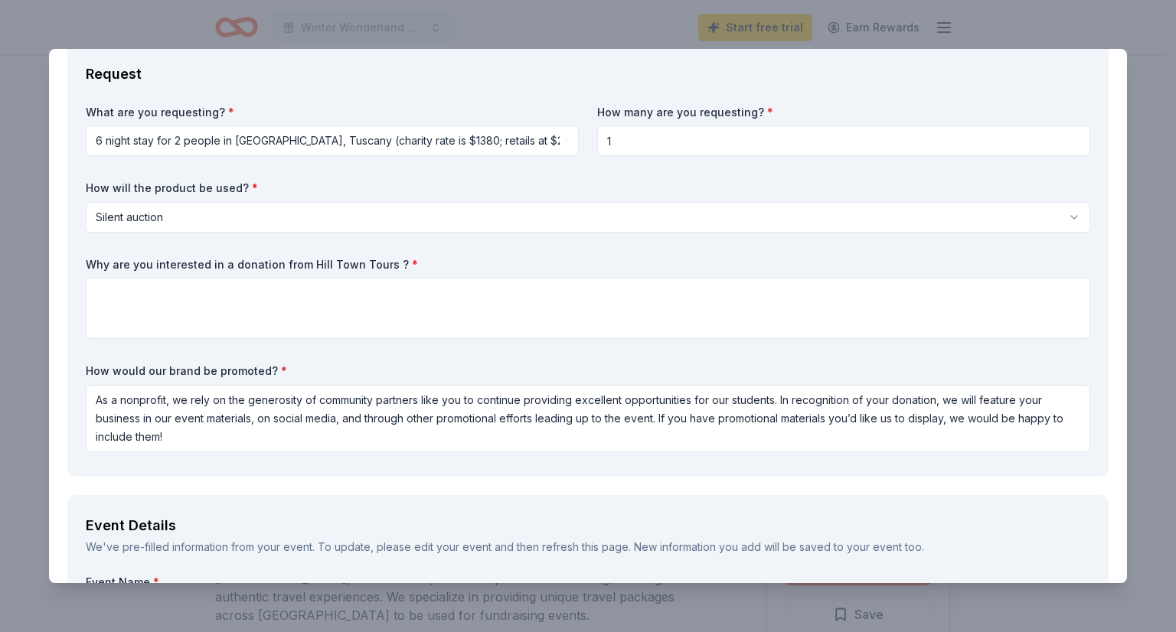
drag, startPoint x: 83, startPoint y: 266, endPoint x: 325, endPoint y: 277, distance: 242.2
click at [324, 277] on div "Request What are you requesting? * 6 night stay for 2 people in [GEOGRAPHIC_DAT…" at bounding box center [587, 260] width 1041 height 433
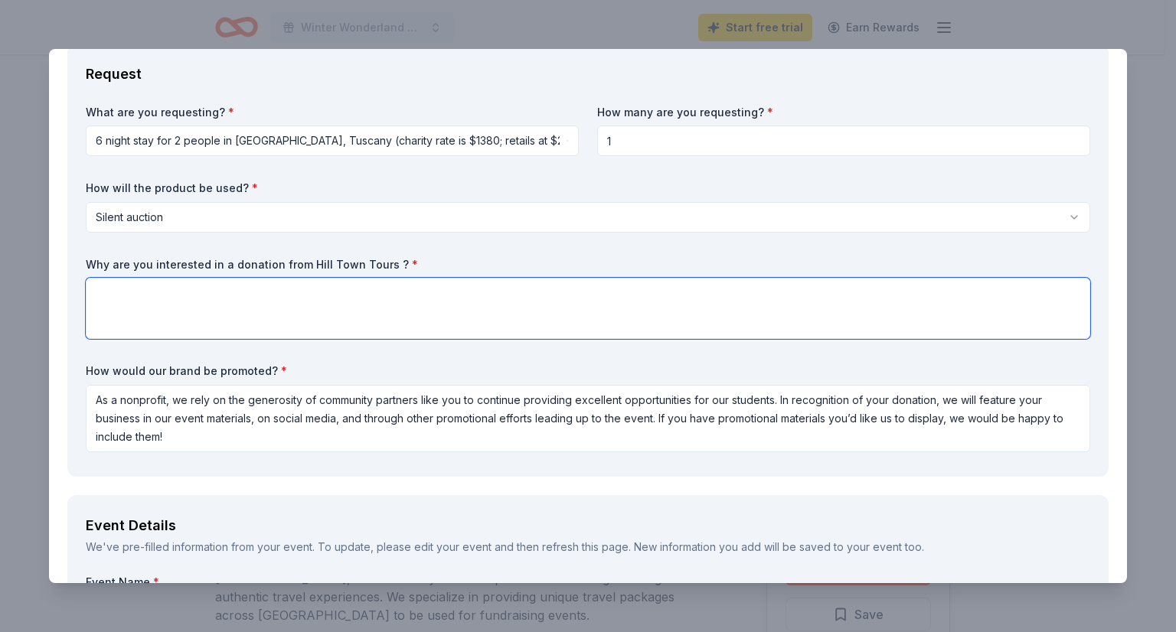
drag, startPoint x: 303, startPoint y: 284, endPoint x: 321, endPoint y: 267, distance: 24.4
click at [296, 252] on div "What are you requesting? * 6 night stay for 2 people in [GEOGRAPHIC_DATA], [GEO…" at bounding box center [588, 282] width 1004 height 354
paste textarea "Hill Town Tours because your unique and authentic travel experiences align perf…"
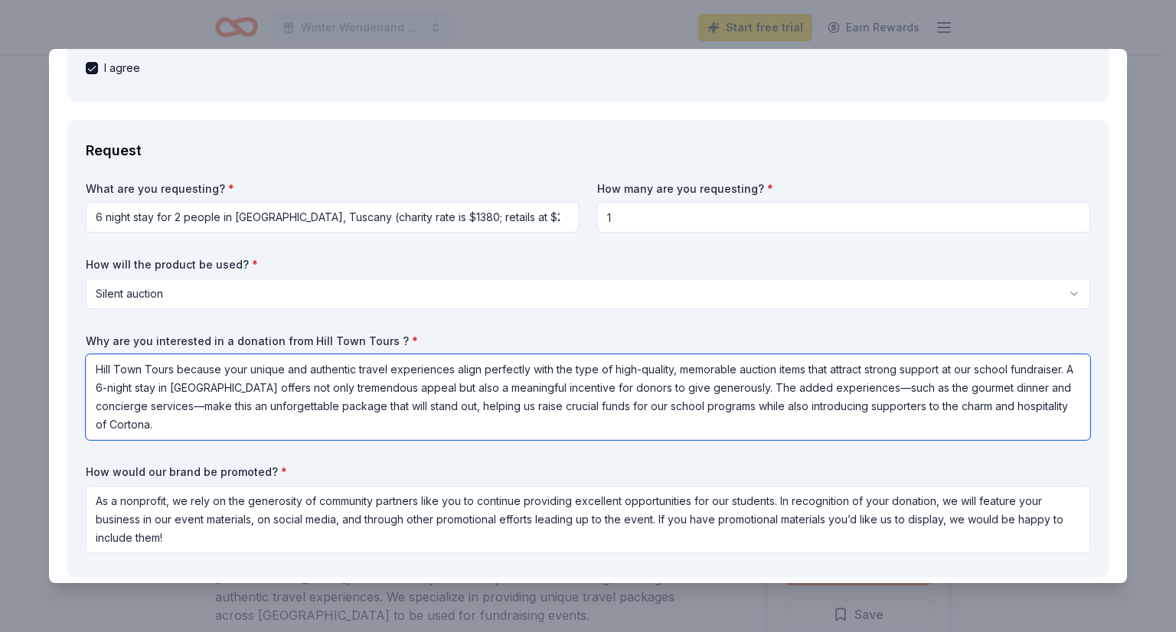
scroll to position [0, 0]
click at [96, 370] on textarea "Hill Town Tours because your unique and authentic travel experiences align perf…" at bounding box center [588, 397] width 1004 height 86
paste textarea "We are excited to request a donation from"
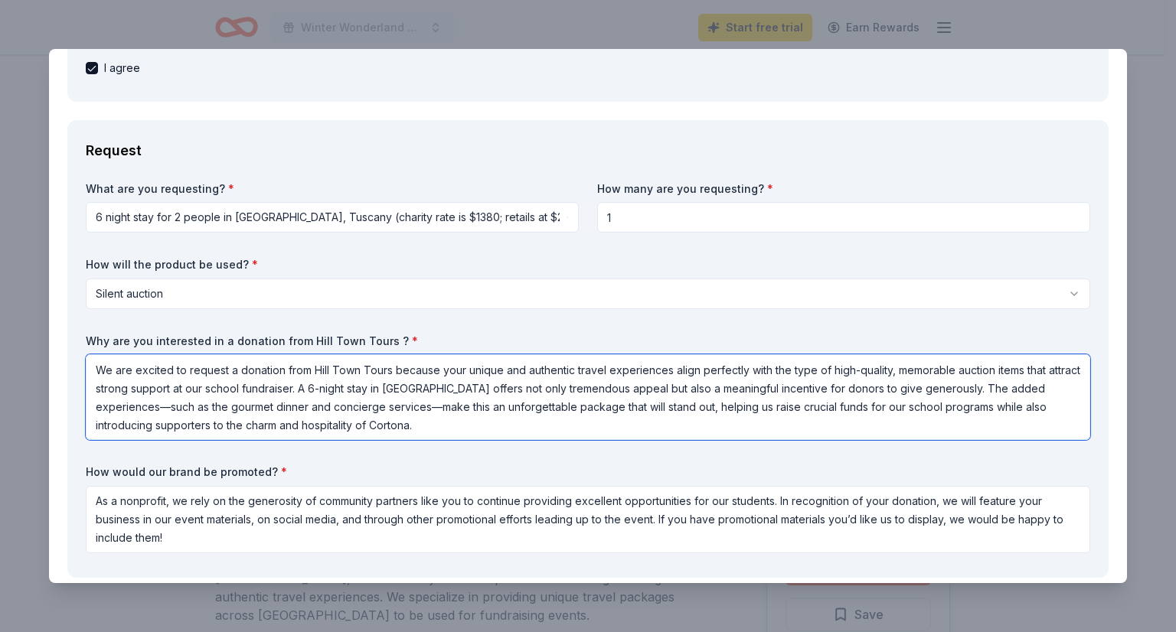
click at [166, 403] on textarea "We are excited to request a donation from Hill Town Tours because your unique a…" at bounding box center [588, 397] width 1004 height 86
click at [433, 402] on textarea "We are excited to request a donation from Hill Town Tours because your unique a…" at bounding box center [588, 397] width 1004 height 86
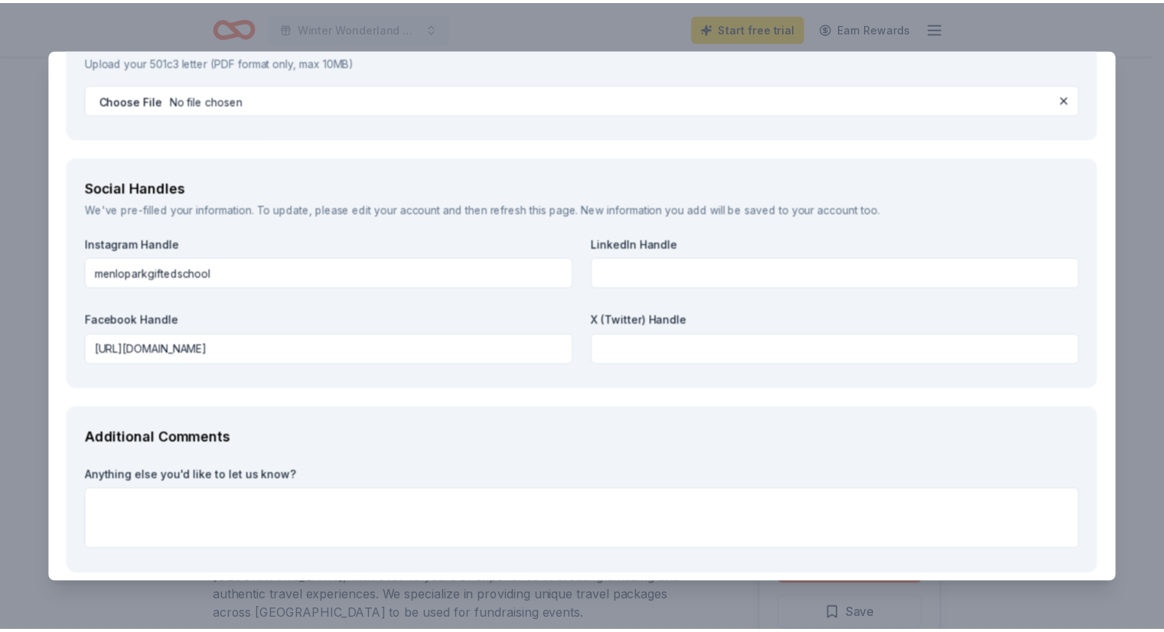
scroll to position [2213, 0]
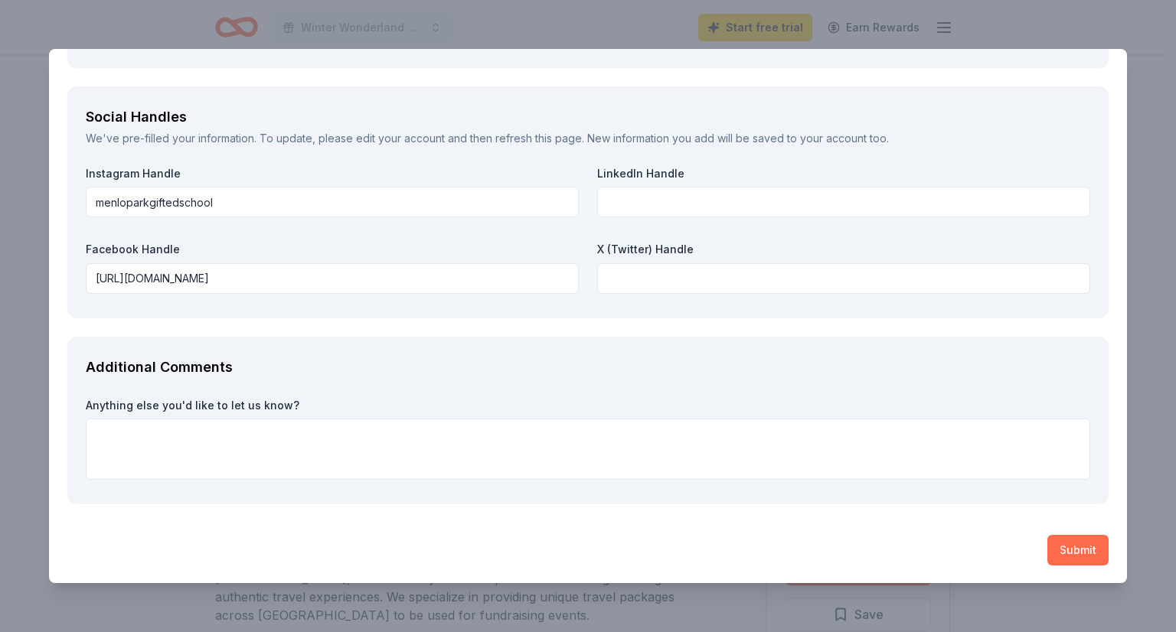
type textarea "We are excited to request a donation from Hill Town Tours because your unique a…"
click at [1057, 545] on button "Submit" at bounding box center [1077, 550] width 61 height 31
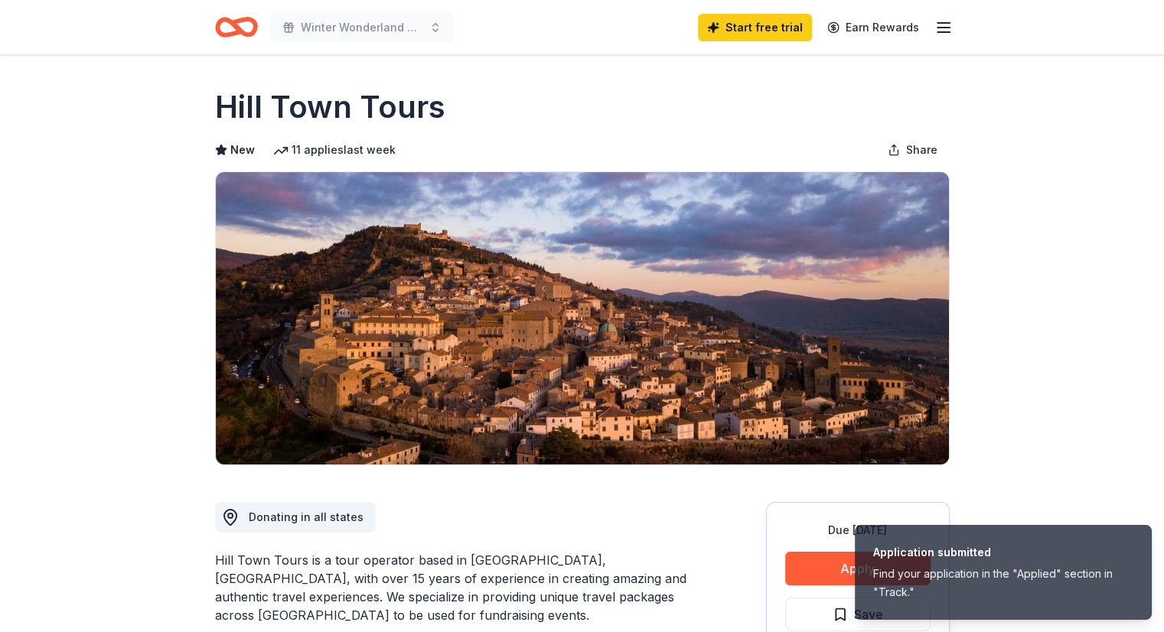
drag, startPoint x: 208, startPoint y: 107, endPoint x: 453, endPoint y: 111, distance: 245.0
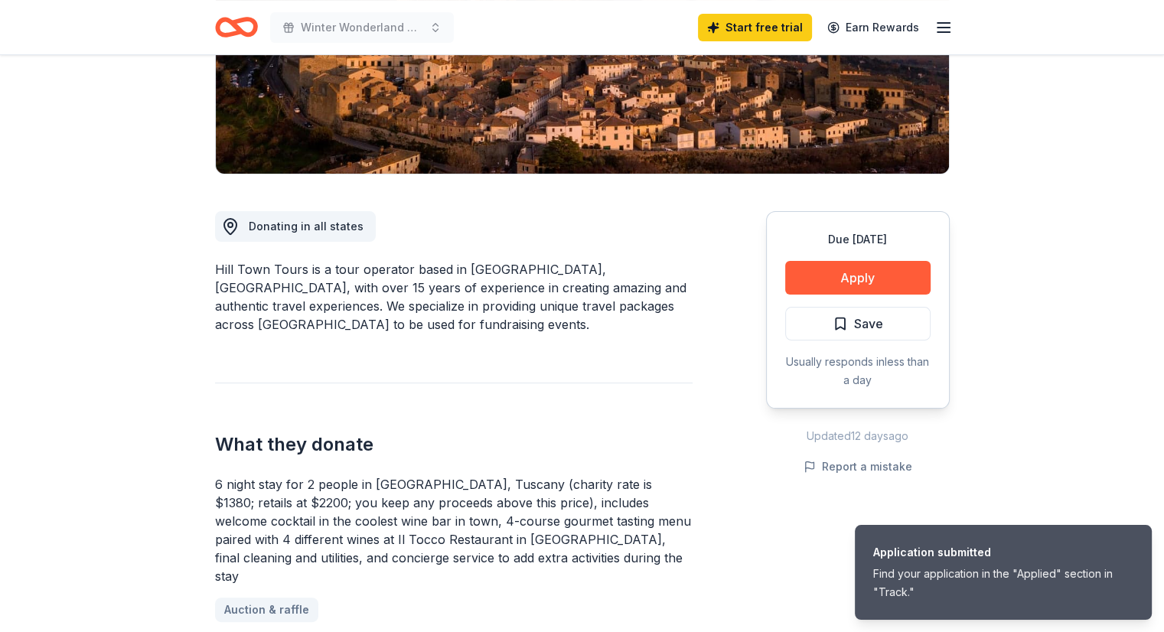
scroll to position [306, 0]
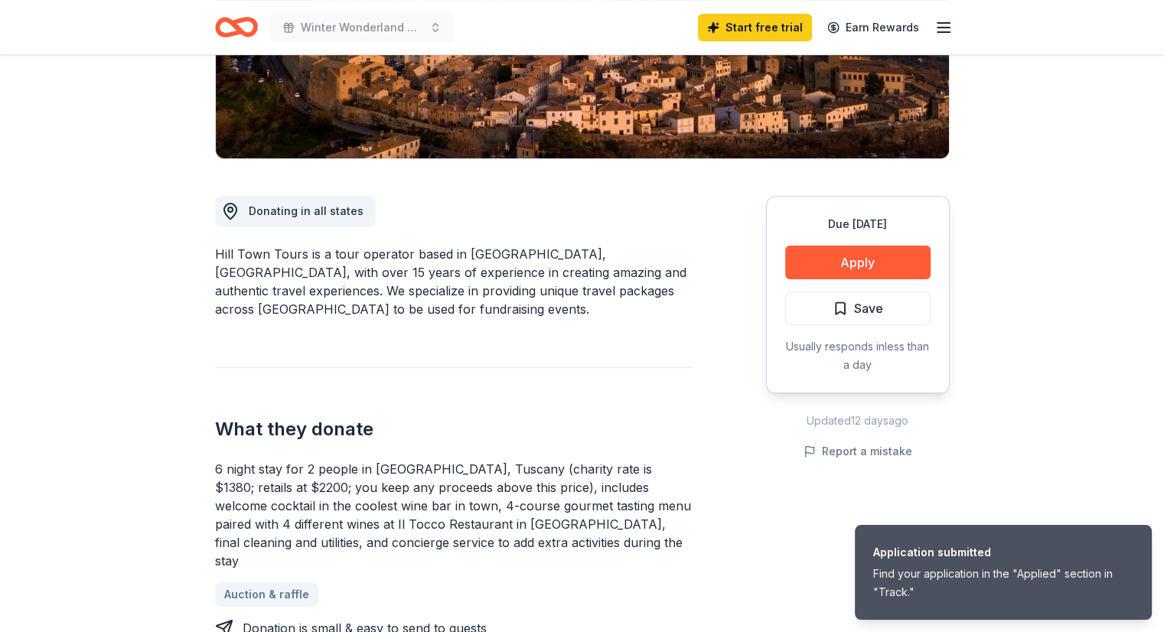
drag, startPoint x: 217, startPoint y: 254, endPoint x: 600, endPoint y: 264, distance: 382.9
click at [600, 264] on div "Hill Town Tours is a tour operator based in [GEOGRAPHIC_DATA], [GEOGRAPHIC_DATA…" at bounding box center [454, 281] width 478 height 73
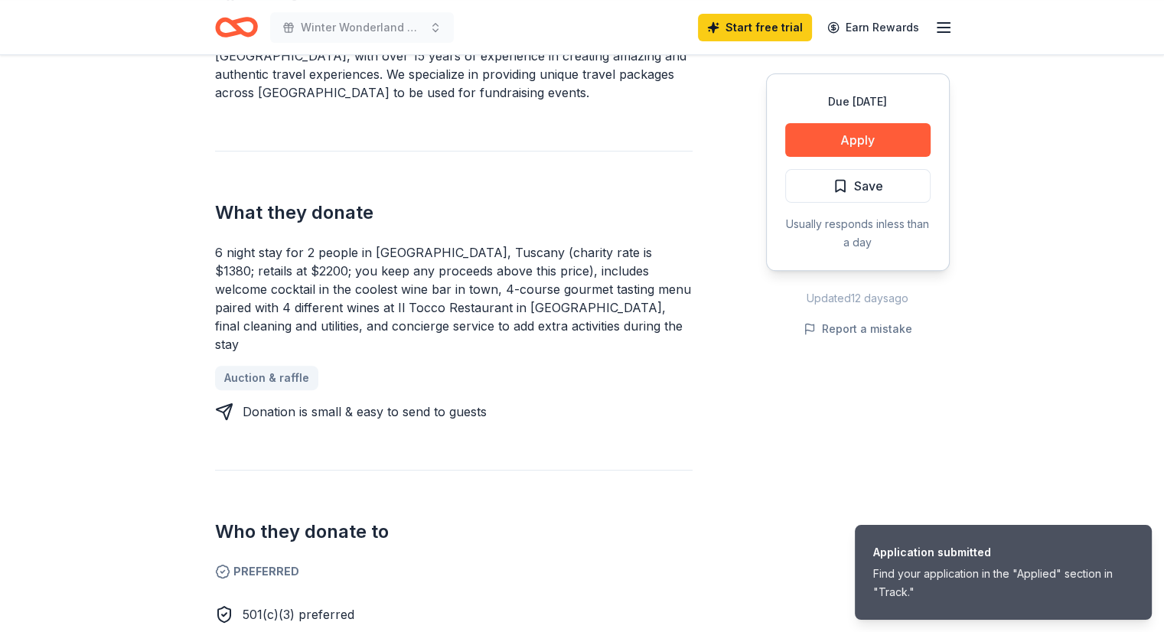
scroll to position [536, 0]
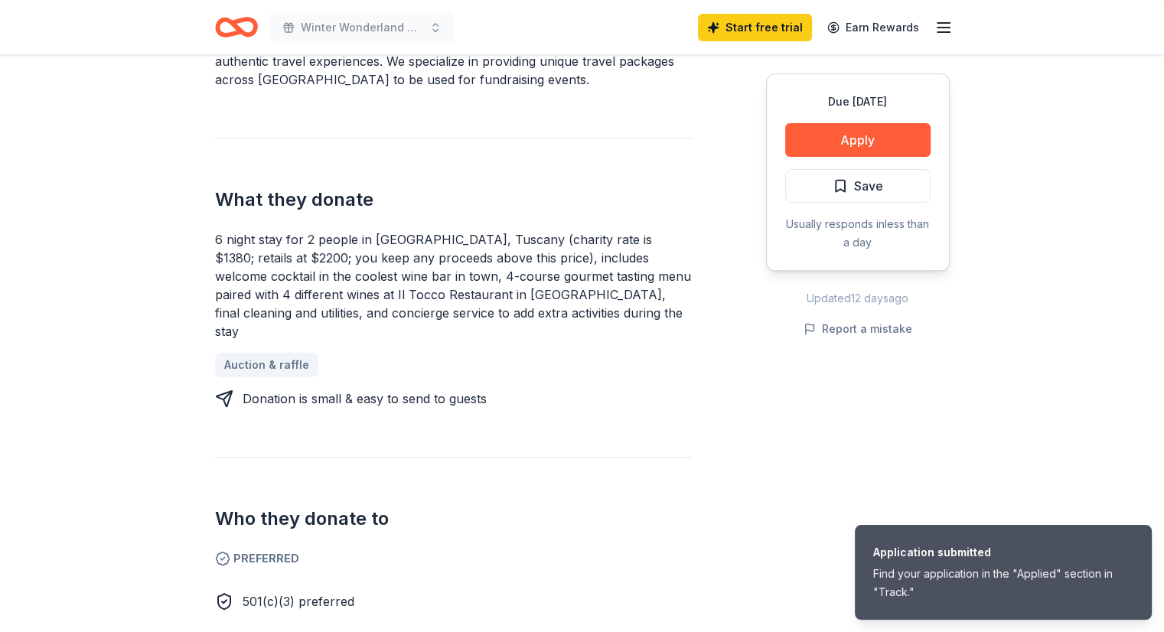
drag, startPoint x: 273, startPoint y: 243, endPoint x: 430, endPoint y: 264, distance: 158.4
click at [430, 264] on div "6 night stay for 2 people in [GEOGRAPHIC_DATA], Tuscany (charity rate is $1380;…" at bounding box center [454, 285] width 478 height 110
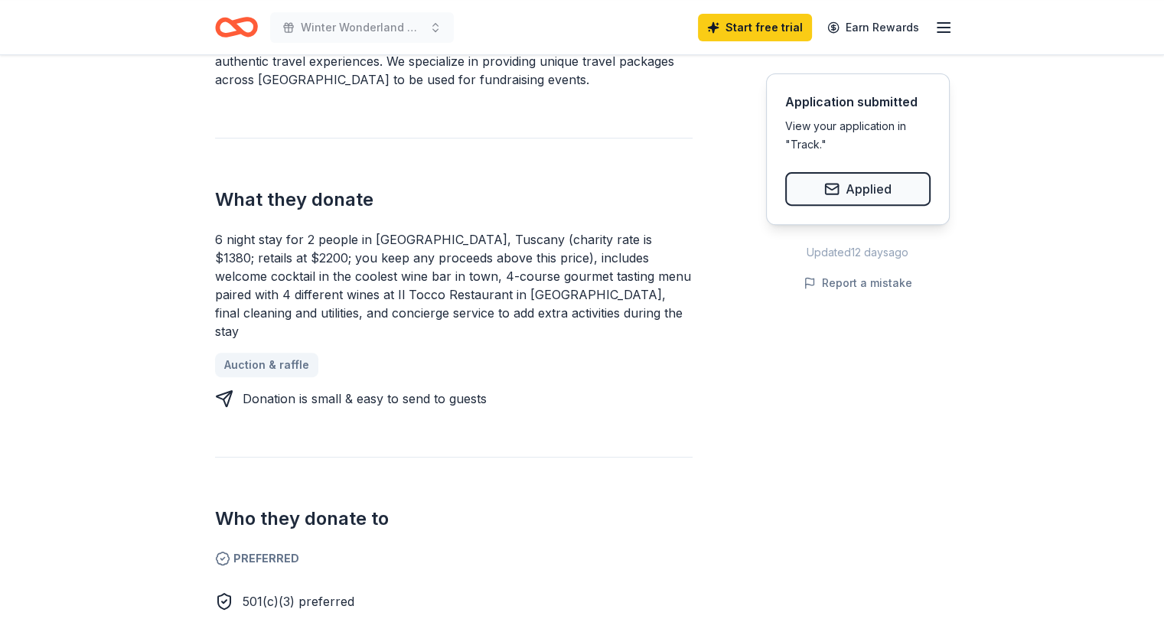
drag, startPoint x: 227, startPoint y: 224, endPoint x: 353, endPoint y: 243, distance: 127.8
click at [353, 243] on div "6 night stay for 2 people in [GEOGRAPHIC_DATA], Tuscany (charity rate is $1380;…" at bounding box center [454, 285] width 478 height 110
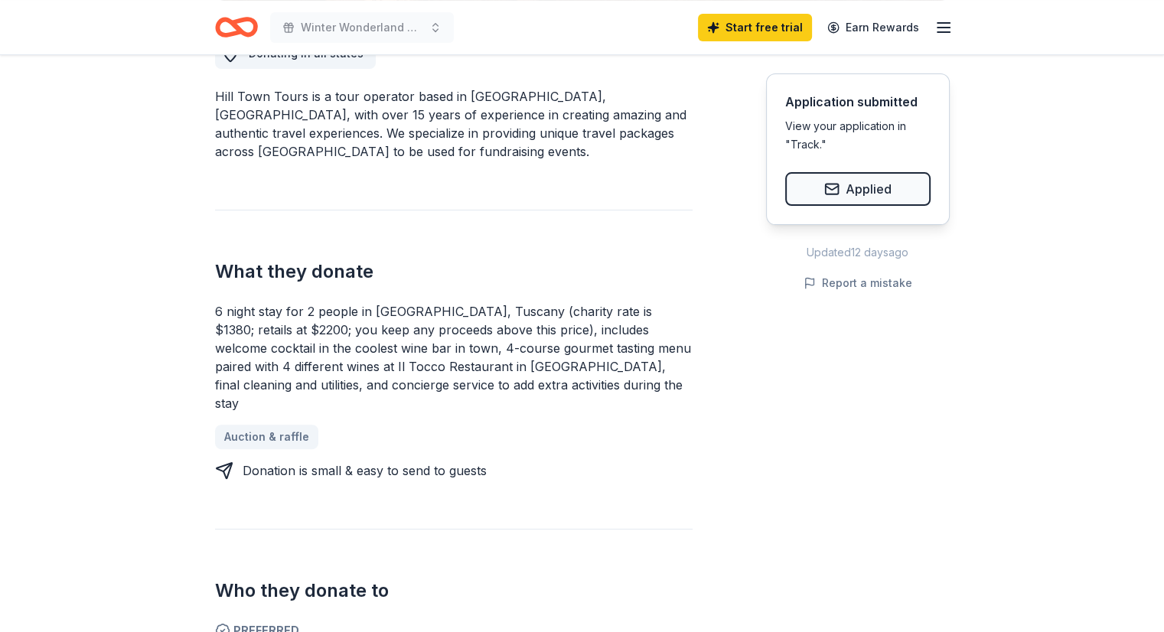
scroll to position [383, 0]
